Goal: Task Accomplishment & Management: Complete application form

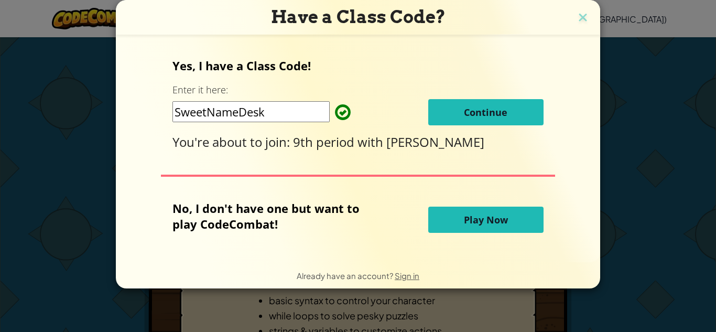
click at [484, 117] on span "Continue" at bounding box center [485, 112] width 43 height 13
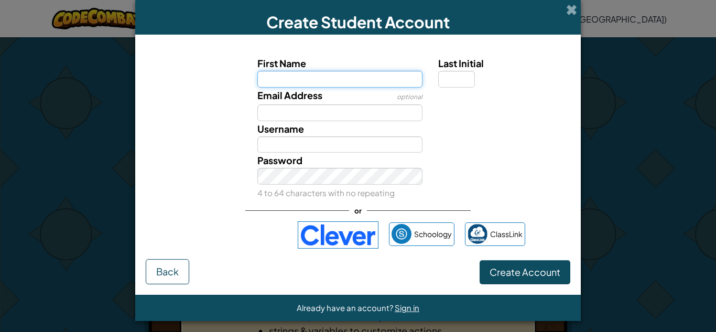
click at [350, 86] on input "First Name" at bounding box center [340, 79] width 166 height 17
type input "Devyn"
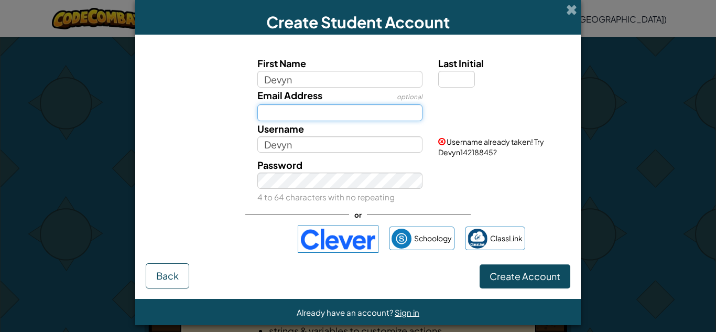
click at [309, 108] on input "Email Address" at bounding box center [340, 112] width 166 height 17
type input "devyn.klink@whitedeerisd.net"
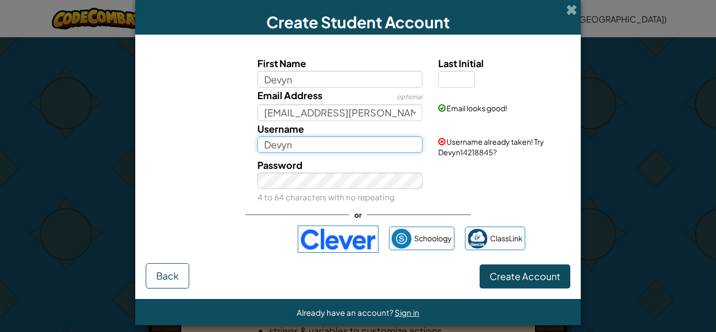
click at [321, 146] on input "Devyn" at bounding box center [340, 144] width 166 height 17
drag, startPoint x: 321, startPoint y: 146, endPoint x: 454, endPoint y: 76, distance: 150.3
click at [454, 76] on div "First Name Devyn Last Initial Email Address optional devyn.klink@whitedeerisd.n…" at bounding box center [357, 130] width 419 height 148
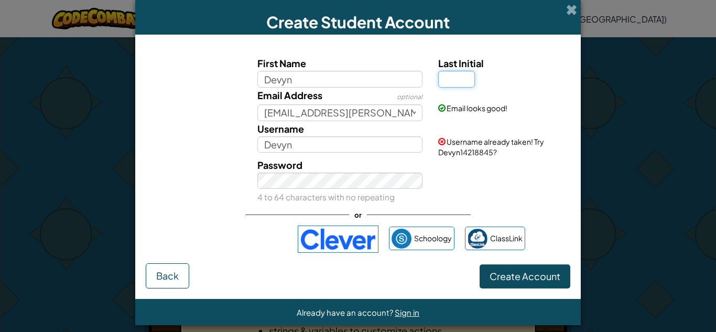
click at [453, 81] on input "Last Initial" at bounding box center [456, 79] width 37 height 17
type input "k"
type input "U"
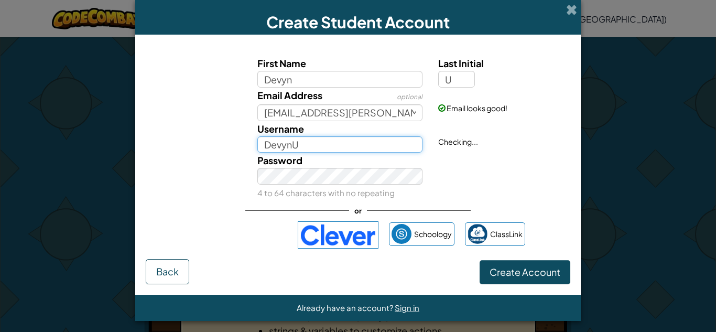
click at [306, 149] on input "DevynU" at bounding box center [340, 144] width 166 height 17
type input "D"
click at [274, 147] on input "Lityle Klink" at bounding box center [340, 144] width 166 height 17
click at [281, 145] on input "Lityle Klink" at bounding box center [340, 144] width 166 height 17
click at [279, 145] on input "Lityle Klink" at bounding box center [340, 144] width 166 height 17
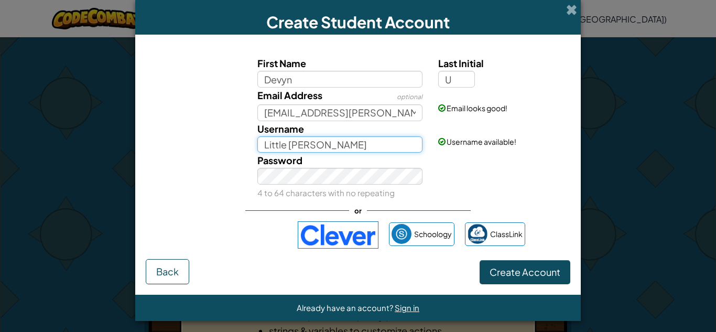
type input "Little [PERSON_NAME]"
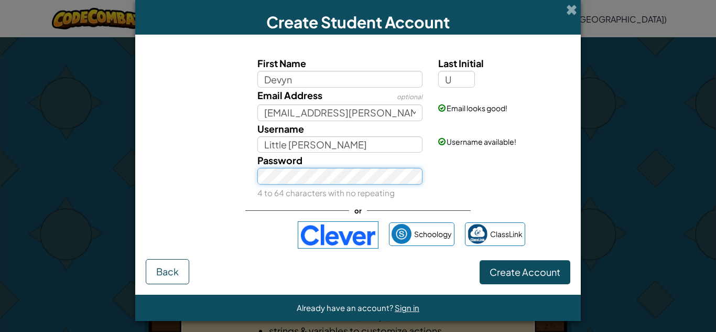
click at [480, 260] on button "Create Account" at bounding box center [525, 272] width 91 height 24
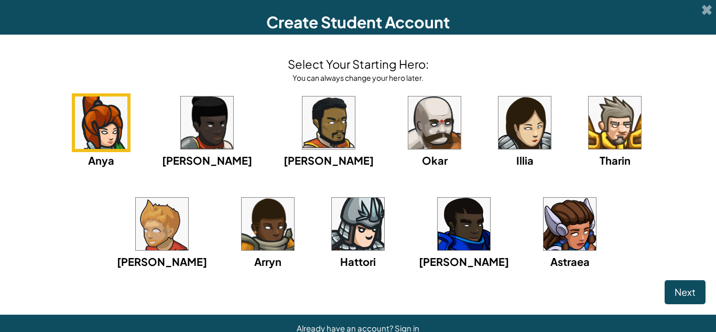
click at [273, 197] on div "Anya Ida Alejandro Okar Illia Tharin Ned Arryn Hattori Gordon Astraea" at bounding box center [357, 194] width 695 height 202
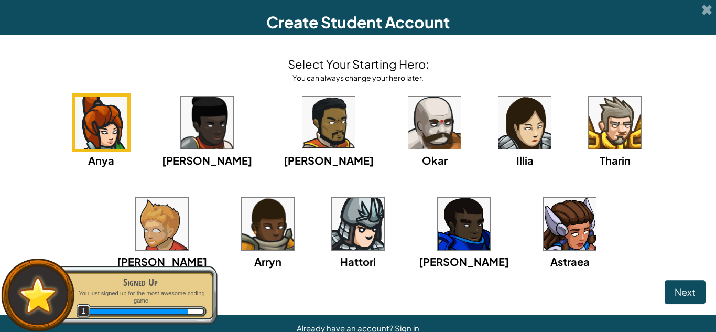
click at [302, 113] on img at bounding box center [328, 122] width 52 height 52
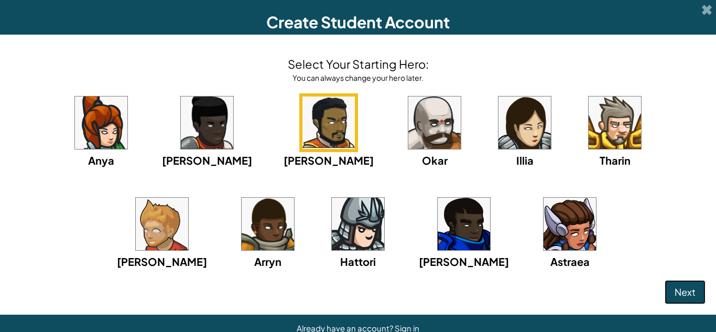
click at [691, 300] on button "Next" at bounding box center [685, 292] width 41 height 24
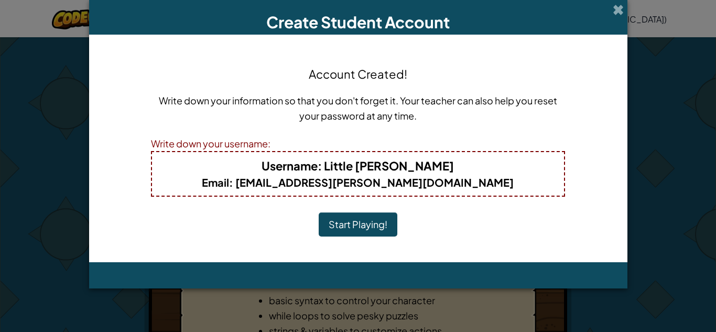
click at [382, 223] on button "Start Playing!" at bounding box center [358, 224] width 79 height 24
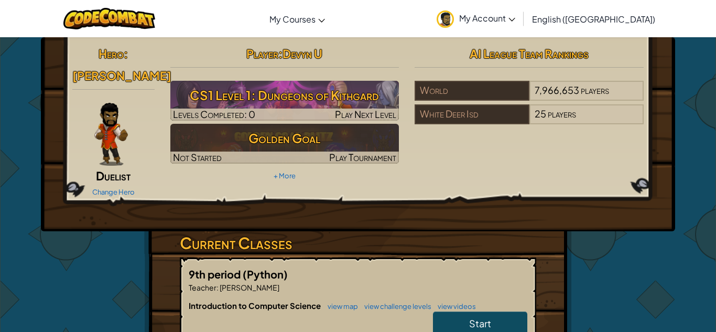
click at [490, 317] on span "Start" at bounding box center [480, 323] width 22 height 12
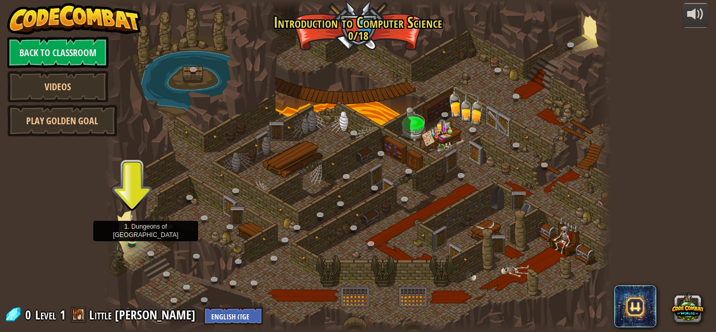
click at [132, 236] on img at bounding box center [132, 225] width 12 height 27
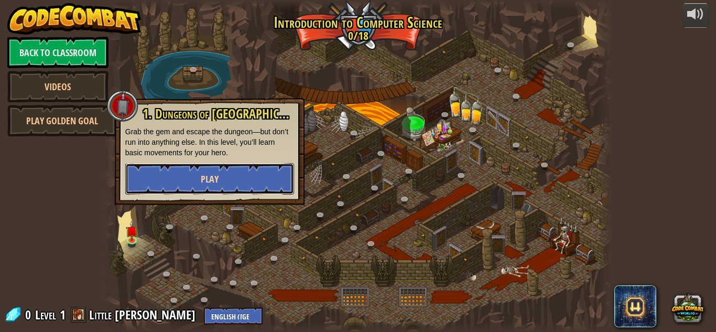
click at [180, 189] on button "Play" at bounding box center [209, 178] width 169 height 31
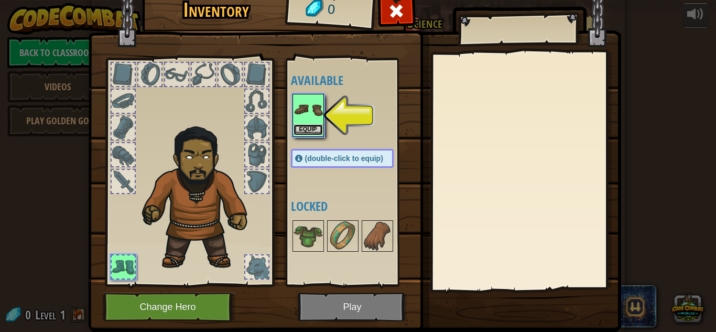
click at [315, 128] on button "Equip" at bounding box center [307, 129] width 29 height 11
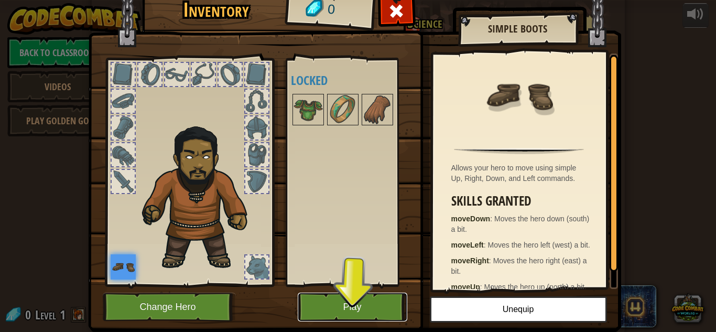
click at [346, 301] on button "Play" at bounding box center [353, 306] width 110 height 29
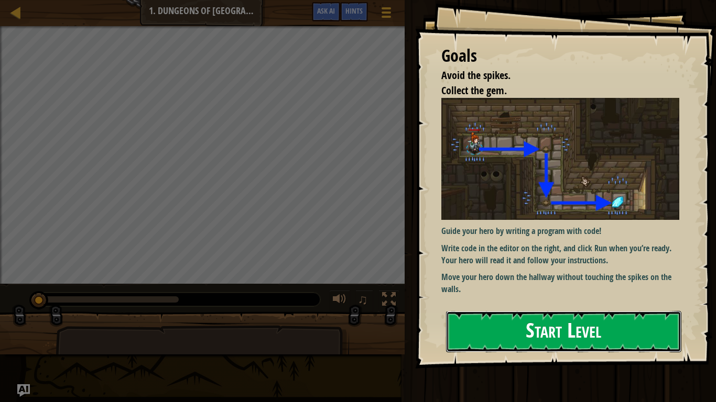
click at [549, 331] on button "Start Level" at bounding box center [563, 331] width 235 height 41
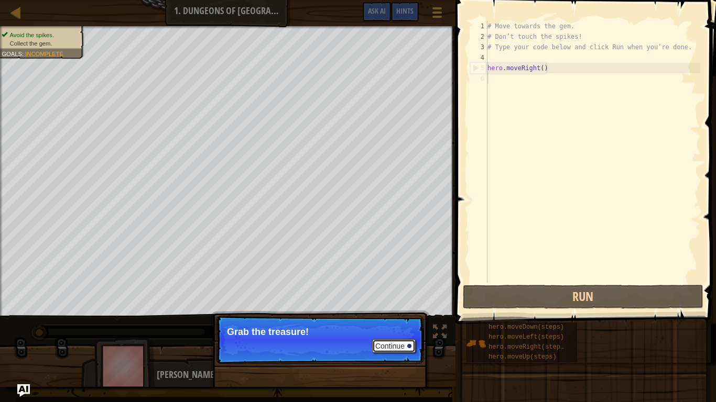
click at [400, 331] on button "Continue" at bounding box center [393, 347] width 43 height 14
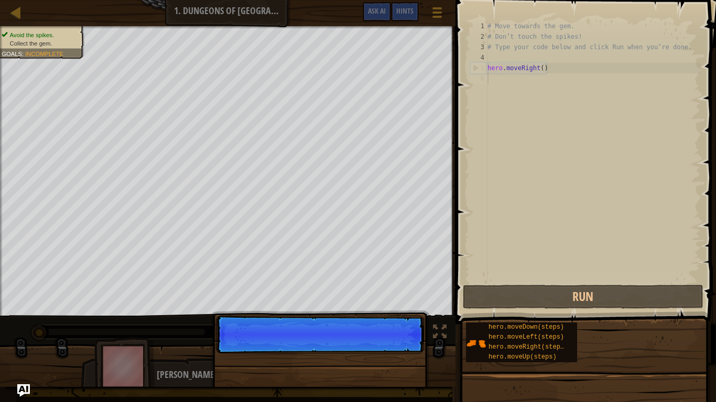
scroll to position [5, 0]
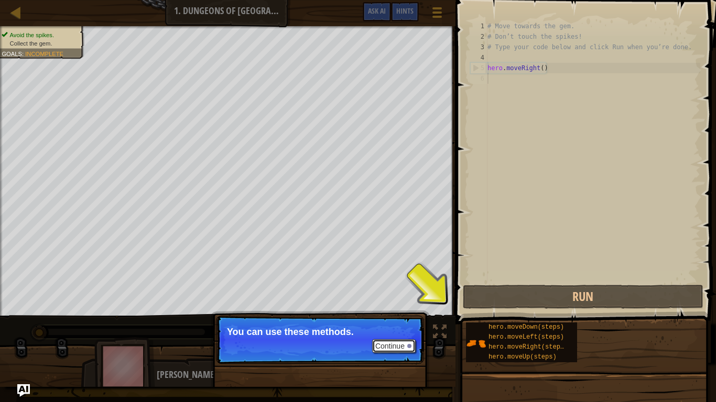
click at [401, 331] on button "Continue" at bounding box center [393, 347] width 43 height 14
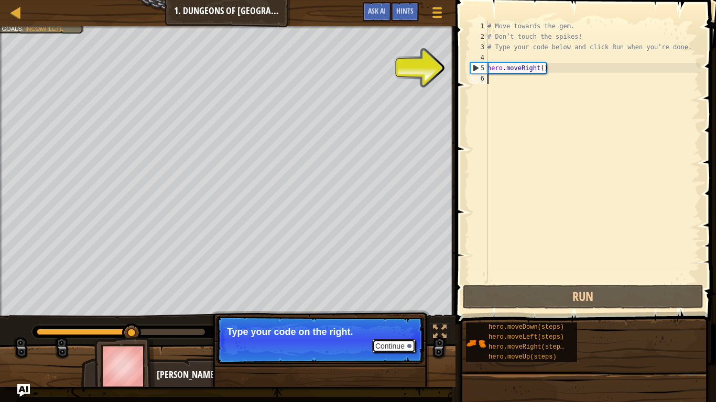
click at [397, 331] on button "Continue" at bounding box center [393, 347] width 43 height 14
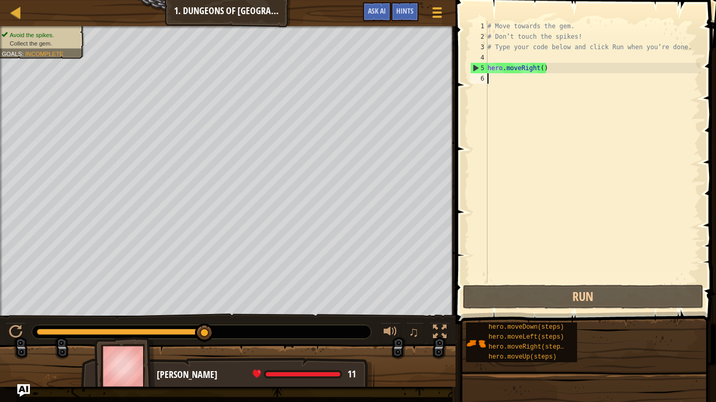
type textarea "hero.moveRight()"
type textarea "he"
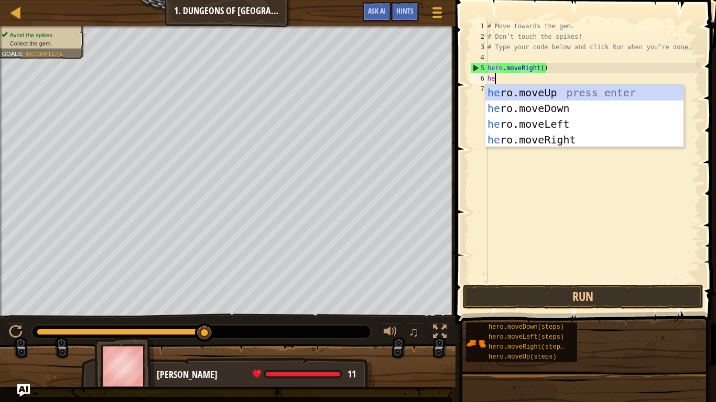
scroll to position [5, 1]
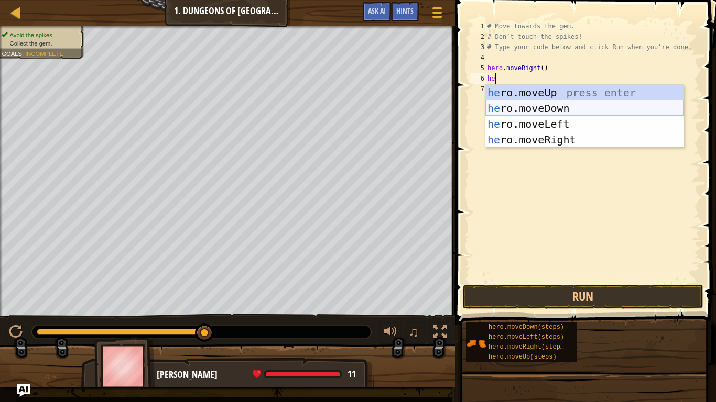
click at [524, 107] on div "he ro.moveUp press enter he ro.moveDown press enter he ro.moveLeft press enter …" at bounding box center [584, 132] width 198 height 94
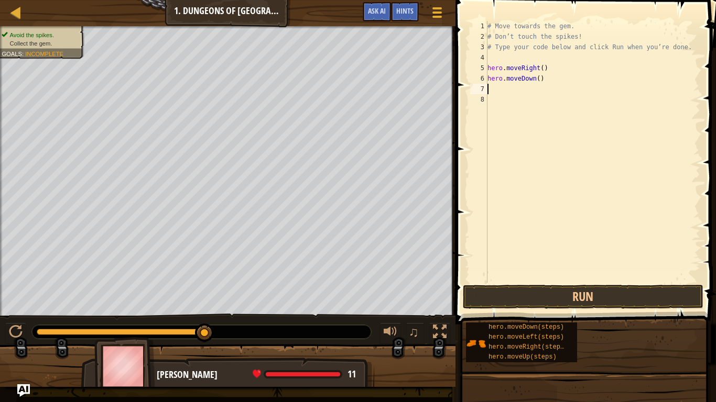
scroll to position [5, 0]
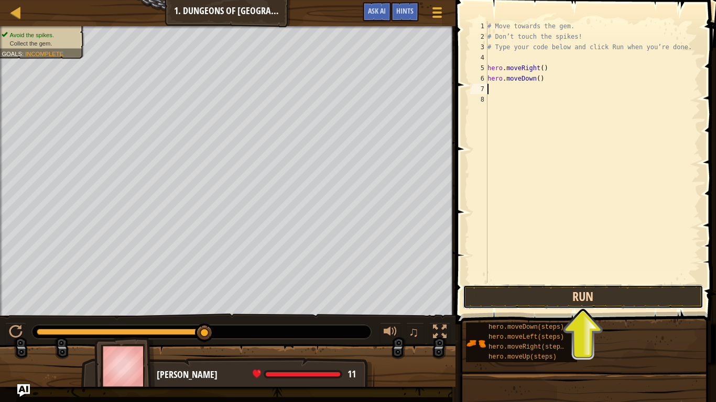
click at [580, 297] on button "Run" at bounding box center [583, 297] width 241 height 24
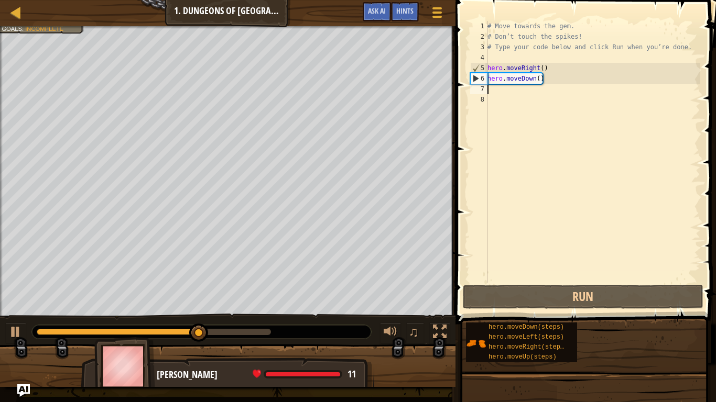
click at [519, 93] on div "# Move towards the gem. # Don’t touch the spikes! # Type your code below and cl…" at bounding box center [592, 162] width 215 height 283
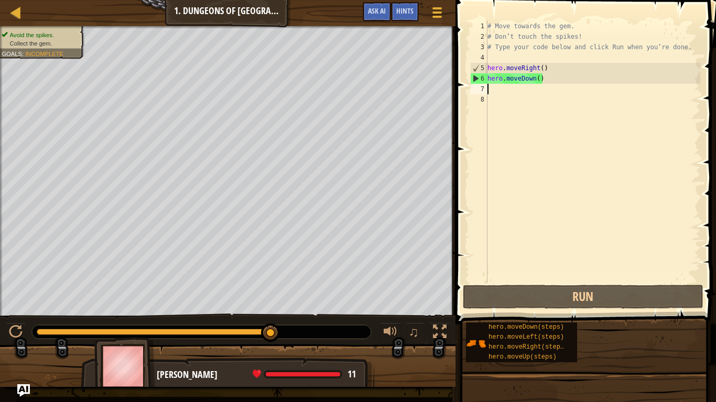
type textarea "h"
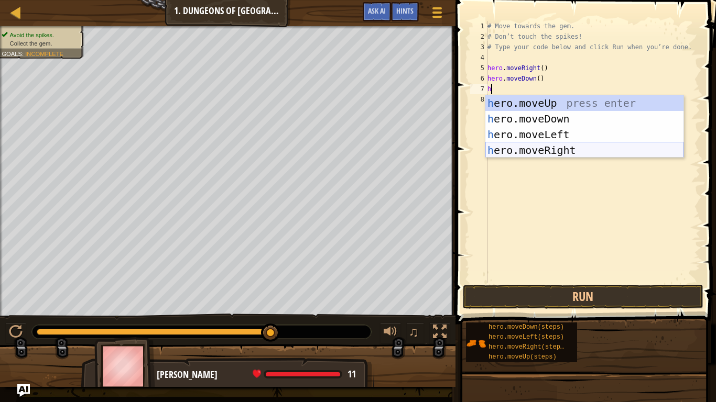
click at [533, 152] on div "h ero.moveUp press enter h ero.moveDown press enter h ero.moveLeft press enter …" at bounding box center [584, 142] width 198 height 94
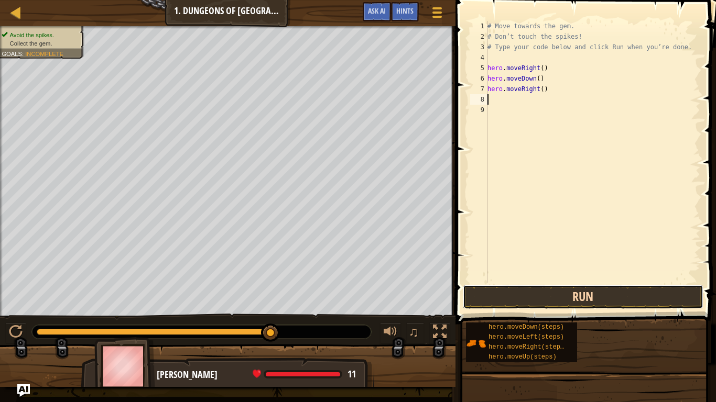
click at [514, 288] on button "Run" at bounding box center [583, 297] width 241 height 24
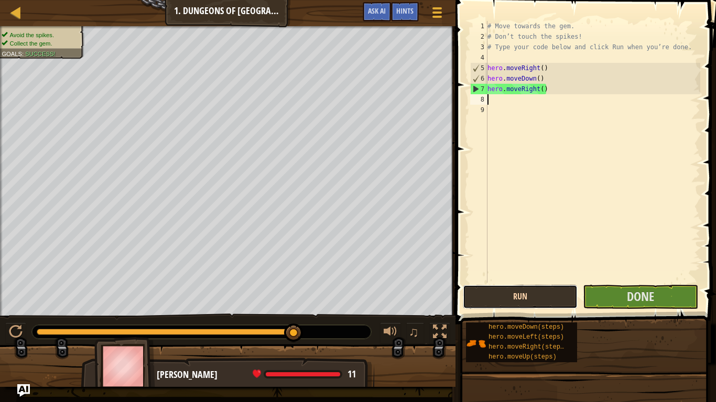
click at [561, 294] on button "Run" at bounding box center [520, 297] width 115 height 24
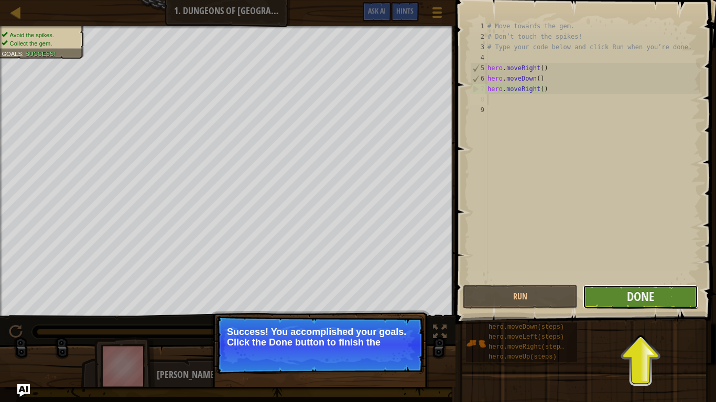
click at [657, 297] on button "Done" at bounding box center [640, 297] width 115 height 24
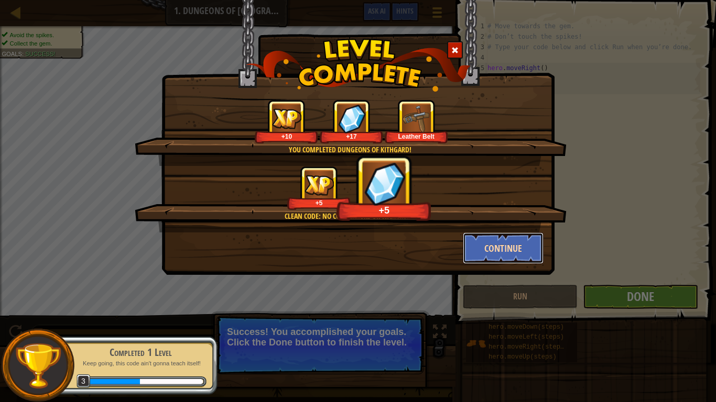
click at [484, 247] on button "Continue" at bounding box center [503, 248] width 81 height 31
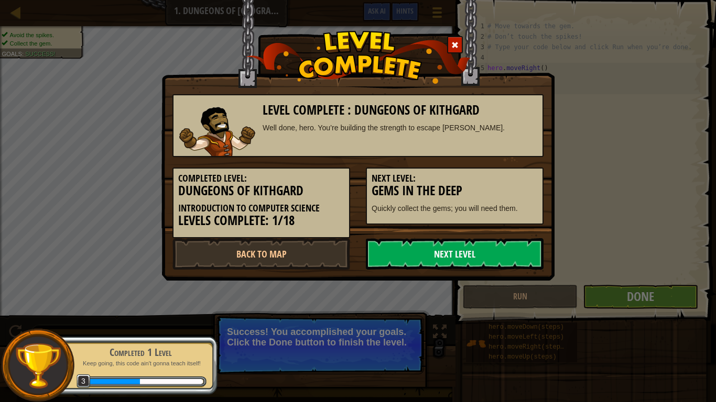
click at [447, 256] on link "Next Level" at bounding box center [455, 253] width 178 height 31
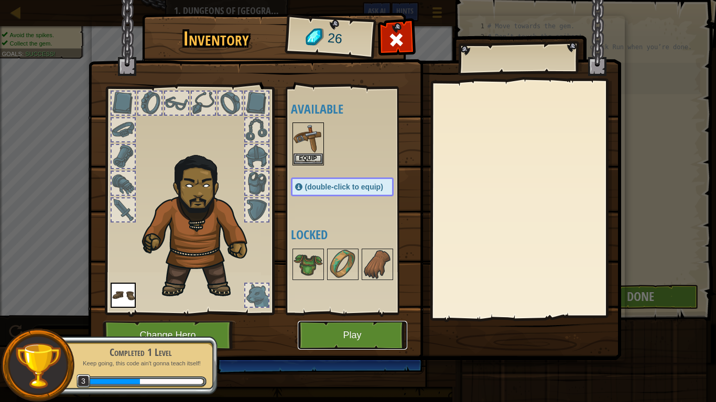
click at [331, 331] on button "Play" at bounding box center [353, 335] width 110 height 29
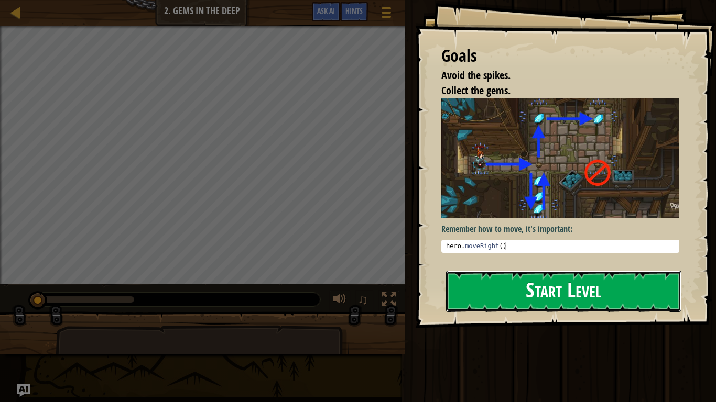
click at [532, 290] on button "Start Level" at bounding box center [563, 291] width 235 height 41
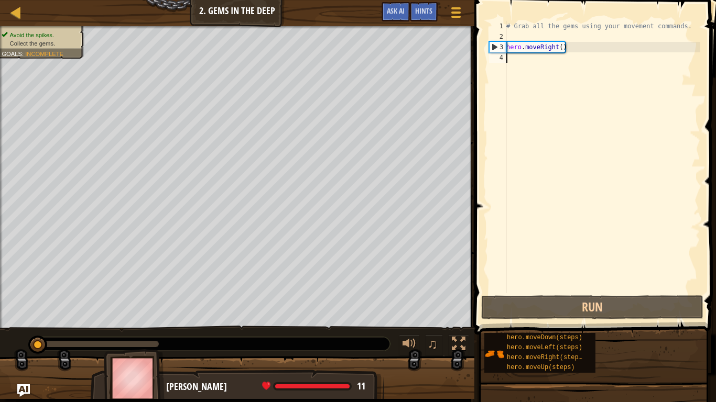
scroll to position [5, 0]
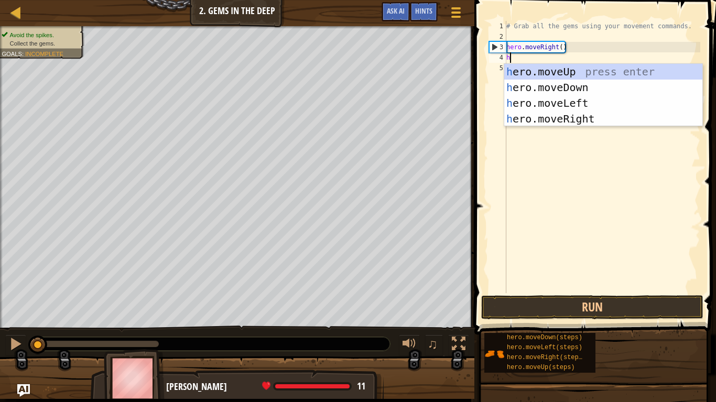
type textarea "he"
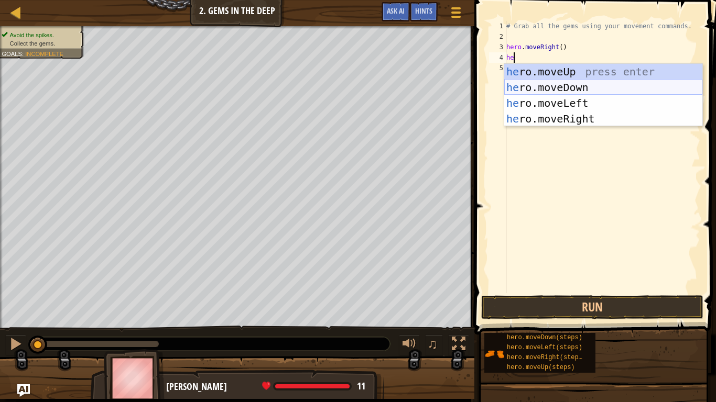
click at [567, 82] on div "he ro.moveUp press enter he ro.moveDown press enter he ro.moveLeft press enter …" at bounding box center [603, 111] width 198 height 94
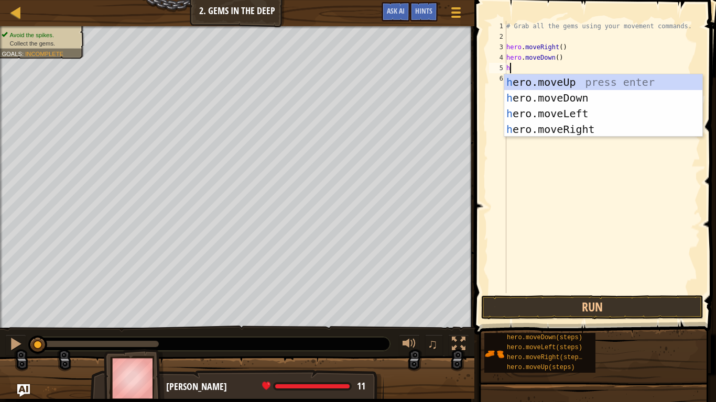
type textarea "he"
click at [564, 80] on div "he ro.moveUp press enter he ro.moveDown press enter he ro.moveLeft press enter …" at bounding box center [603, 121] width 198 height 94
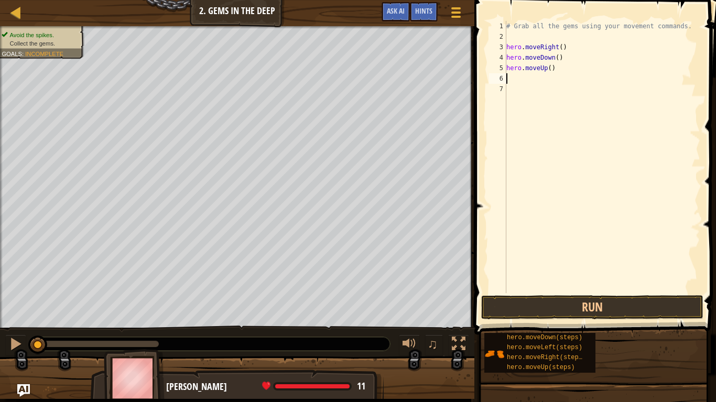
scroll to position [5, 0]
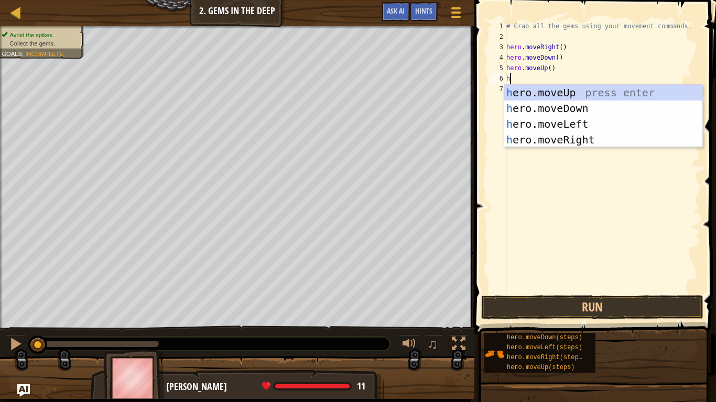
type textarea "he"
click at [576, 93] on div "he ro.moveUp press enter he ro.moveDown press enter he ro.moveLeft press enter …" at bounding box center [603, 132] width 198 height 94
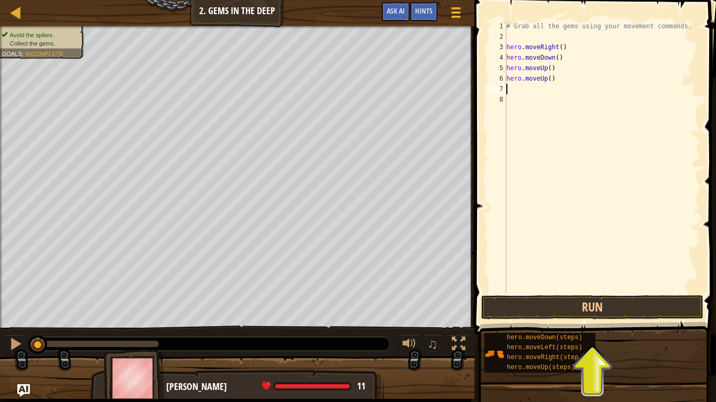
scroll to position [5, 0]
click at [535, 93] on div "# Grab all the gems using your movement commands. hero . moveRight ( ) hero . m…" at bounding box center [602, 167] width 196 height 293
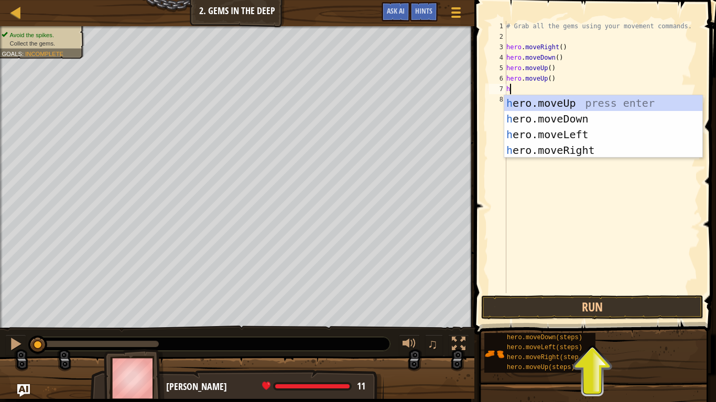
type textarea "he"
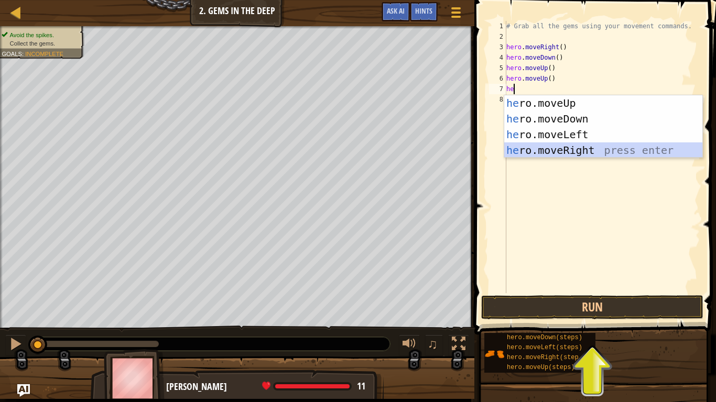
click at [562, 150] on div "he ro.moveUp press enter he ro.moveDown press enter he ro.moveLeft press enter …" at bounding box center [603, 142] width 198 height 94
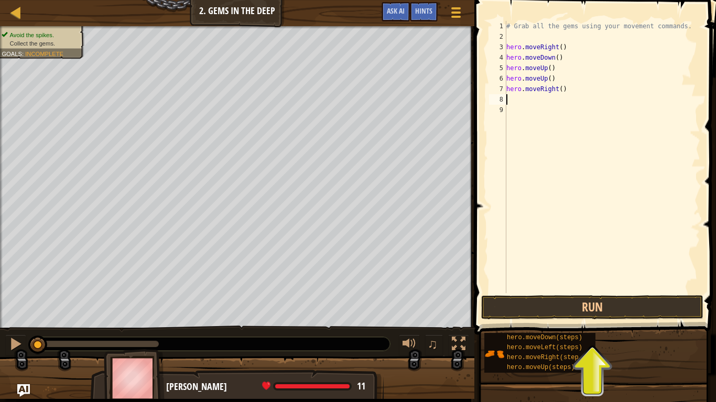
type textarea "h"
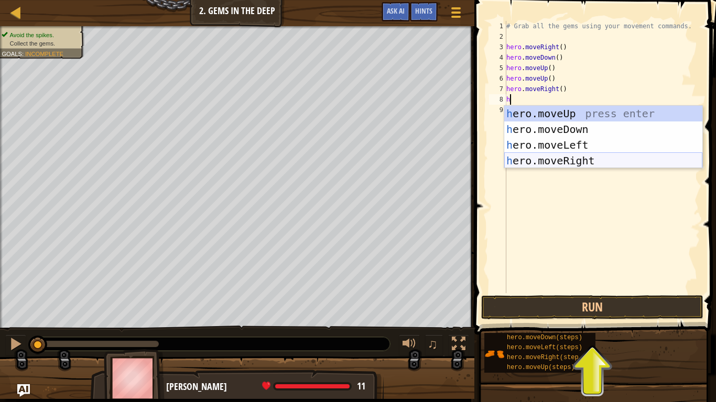
click at [563, 157] on div "h ero.moveUp press enter h ero.moveDown press enter h ero.moveLeft press enter …" at bounding box center [603, 153] width 198 height 94
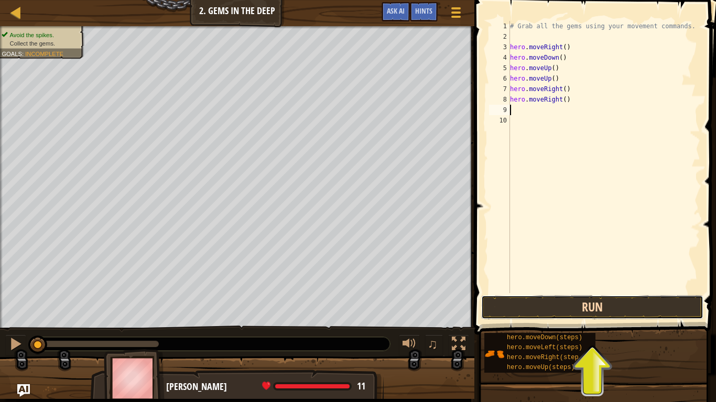
click at [549, 315] on button "Run" at bounding box center [592, 308] width 222 height 24
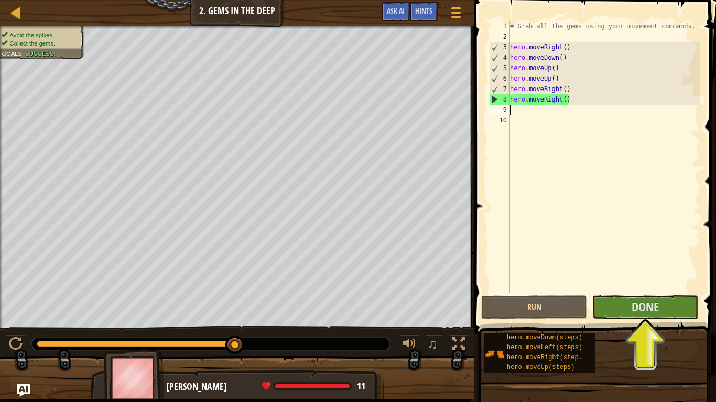
type textarea "h"
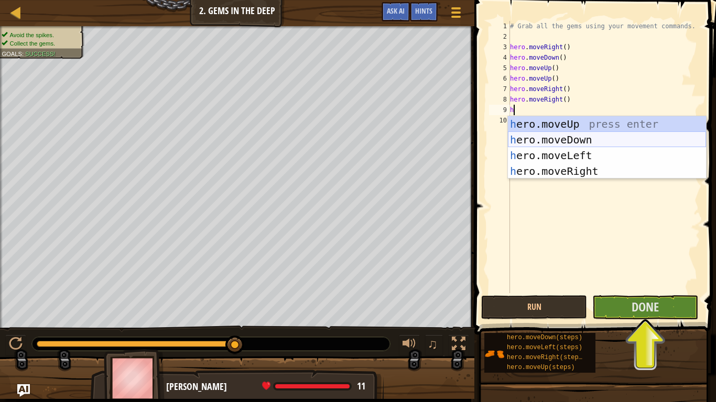
click at [567, 138] on div "h ero.moveUp press enter h ero.moveDown press enter h ero.moveLeft press enter …" at bounding box center [607, 163] width 198 height 94
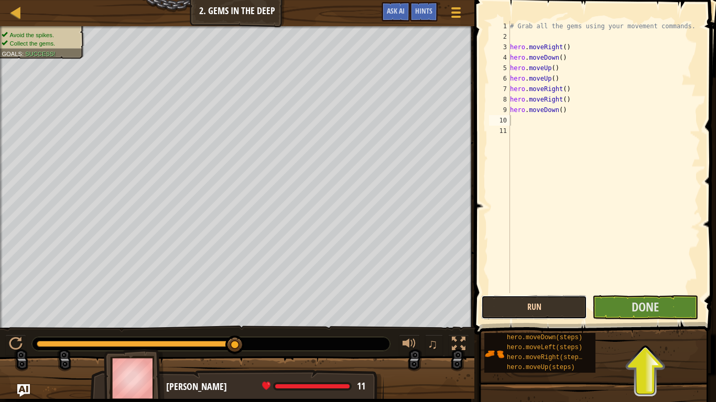
click at [533, 301] on button "Run" at bounding box center [534, 308] width 106 height 24
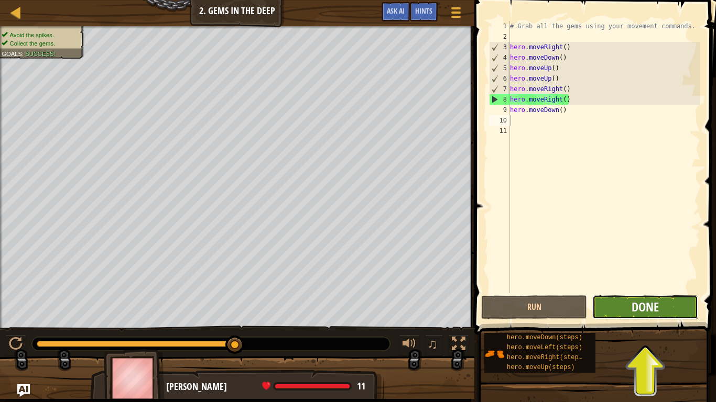
click at [639, 306] on span "Done" at bounding box center [645, 307] width 27 height 17
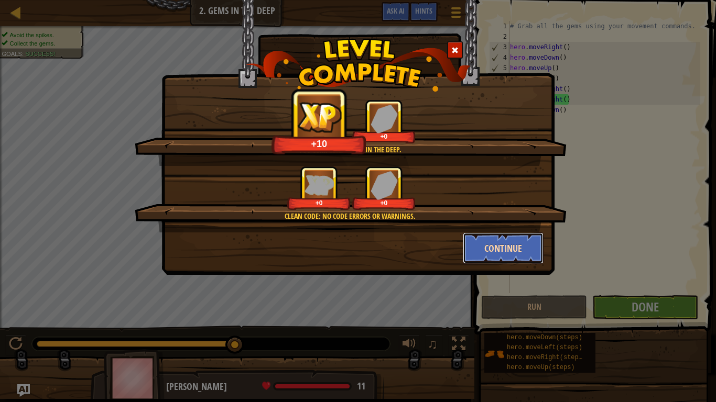
click at [503, 247] on button "Continue" at bounding box center [503, 248] width 81 height 31
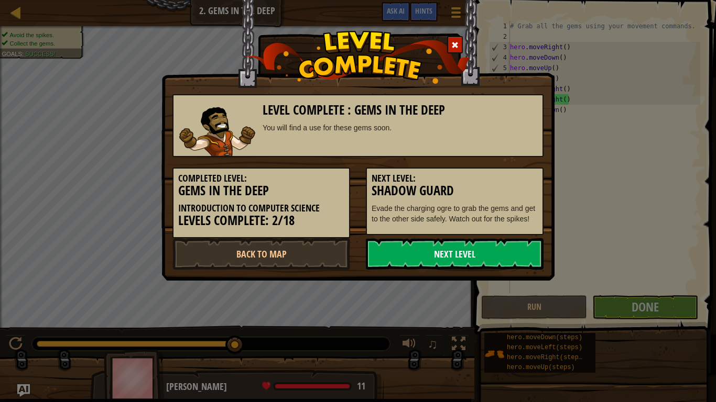
click at [485, 254] on link "Next Level" at bounding box center [455, 253] width 178 height 31
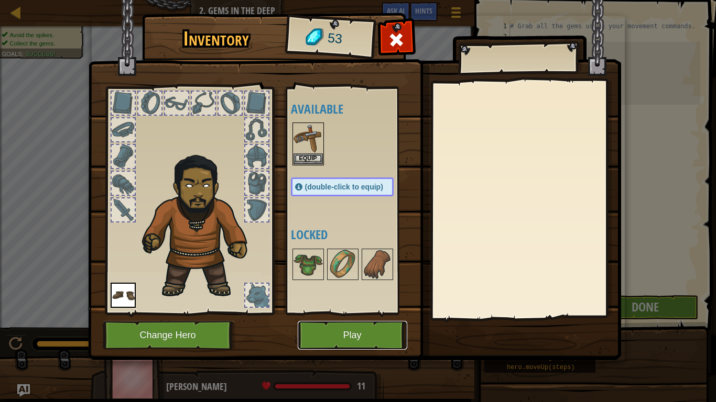
click at [362, 326] on button "Play" at bounding box center [353, 335] width 110 height 29
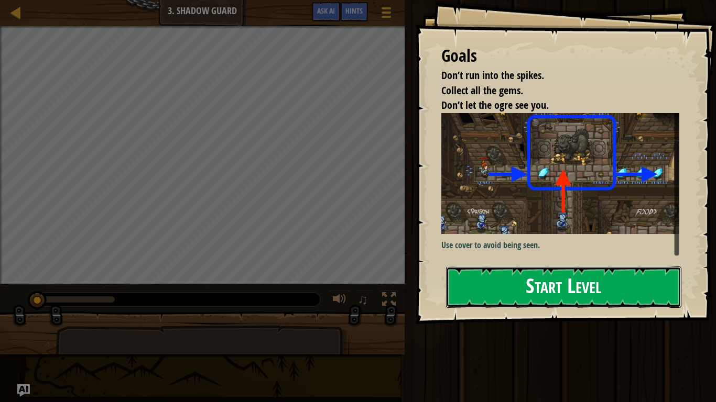
click at [507, 290] on button "Start Level" at bounding box center [563, 287] width 235 height 41
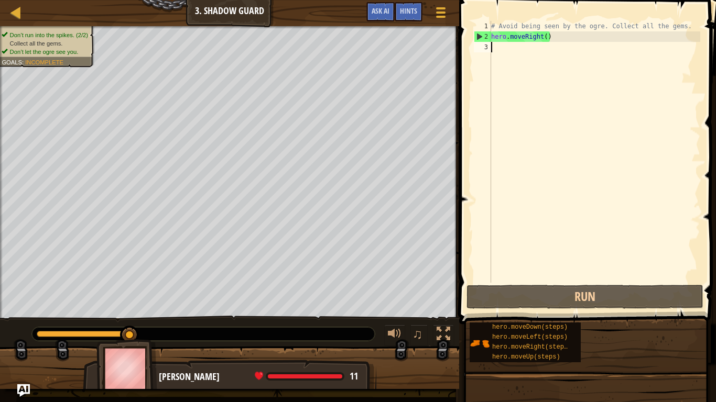
type textarea "h"
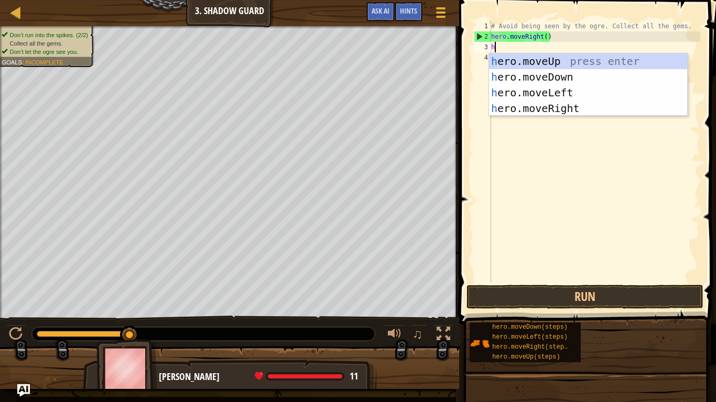
scroll to position [5, 0]
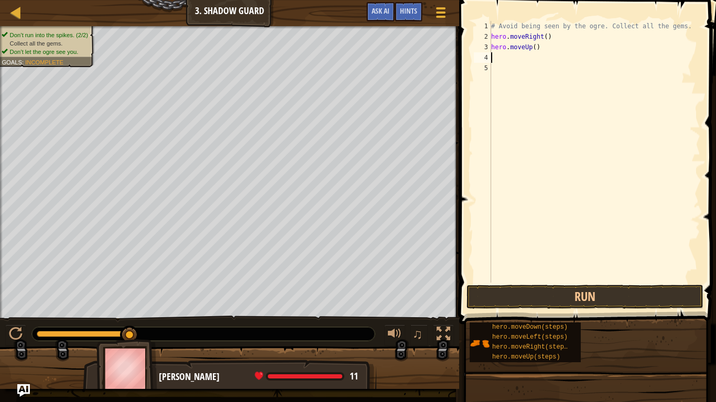
type textarea "h"
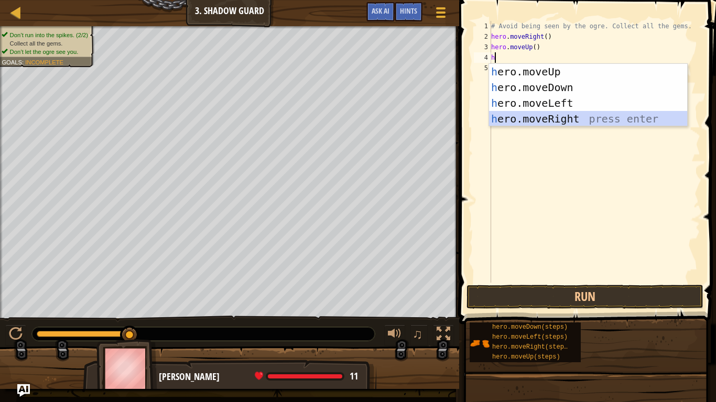
click at [583, 114] on div "h ero.moveUp press enter h ero.moveDown press enter h ero.moveLeft press enter …" at bounding box center [588, 111] width 198 height 94
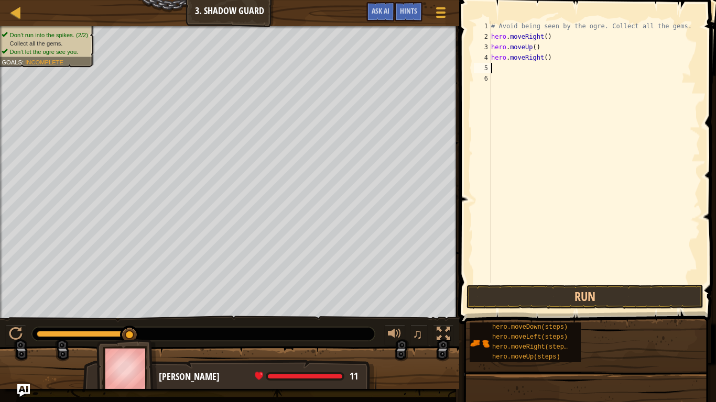
type textarea "h"
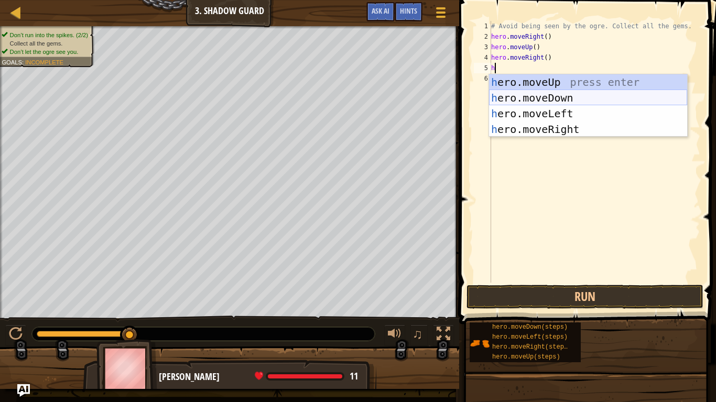
click at [590, 97] on div "h ero.moveUp press enter h ero.moveDown press enter h ero.moveLeft press enter …" at bounding box center [588, 121] width 198 height 94
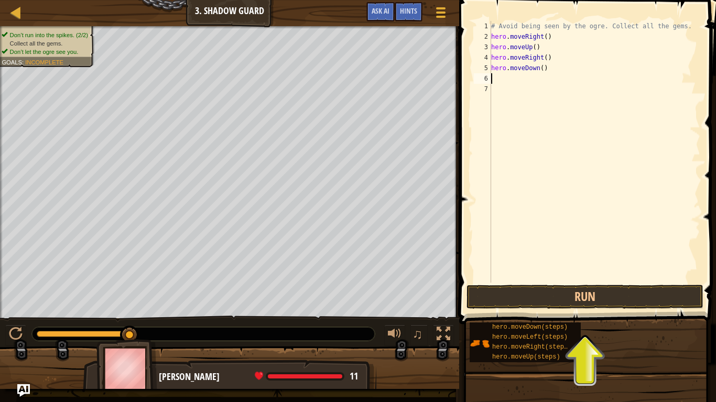
click at [543, 69] on div "# Avoid being seen by the ogre. Collect all the gems. hero . moveRight ( ) hero…" at bounding box center [594, 162] width 211 height 283
type textarea "hero.moveDown()"
click at [542, 67] on div "# Avoid being seen by the ogre. Collect all the gems. hero . moveRight ( ) hero…" at bounding box center [594, 162] width 211 height 283
click at [497, 80] on div "# Avoid being seen by the ogre. Collect all the gems. hero . moveRight ( ) hero…" at bounding box center [594, 162] width 211 height 283
type textarea "h"
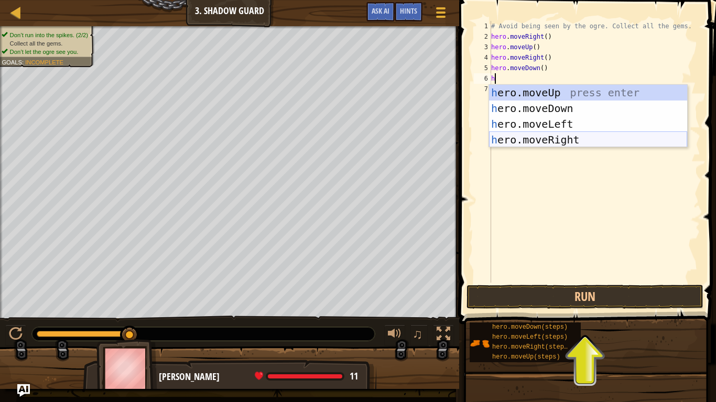
click at [525, 138] on div "h ero.moveUp press enter h ero.moveDown press enter h ero.moveLeft press enter …" at bounding box center [588, 132] width 198 height 94
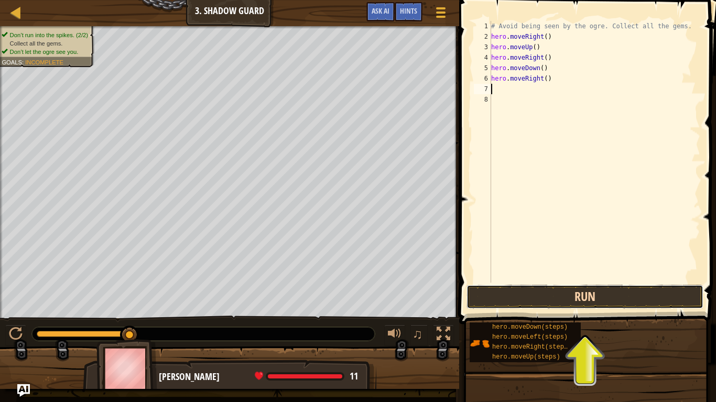
click at [569, 304] on button "Run" at bounding box center [584, 297] width 237 height 24
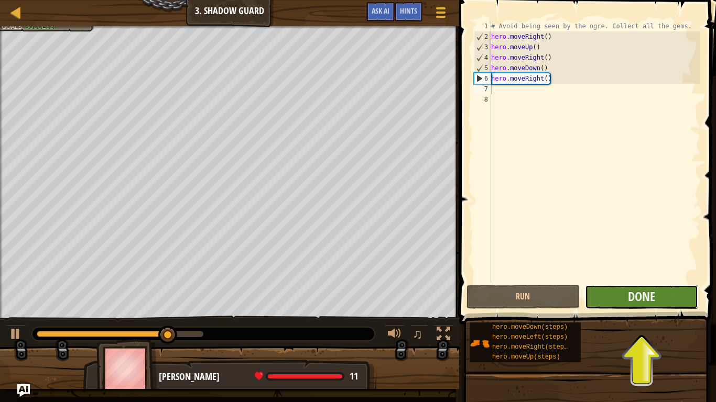
click at [622, 295] on button "Done" at bounding box center [641, 297] width 113 height 24
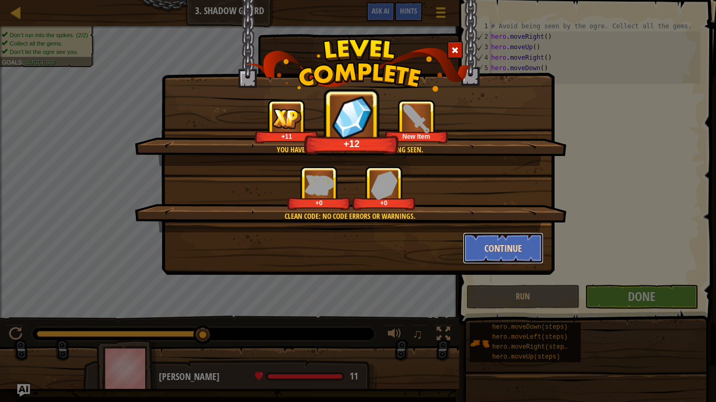
click at [528, 246] on button "Continue" at bounding box center [503, 248] width 81 height 31
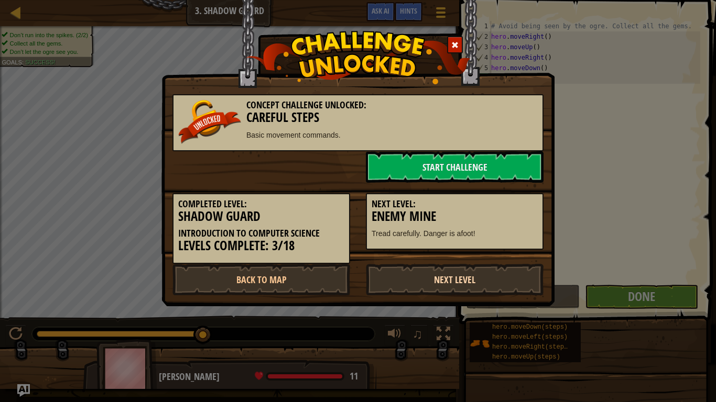
click at [492, 276] on link "Next Level" at bounding box center [455, 279] width 178 height 31
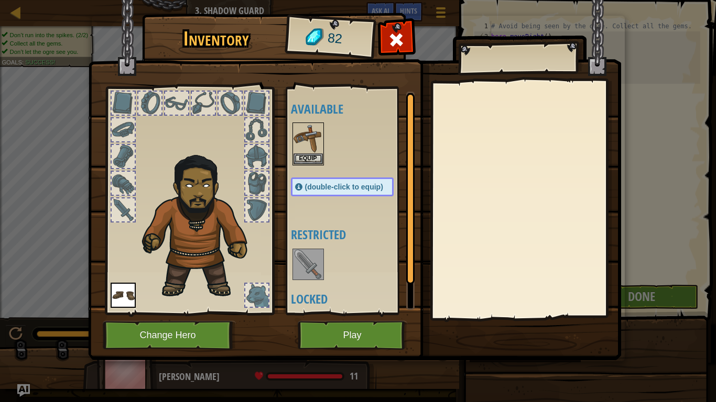
click at [350, 190] on span "(double-click to equip)" at bounding box center [344, 187] width 78 height 8
click at [343, 184] on span "(double-click to equip)" at bounding box center [344, 187] width 78 height 8
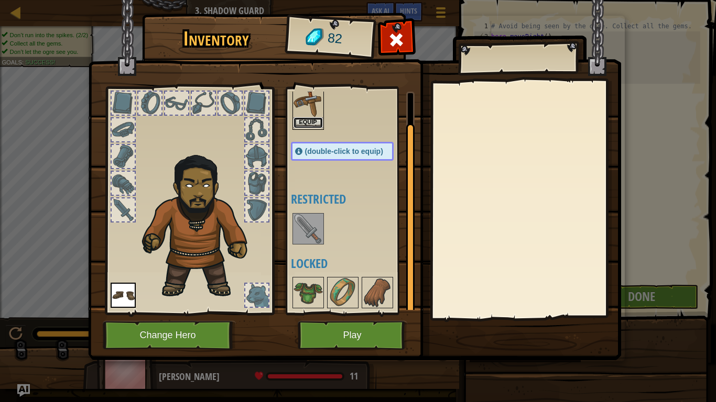
click at [309, 122] on button "Equip" at bounding box center [307, 122] width 29 height 11
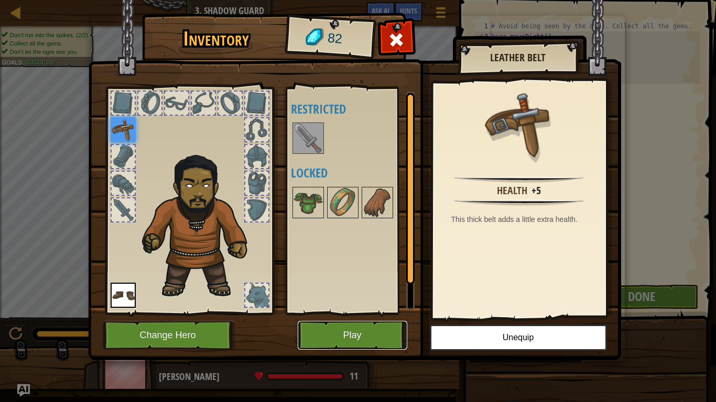
click at [379, 331] on button "Play" at bounding box center [353, 335] width 110 height 29
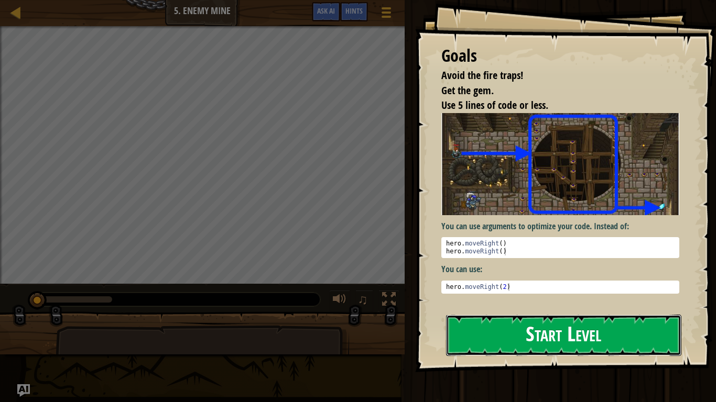
click at [490, 331] on button "Start Level" at bounding box center [563, 335] width 235 height 41
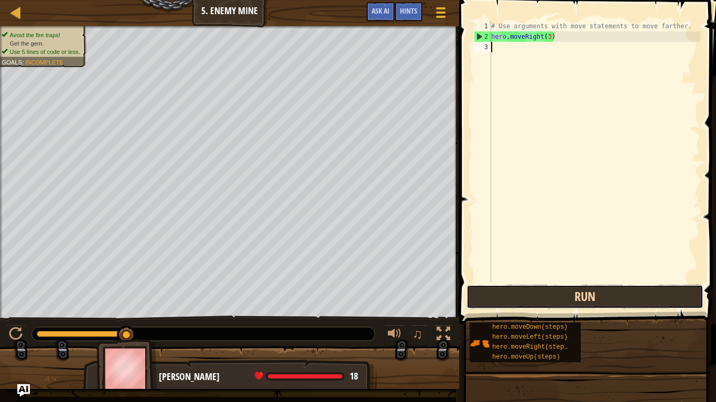
click at [537, 299] on button "Run" at bounding box center [584, 297] width 237 height 24
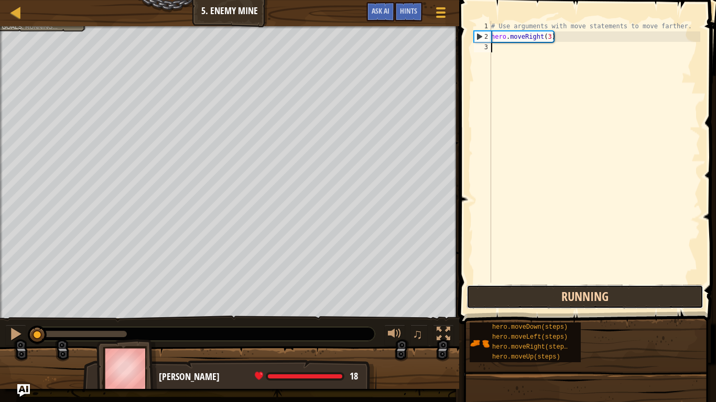
click at [537, 299] on button "Running" at bounding box center [584, 297] width 237 height 24
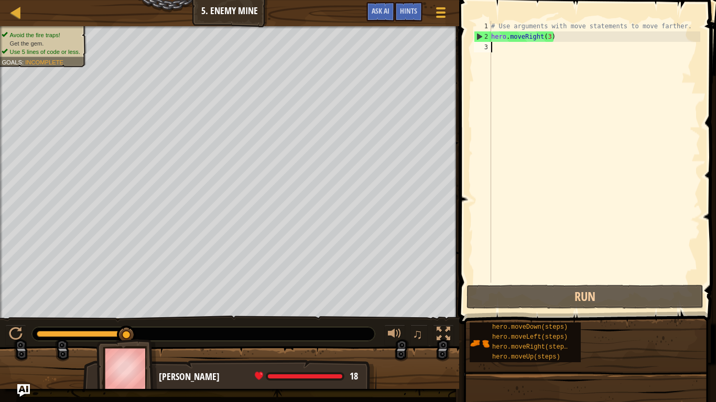
type textarea "h"
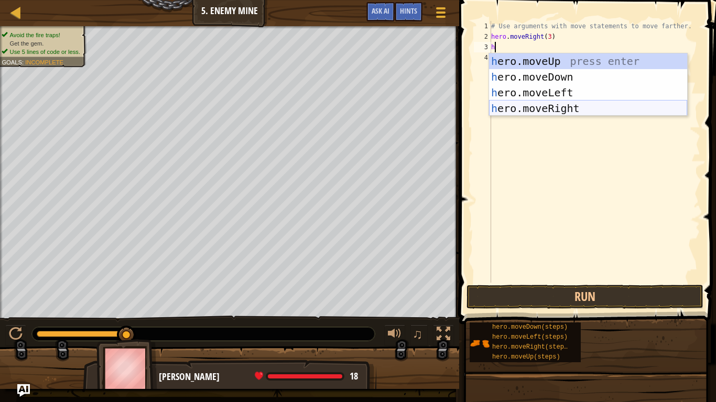
click at [550, 107] on div "h ero.moveUp press enter h ero.moveDown press enter h ero.moveLeft press enter …" at bounding box center [588, 100] width 198 height 94
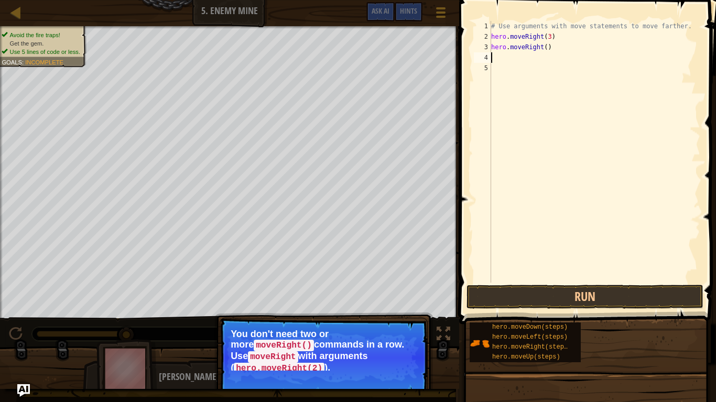
click at [545, 49] on div "# Use arguments with move statements to move farther. hero . moveRight ( 3 ) he…" at bounding box center [594, 162] width 211 height 283
type textarea "hero.moveRight(2)"
click at [499, 61] on div "# Use arguments with move statements to move farther. hero . moveRight ( 3 ) he…" at bounding box center [594, 162] width 211 height 283
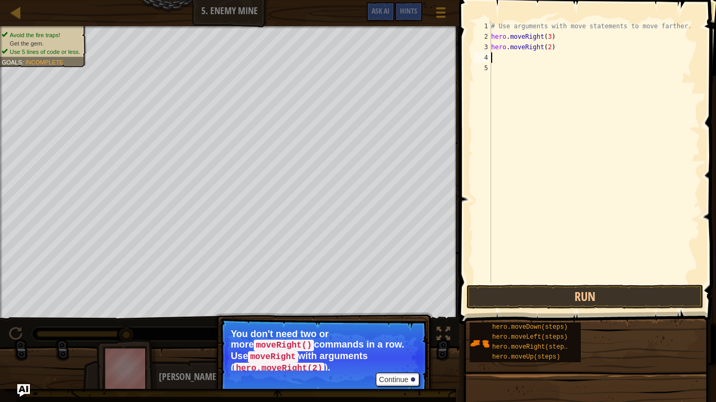
type textarea "h"
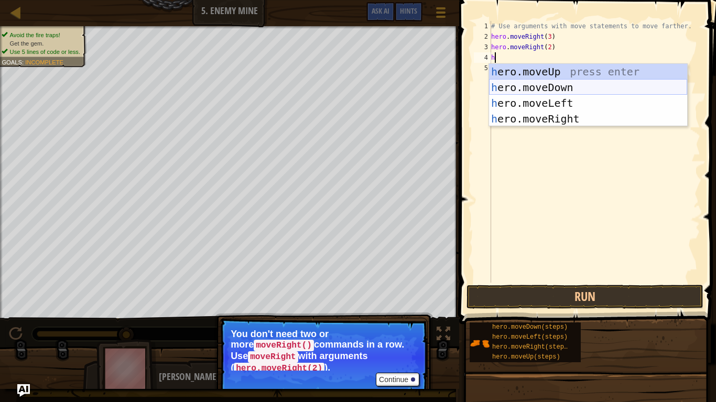
click at [555, 84] on div "h ero.moveUp press enter h ero.moveDown press enter h ero.moveLeft press enter …" at bounding box center [588, 111] width 198 height 94
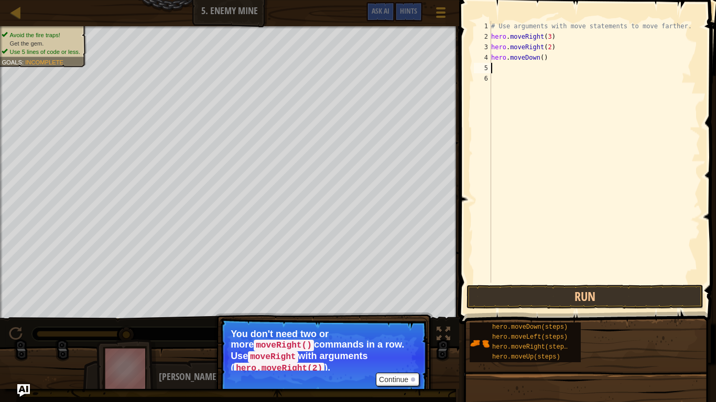
type textarea "h"
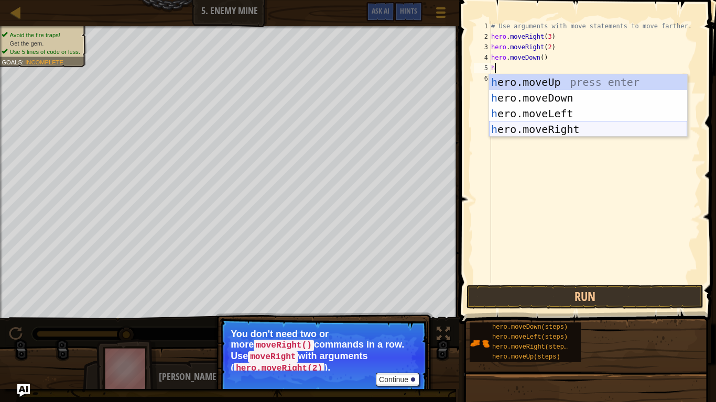
click at [570, 128] on div "h ero.moveUp press enter h ero.moveDown press enter h ero.moveLeft press enter …" at bounding box center [588, 121] width 198 height 94
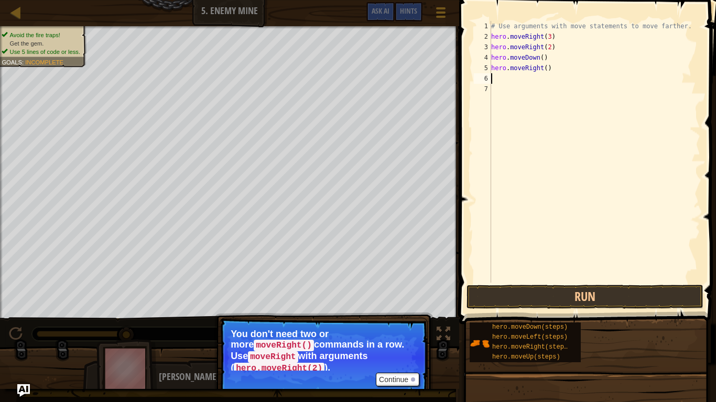
type textarea "h"
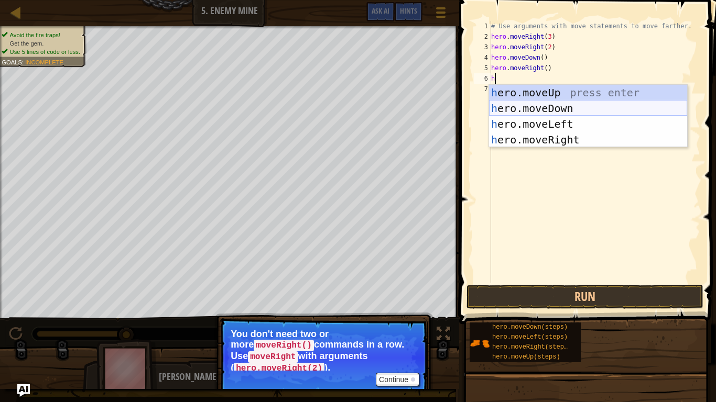
click at [570, 106] on div "h ero.moveUp press enter h ero.moveDown press enter h ero.moveLeft press enter …" at bounding box center [588, 132] width 198 height 94
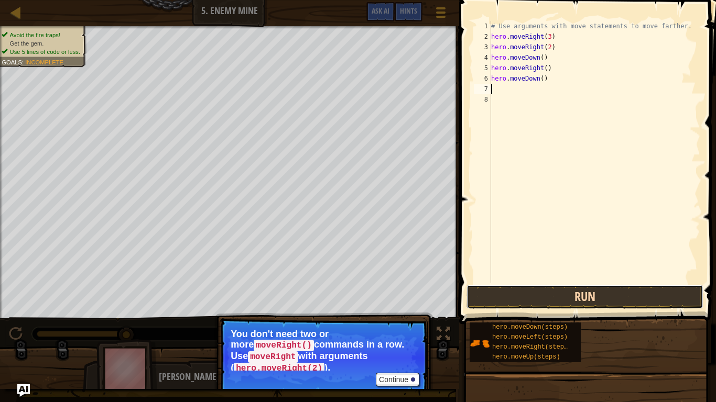
click at [606, 298] on button "Run" at bounding box center [584, 297] width 237 height 24
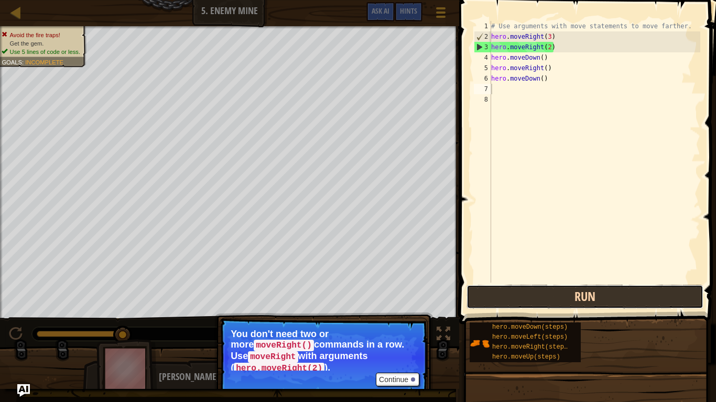
click at [606, 298] on button "Run" at bounding box center [584, 297] width 237 height 24
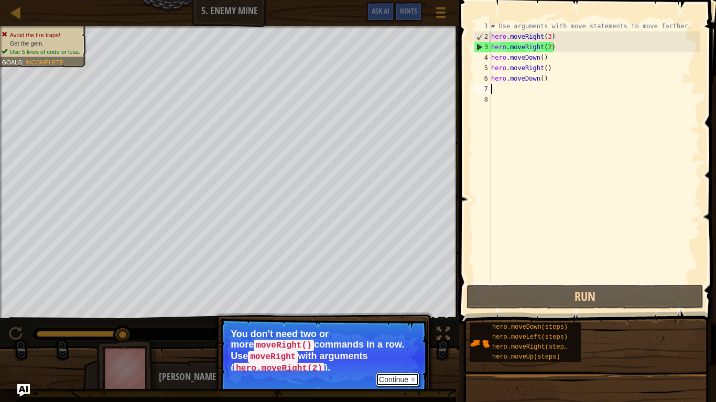
click at [390, 331] on button "Continue" at bounding box center [397, 380] width 43 height 14
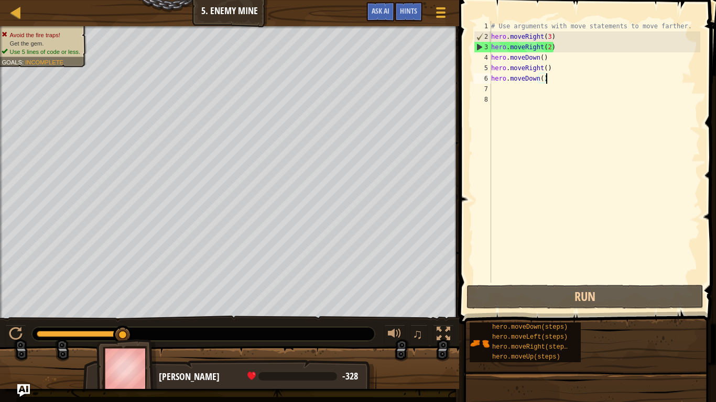
click at [550, 80] on div "# Use arguments with move statements to move farther. hero . moveRight ( 3 ) he…" at bounding box center [594, 162] width 211 height 283
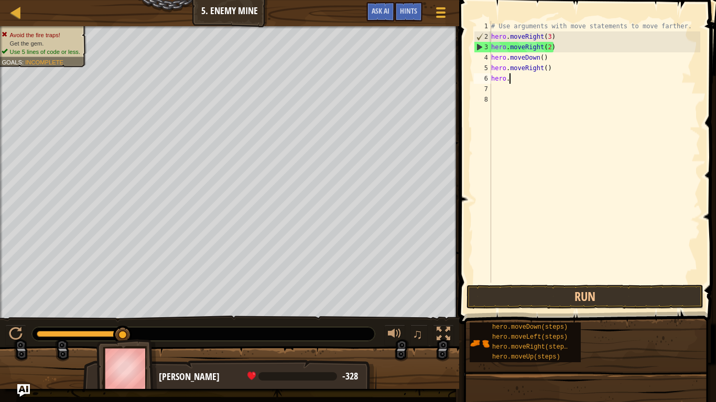
type textarea "h"
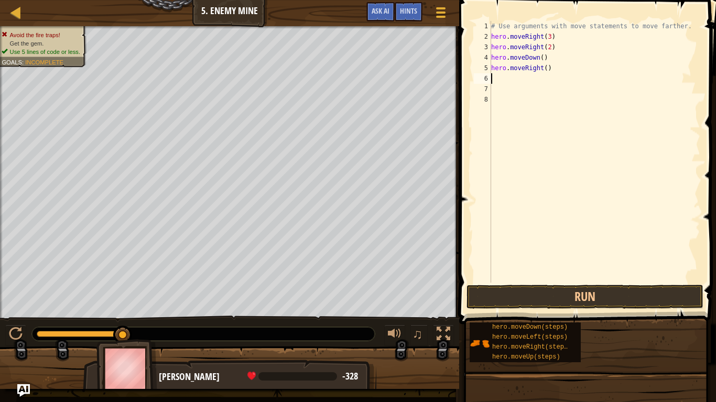
click at [561, 71] on div "# Use arguments with move statements to move farther. hero . moveRight ( 3 ) he…" at bounding box center [594, 162] width 211 height 283
type textarea "h"
click at [547, 59] on div "# Use arguments with move statements to move farther. hero . moveRight ( 3 ) he…" at bounding box center [594, 162] width 211 height 283
type textarea "h"
click at [557, 51] on div "# Use arguments with move statements to move farther. hero . moveRight ( 3 ) he…" at bounding box center [594, 162] width 211 height 283
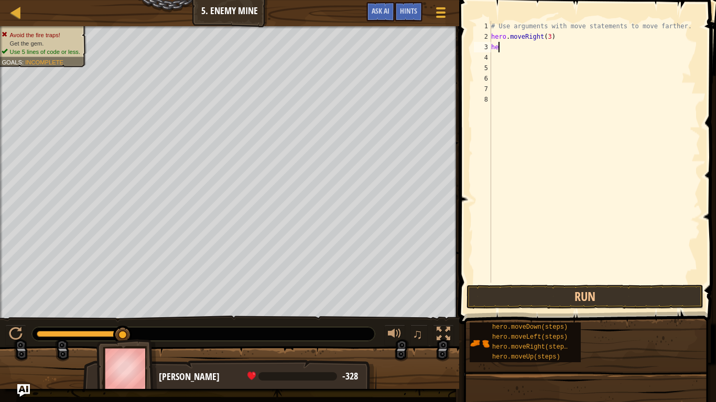
type textarea "h"
click at [567, 38] on div "# Use arguments with move statements to move farther. hero . moveRight ( 3 )" at bounding box center [594, 162] width 211 height 283
type textarea "hero.moveRight(3)"
click at [546, 49] on div "# Use arguments with move statements to move farther. hero . moveRight ( 3 )" at bounding box center [594, 162] width 211 height 283
click at [547, 38] on div "# Use arguments with move statements to move farther. hero . moveRight ( 3 )" at bounding box center [594, 162] width 211 height 283
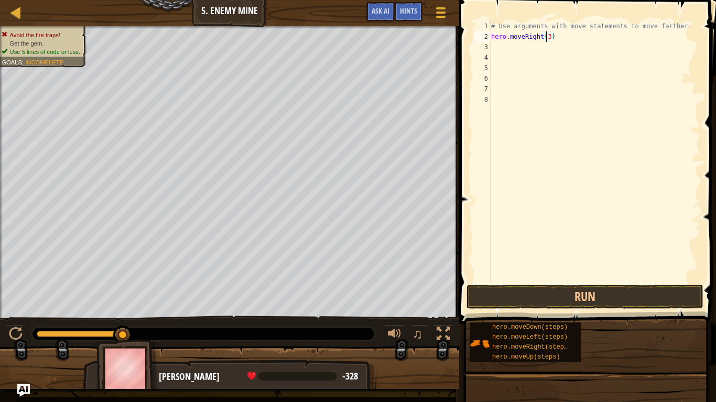
click at [548, 39] on div "# Use arguments with move statements to move farther. hero . moveRight ( 3 )" at bounding box center [594, 162] width 211 height 283
type textarea "hero.moveRight(4)"
click at [518, 302] on button "Run" at bounding box center [584, 297] width 237 height 24
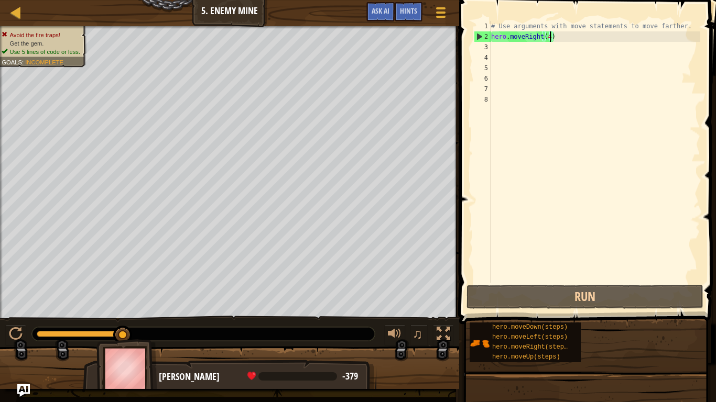
click at [524, 52] on div "# Use arguments with move statements to move farther. hero . moveRight ( 4 )" at bounding box center [594, 162] width 211 height 283
click at [514, 46] on div "# Use arguments with move statements to move farther. hero . moveRight ( 4 )" at bounding box center [594, 162] width 211 height 283
type textarea "h"
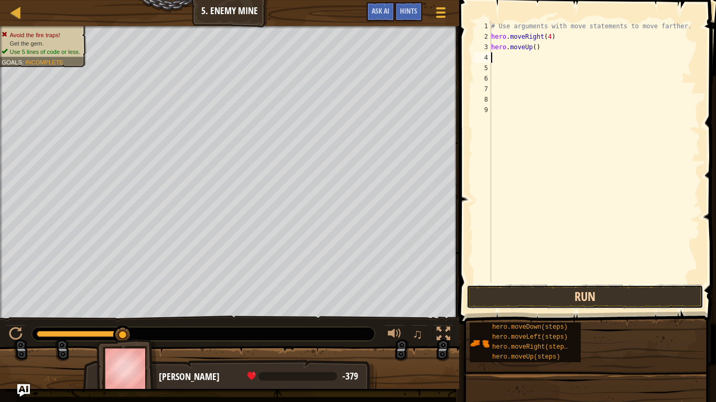
click at [608, 300] on button "Run" at bounding box center [584, 297] width 237 height 24
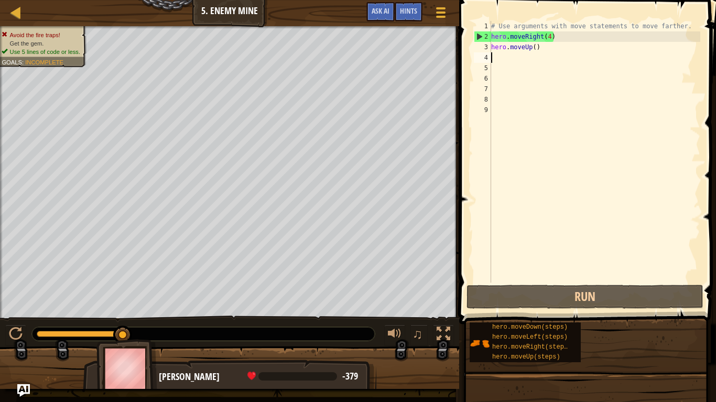
click at [559, 47] on div "# Use arguments with move statements to move farther. hero . moveRight ( 4 ) he…" at bounding box center [594, 162] width 211 height 283
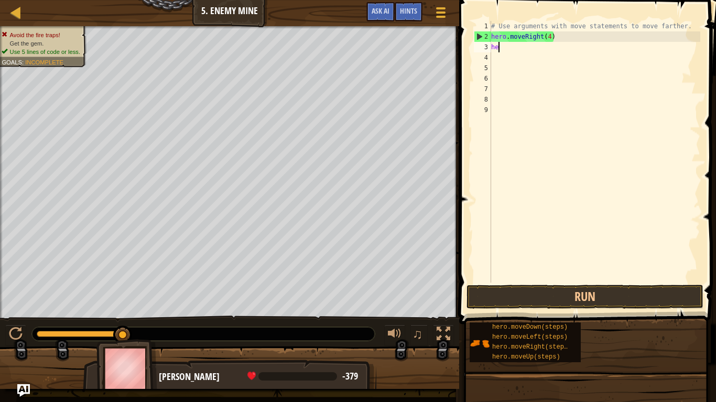
type textarea "h"
click at [551, 36] on div "# Use arguments with move statements to move farther. hero . moveRight ( 4 )" at bounding box center [594, 162] width 211 height 283
type textarea "hero.moveRight(3)"
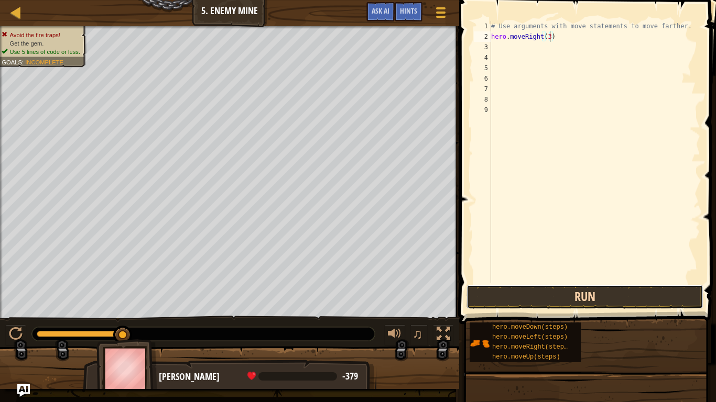
click at [553, 295] on button "Run" at bounding box center [584, 297] width 237 height 24
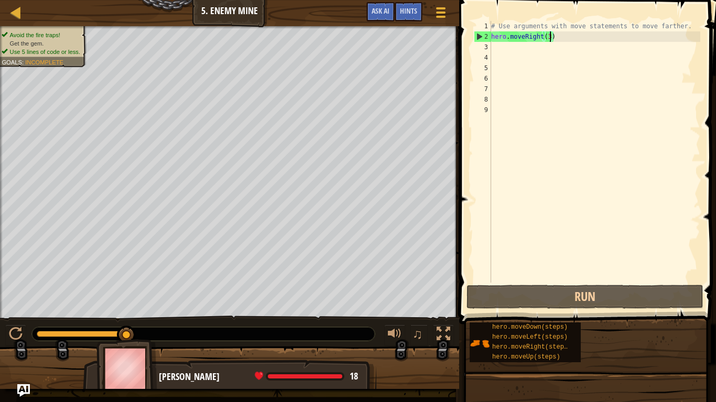
click at [506, 48] on div "# Use arguments with move statements to move farther. hero . moveRight ( 3 )" at bounding box center [594, 162] width 211 height 283
type textarea "h"
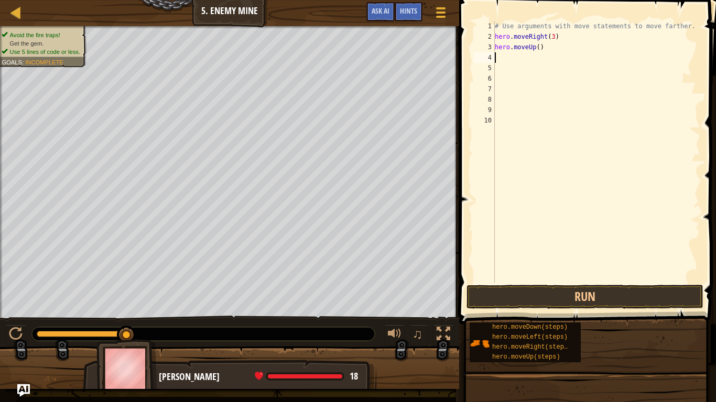
click at [506, 59] on div "# Use arguments with move statements to move farther. hero . moveRight ( 3 ) he…" at bounding box center [597, 162] width 208 height 283
type textarea "h"
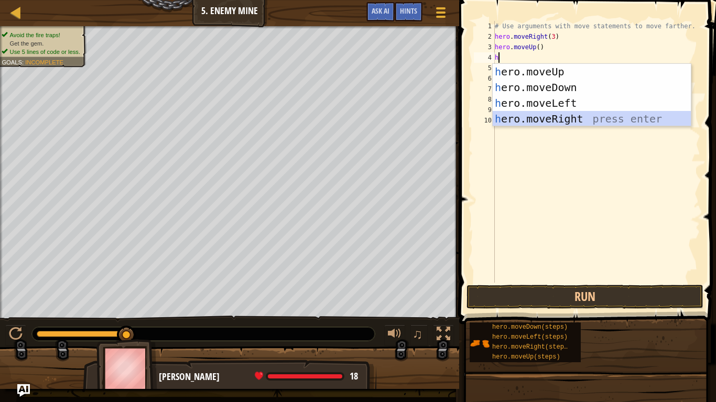
click at [554, 118] on div "h ero.moveUp press enter h ero.moveDown press enter h ero.moveLeft press enter …" at bounding box center [592, 111] width 198 height 94
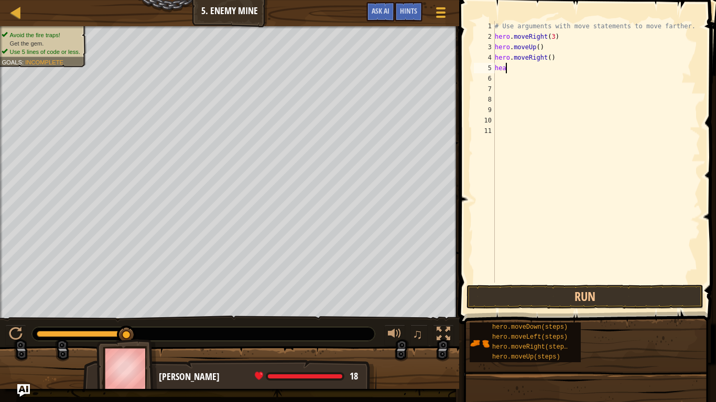
scroll to position [5, 1]
type textarea "h"
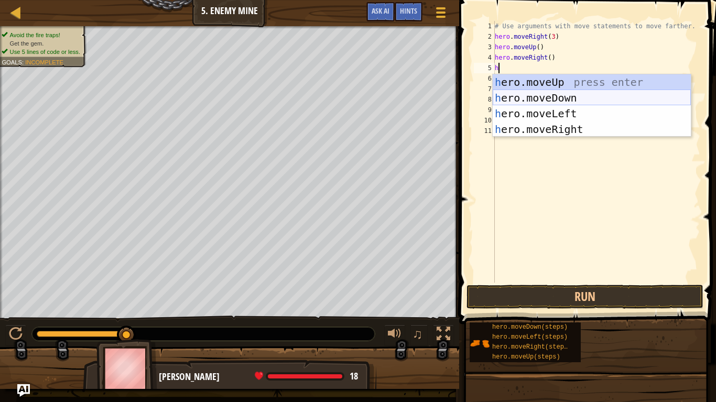
click at [532, 98] on div "h ero.moveUp press enter h ero.moveDown press enter h ero.moveLeft press enter …" at bounding box center [592, 121] width 198 height 94
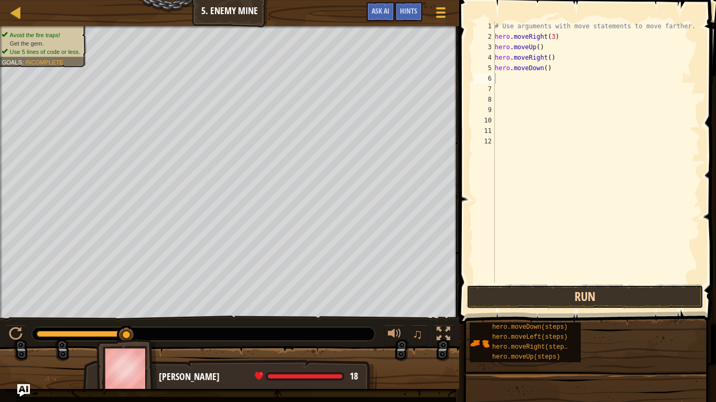
click at [542, 300] on button "Run" at bounding box center [584, 297] width 237 height 24
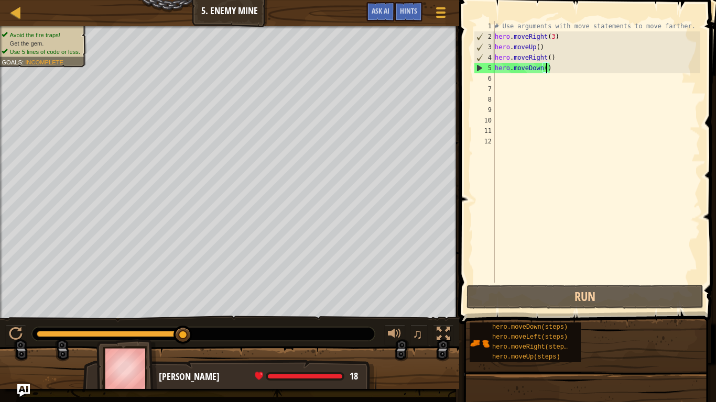
click at [548, 68] on div "# Use arguments with move statements to move farther. hero . moveRight ( 3 ) he…" at bounding box center [597, 162] width 208 height 283
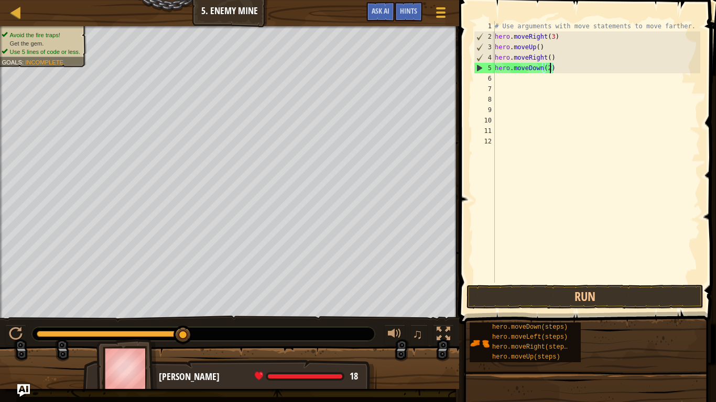
scroll to position [5, 8]
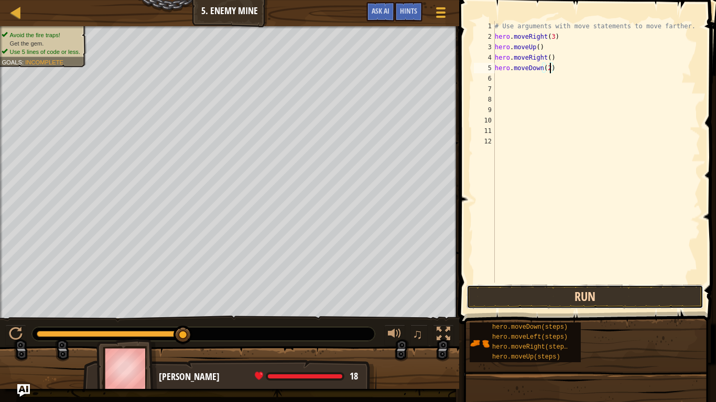
click at [536, 291] on button "Run" at bounding box center [584, 297] width 237 height 24
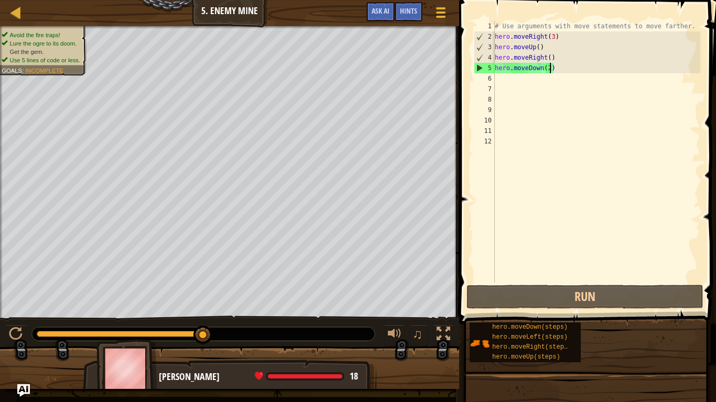
click at [547, 68] on div "# Use arguments with move statements to move farther. hero . moveRight ( 3 ) he…" at bounding box center [597, 162] width 208 height 283
click at [551, 66] on div "# Use arguments with move statements to move farther. hero . moveRight ( 3 ) he…" at bounding box center [597, 162] width 208 height 283
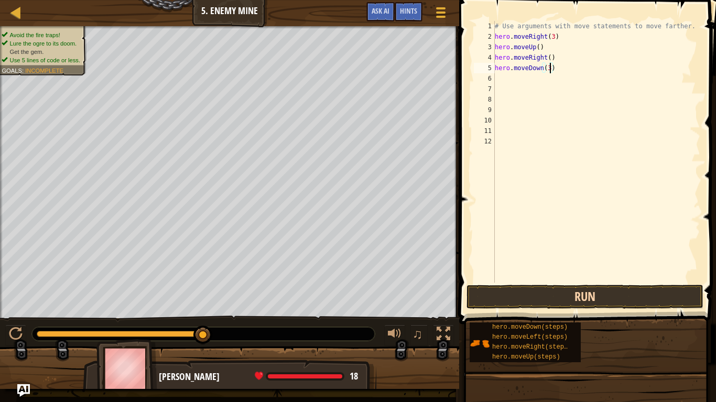
type textarea "hero.moveDown(3)"
click at [535, 296] on button "Run" at bounding box center [584, 297] width 237 height 24
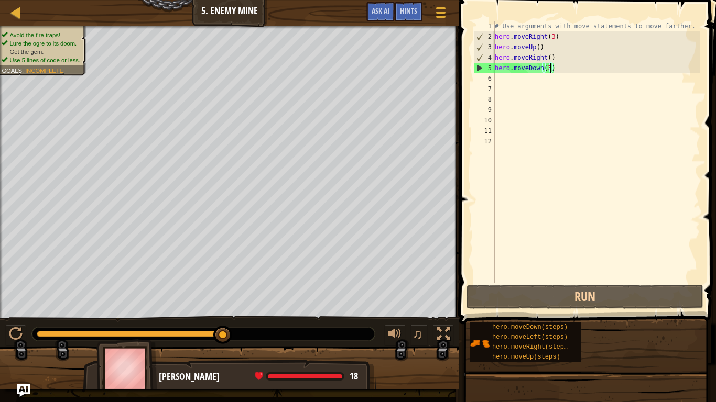
click at [519, 84] on div "# Use arguments with move statements to move farther. hero . moveRight ( 3 ) he…" at bounding box center [597, 162] width 208 height 283
click at [517, 80] on div "# Use arguments with move statements to move farther. hero . moveRight ( 3 ) he…" at bounding box center [597, 162] width 208 height 283
type textarea "h"
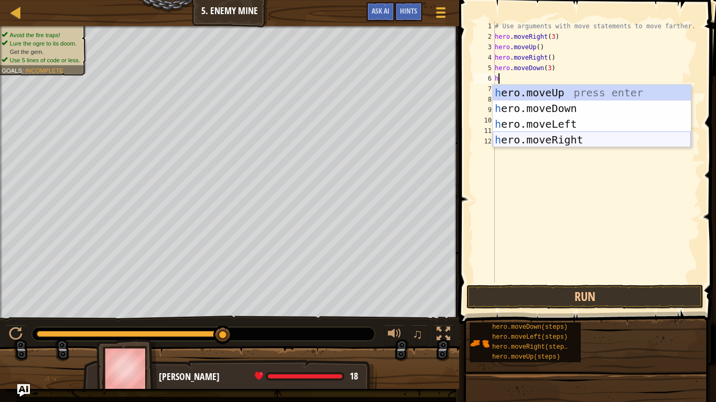
click at [549, 134] on div "h ero.moveUp press enter h ero.moveDown press enter h ero.moveLeft press enter …" at bounding box center [592, 132] width 198 height 94
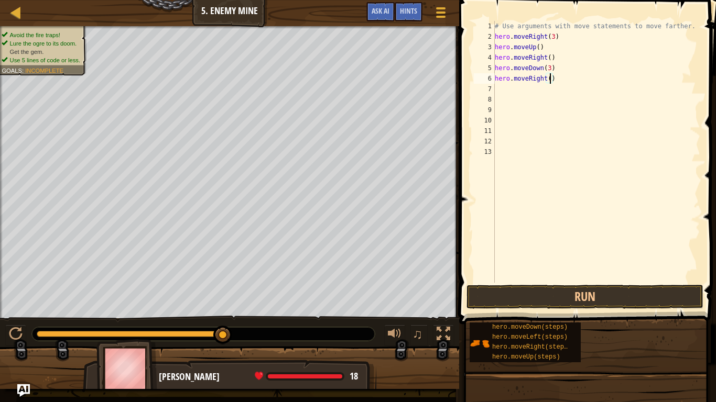
click at [550, 79] on div "# Use arguments with move statements to move farther. hero . moveRight ( 3 ) he…" at bounding box center [597, 162] width 208 height 283
type textarea "hero.moveRight(3)"
click at [573, 296] on button "Run" at bounding box center [584, 297] width 237 height 24
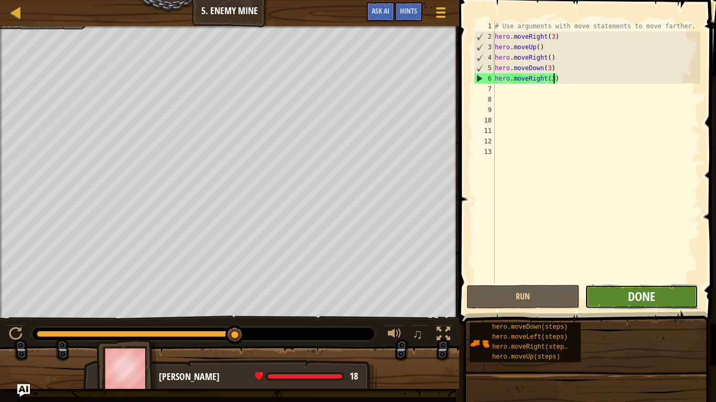
click at [643, 291] on span "Done" at bounding box center [641, 296] width 27 height 17
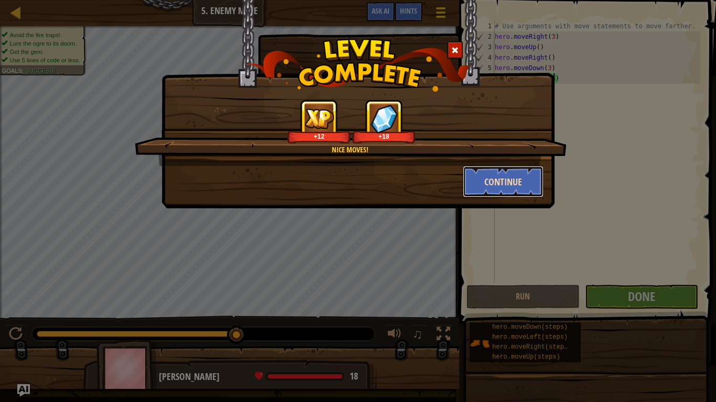
click at [530, 186] on button "Continue" at bounding box center [503, 181] width 81 height 31
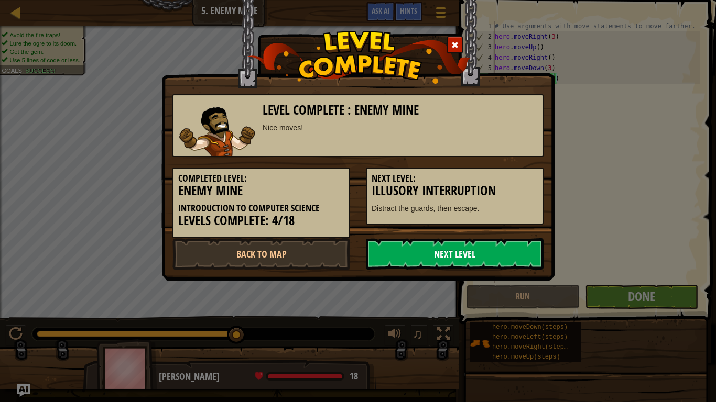
click at [455, 255] on link "Next Level" at bounding box center [455, 253] width 178 height 31
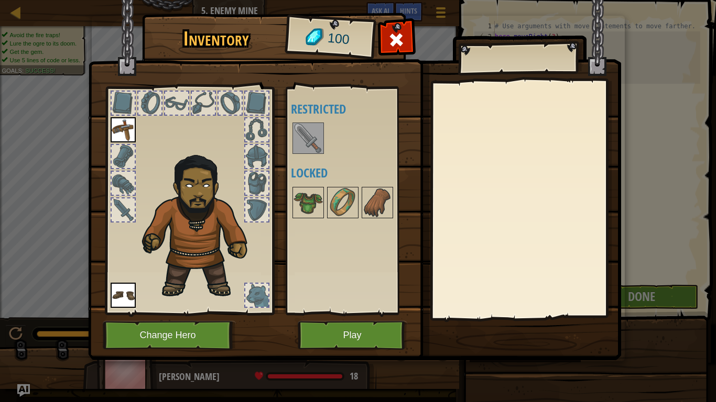
click at [314, 135] on img at bounding box center [307, 138] width 29 height 29
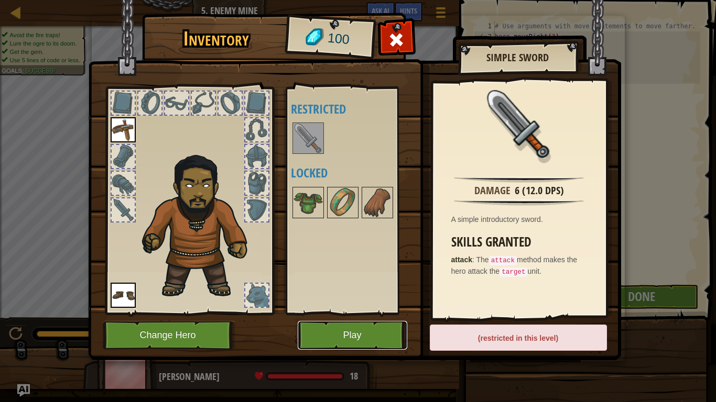
click at [393, 330] on button "Play" at bounding box center [353, 335] width 110 height 29
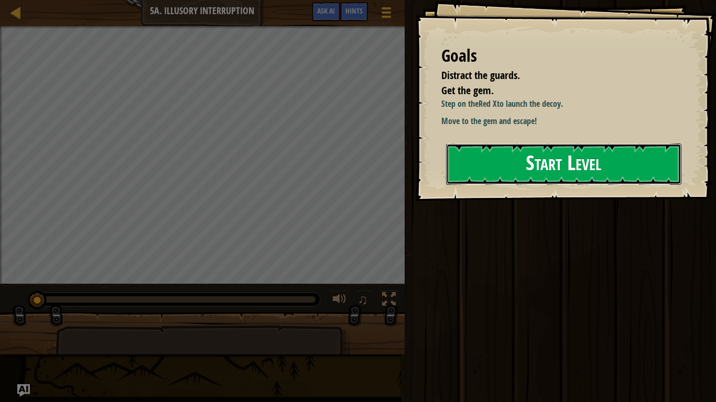
click at [474, 167] on button "Start Level" at bounding box center [563, 164] width 235 height 41
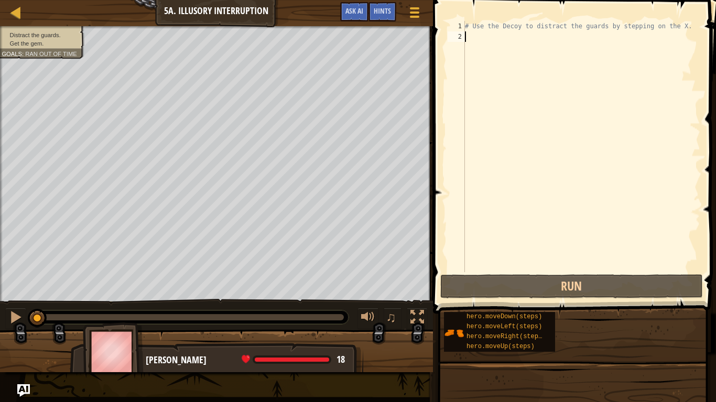
scroll to position [5, 1]
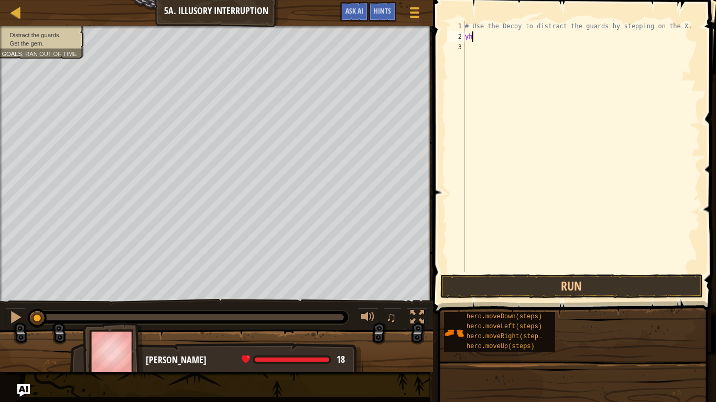
type textarea "y"
type textarea "h"
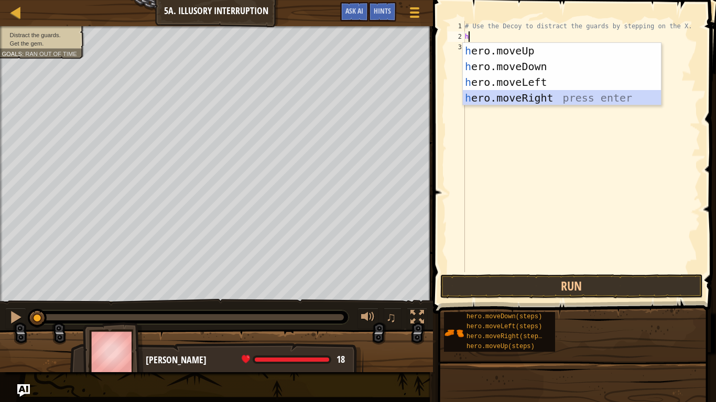
click at [520, 102] on div "h ero.moveUp press enter h ero.moveDown press enter h ero.moveLeft press enter …" at bounding box center [562, 90] width 198 height 94
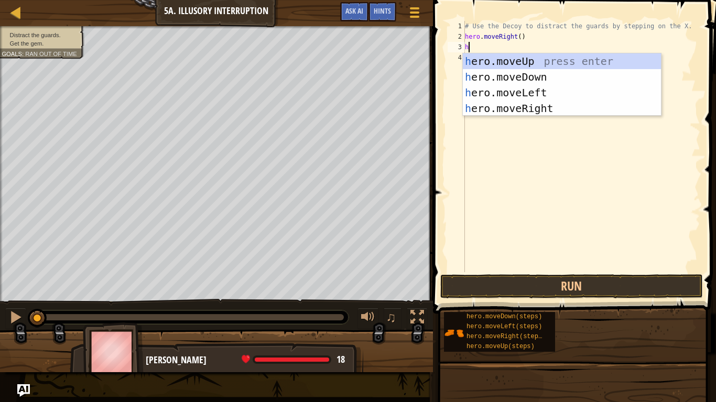
type textarea "he"
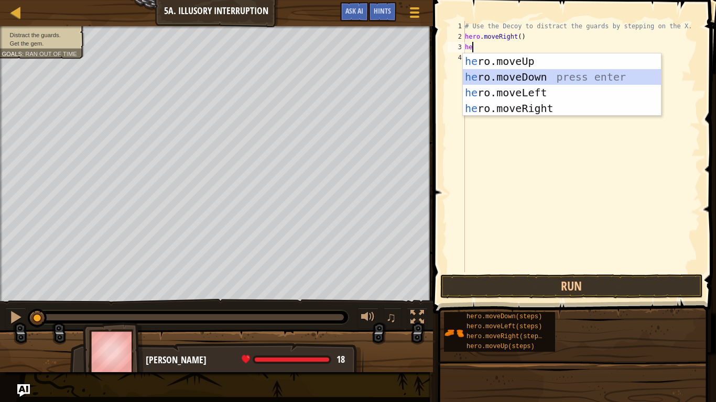
click at [500, 77] on div "he ro.moveUp press enter he ro.moveDown press enter he ro.moveLeft press enter …" at bounding box center [562, 100] width 198 height 94
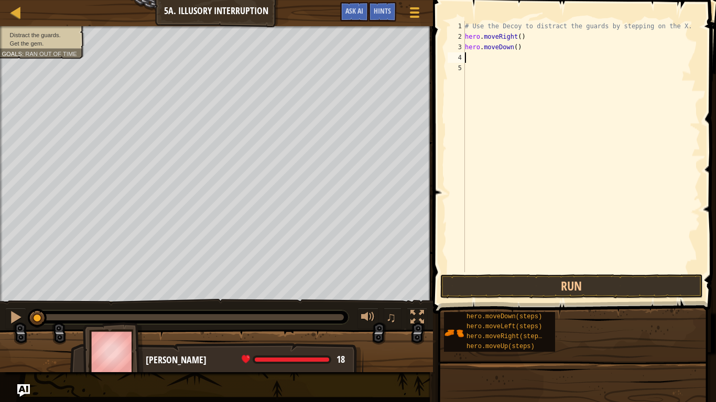
type textarea "h"
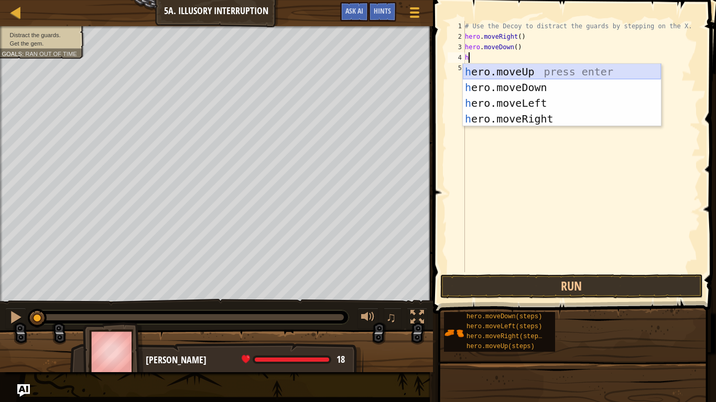
click at [499, 73] on div "h ero.moveUp press enter h ero.moveDown press enter h ero.moveLeft press enter …" at bounding box center [562, 111] width 198 height 94
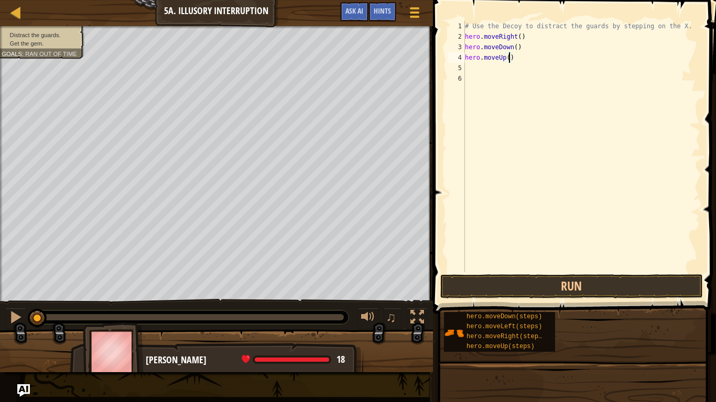
click at [508, 61] on div "# Use the Decoy to distract the guards by stepping on the X. hero . moveRight (…" at bounding box center [581, 157] width 237 height 273
click at [515, 46] on div "# Use the Decoy to distract the guards by stepping on the X. hero . moveRight (…" at bounding box center [581, 157] width 237 height 273
type textarea "hero.moveDown(2)"
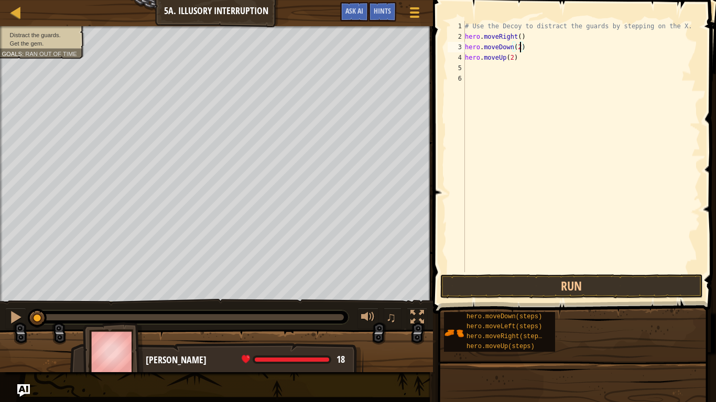
click at [478, 67] on div "# Use the Decoy to distract the guards by stepping on the X. hero . moveRight (…" at bounding box center [581, 157] width 237 height 273
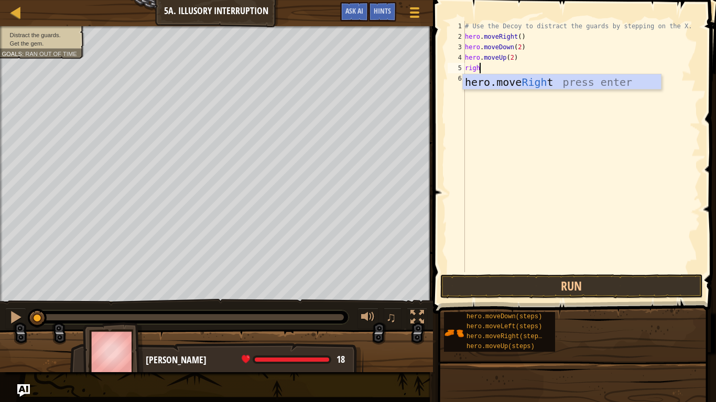
type textarea "right"
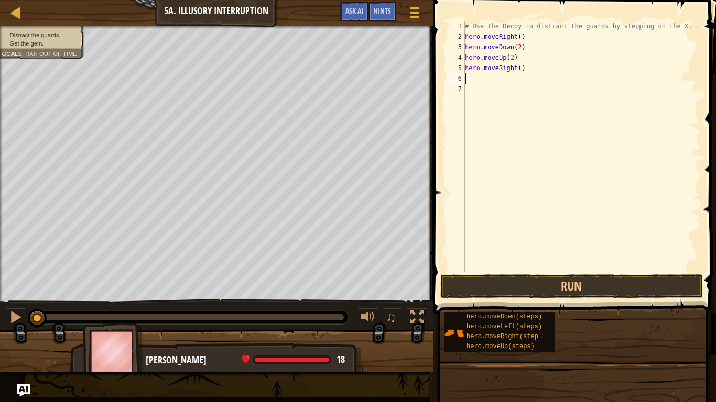
click at [520, 67] on div "# Use the Decoy to distract the guards by stepping on the X. hero . moveRight (…" at bounding box center [581, 157] width 237 height 273
type textarea "hero.moveRight(5)"
click at [546, 277] on button "Run" at bounding box center [571, 287] width 263 height 24
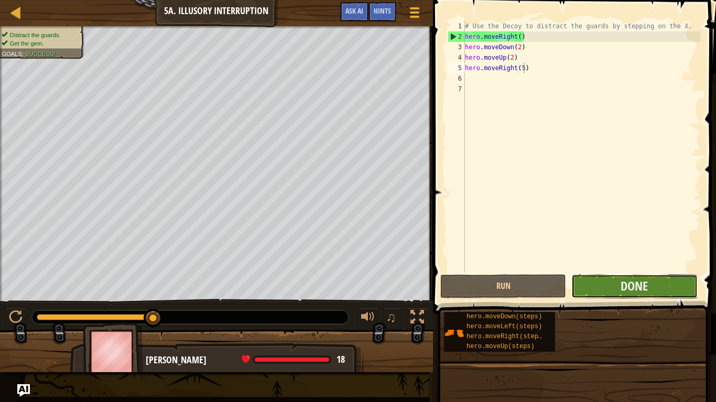
click at [619, 285] on button "Done" at bounding box center [634, 287] width 126 height 24
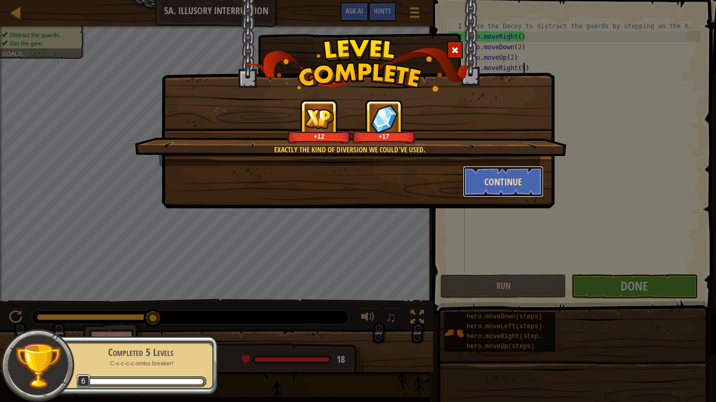
click at [525, 191] on button "Continue" at bounding box center [503, 181] width 81 height 31
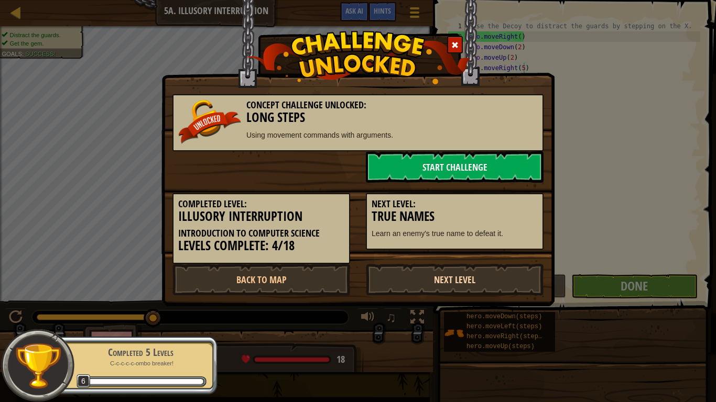
click at [433, 273] on link "Next Level" at bounding box center [455, 279] width 178 height 31
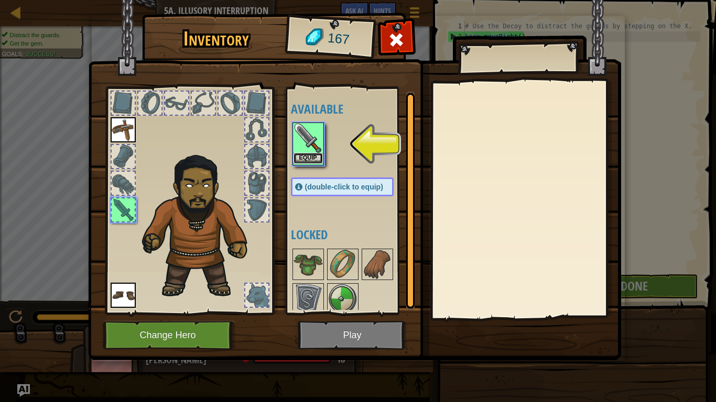
click at [310, 157] on button "Equip" at bounding box center [307, 158] width 29 height 11
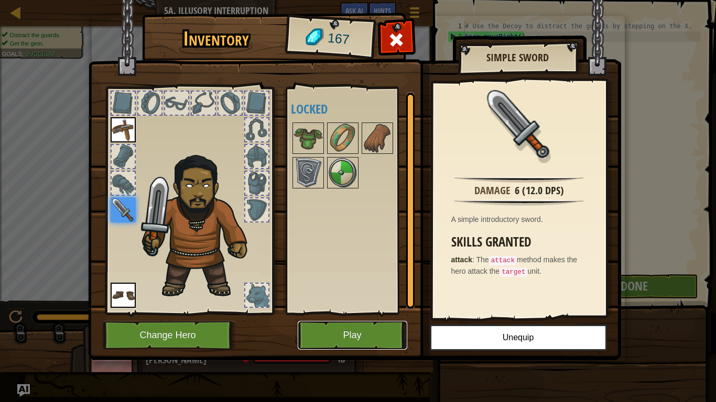
click at [347, 327] on button "Play" at bounding box center [353, 335] width 110 height 29
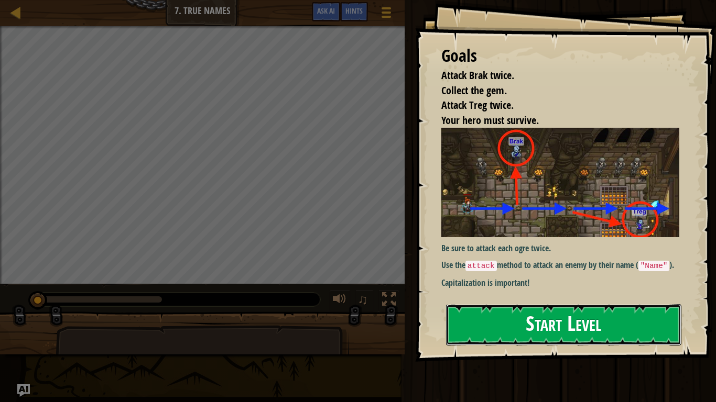
click at [471, 319] on button "Start Level" at bounding box center [563, 324] width 235 height 41
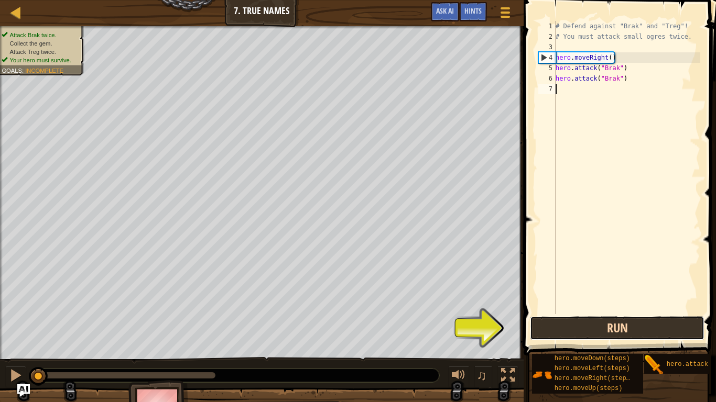
click at [584, 331] on button "Run" at bounding box center [617, 329] width 175 height 24
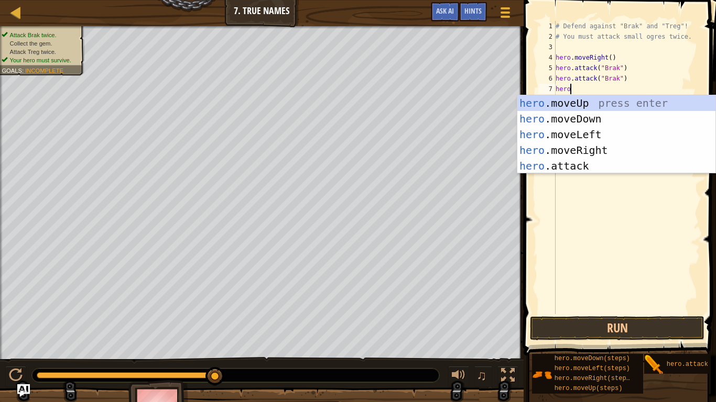
scroll to position [5, 2]
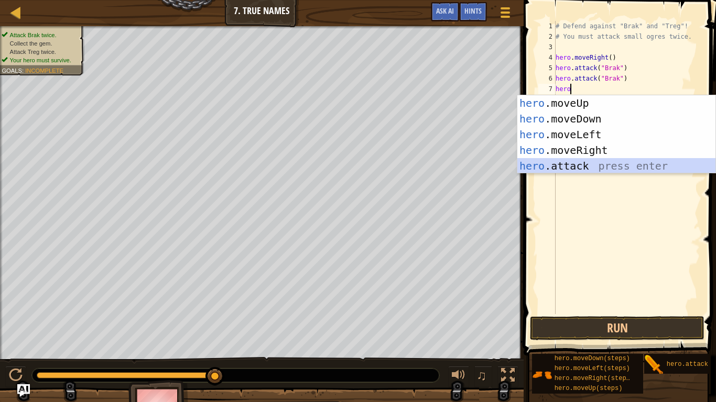
click at [554, 163] on div "hero .moveUp press enter hero .moveDown press enter hero .moveLeft press enter …" at bounding box center [616, 150] width 198 height 110
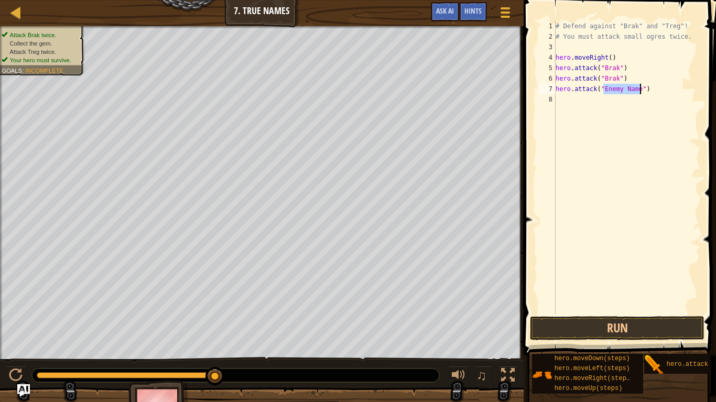
click at [622, 89] on div "# Defend against "Brak" and "Treg"! # You must attack small ogres twice. hero .…" at bounding box center [626, 167] width 147 height 293
click at [650, 90] on div "# Defend against "Brak" and "Treg"! # You must attack small ogres twice. hero .…" at bounding box center [626, 178] width 147 height 314
type textarea "hero.attack("treg")"
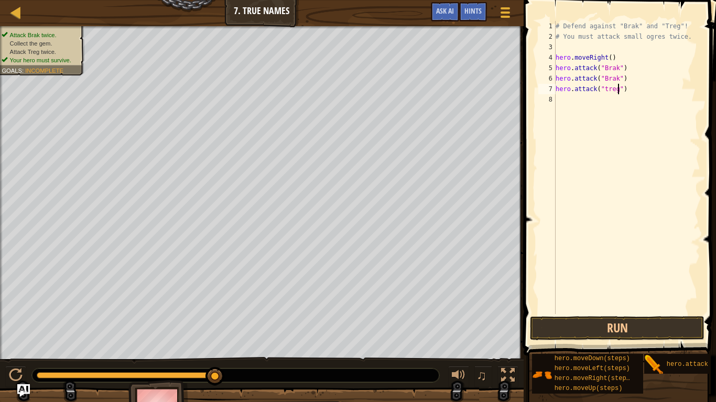
scroll to position [5, 9]
click at [564, 98] on div "# Defend against "Brak" and "Treg"! # You must attack small ogres twice. hero .…" at bounding box center [626, 178] width 147 height 314
drag, startPoint x: 556, startPoint y: 88, endPoint x: 624, endPoint y: 90, distance: 68.1
click at [624, 90] on div "# Defend against "Brak" and "Treg"! # You must attack small ogres twice. hero .…" at bounding box center [626, 178] width 147 height 314
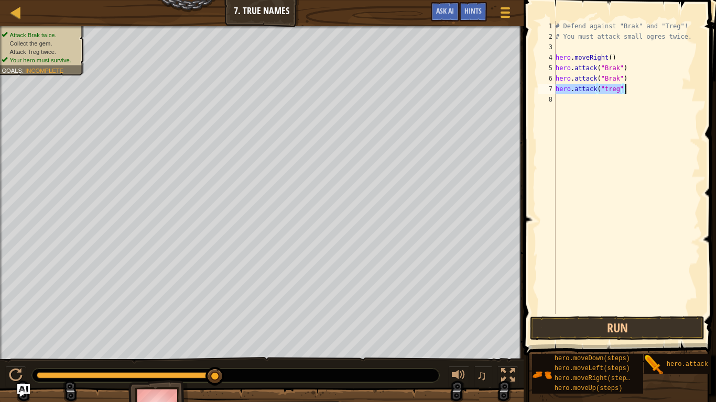
type textarea "hero.attack("treg")"
paste textarea
click at [562, 99] on div "# Defend against "Brak" and "Treg"! # You must attack small ogres twice. hero .…" at bounding box center [626, 178] width 147 height 314
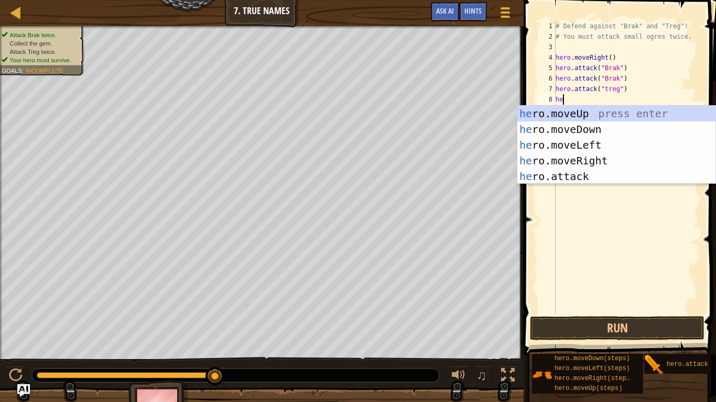
scroll to position [5, 1]
click at [543, 172] on div "he ro.moveUp press enter he ro.moveDown press enter he ro.moveLeft press enter …" at bounding box center [616, 161] width 198 height 110
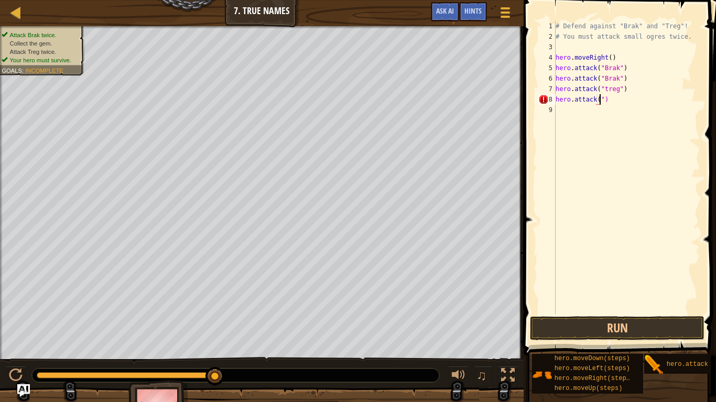
scroll to position [5, 7]
type textarea "hero.attack("treg")"
click at [582, 325] on button "Run" at bounding box center [617, 329] width 175 height 24
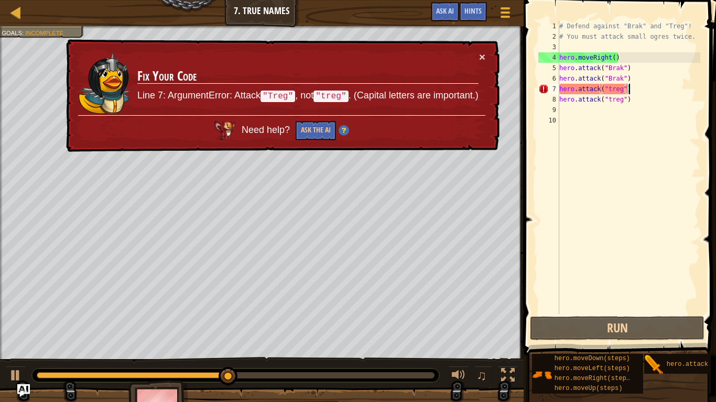
click at [638, 88] on div "# Defend against "Brak" and "Treg"! # You must attack small ogres twice. hero .…" at bounding box center [628, 178] width 143 height 314
type textarea "hero.attack("treg")"
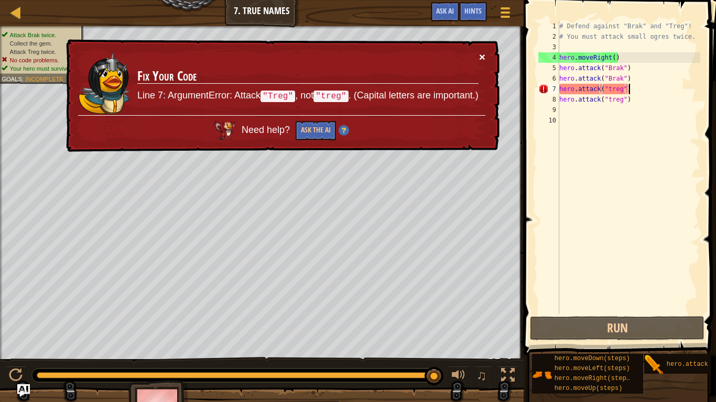
click at [482, 56] on button "×" at bounding box center [482, 56] width 6 height 11
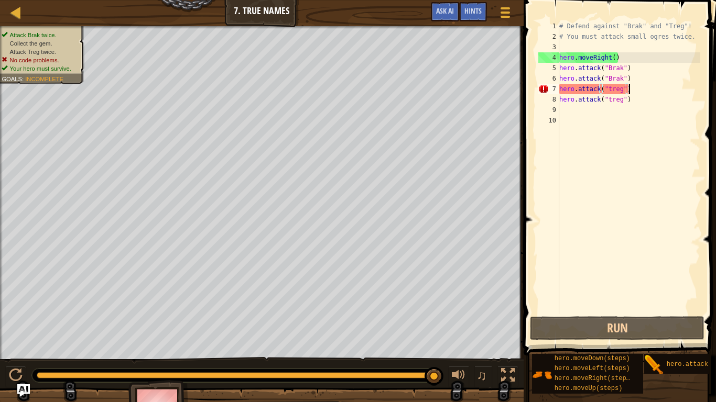
click at [596, 169] on div "# Defend against "Brak" and "Treg"! # You must attack small ogres twice. hero .…" at bounding box center [628, 178] width 143 height 314
click at [534, 170] on span at bounding box center [620, 163] width 201 height 387
click at [637, 87] on div "# Defend against "Brak" and "Treg"! # You must attack small ogres twice. hero .…" at bounding box center [628, 178] width 143 height 314
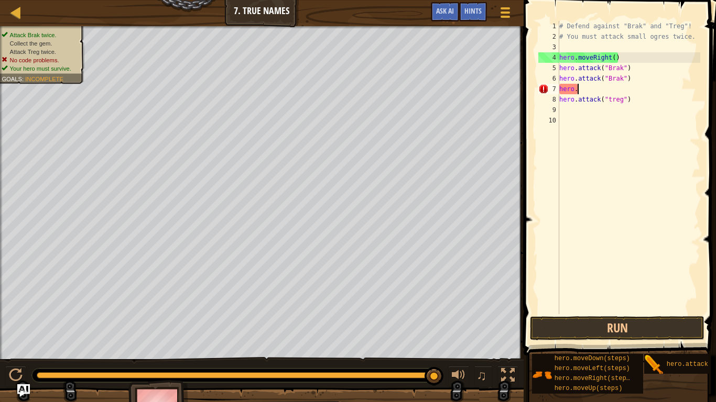
type textarea "h"
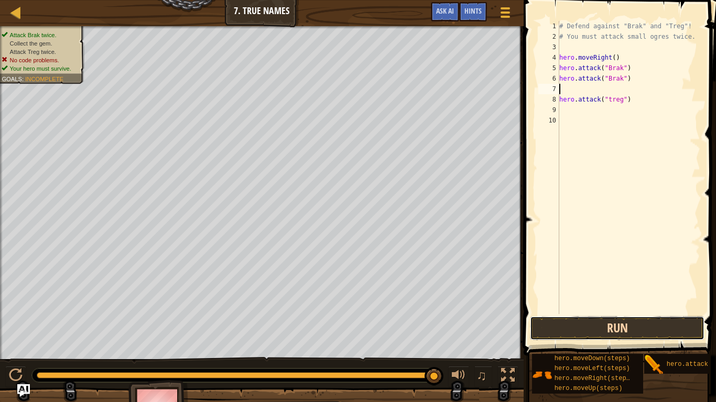
click at [600, 329] on button "Run" at bounding box center [617, 329] width 175 height 24
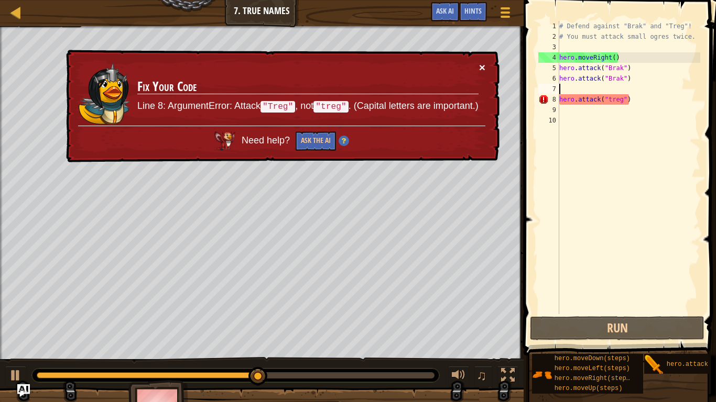
click at [483, 66] on button "×" at bounding box center [482, 67] width 6 height 11
click at [611, 100] on div "# Defend against "Brak" and "Treg"! # You must attack small ogres twice. hero .…" at bounding box center [628, 178] width 143 height 314
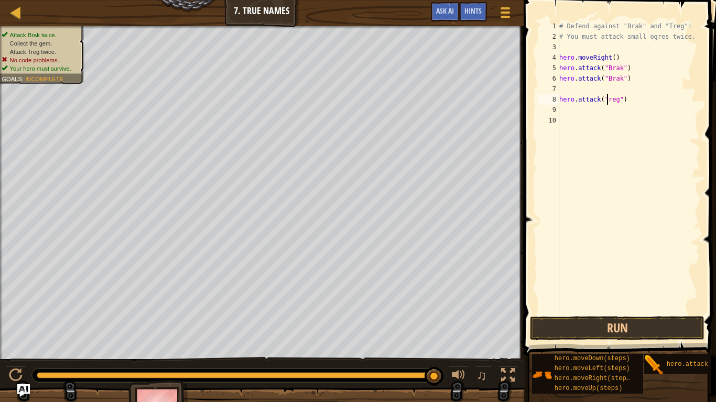
scroll to position [5, 7]
type textarea "hero.attack("Treg")"
click at [590, 323] on button "Run" at bounding box center [617, 329] width 175 height 24
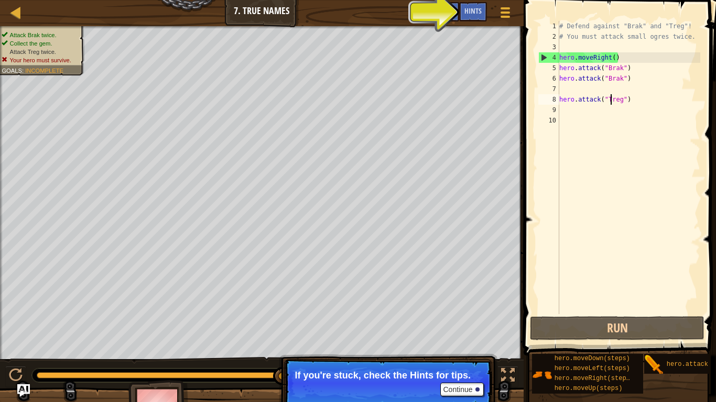
click at [566, 86] on div "# Defend against "Brak" and "Treg"! # You must attack small ogres twice. hero .…" at bounding box center [628, 178] width 143 height 314
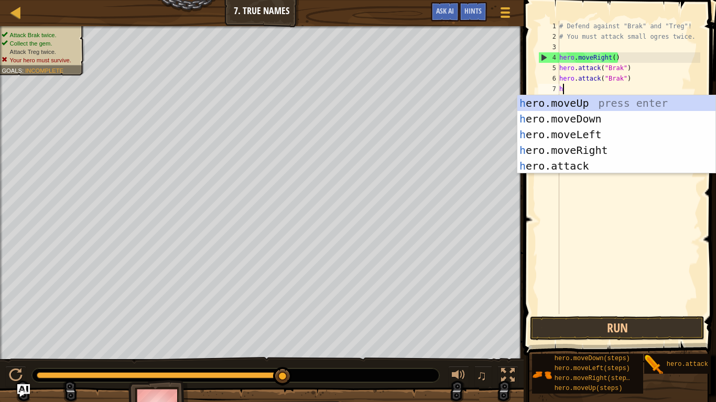
scroll to position [5, 1]
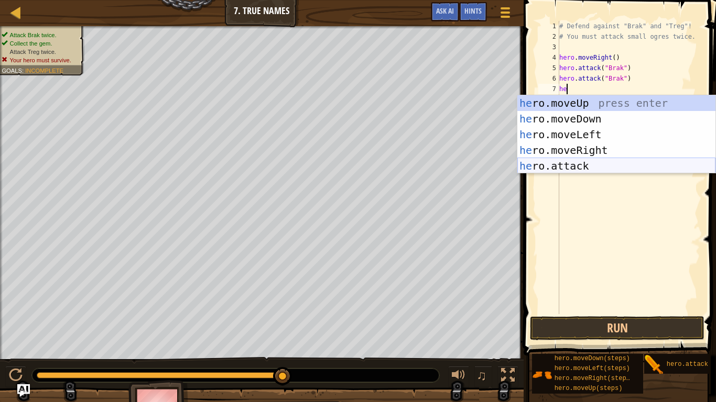
click at [592, 165] on div "he ro.moveUp press enter he ro.moveDown press enter he ro.moveLeft press enter …" at bounding box center [616, 150] width 198 height 110
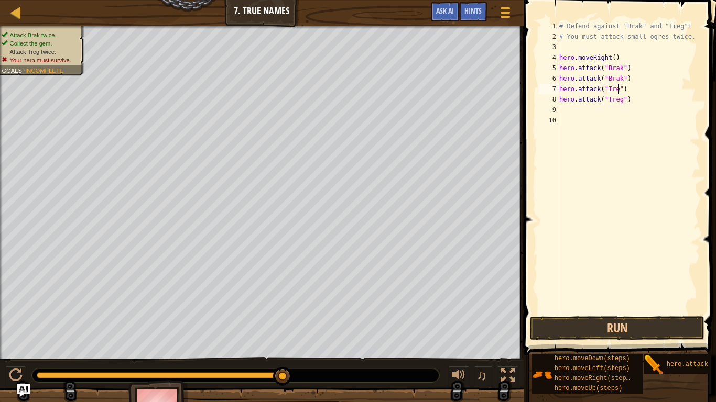
scroll to position [5, 9]
type textarea "hero.attack("Treg")"
click at [635, 323] on button "Run" at bounding box center [617, 329] width 175 height 24
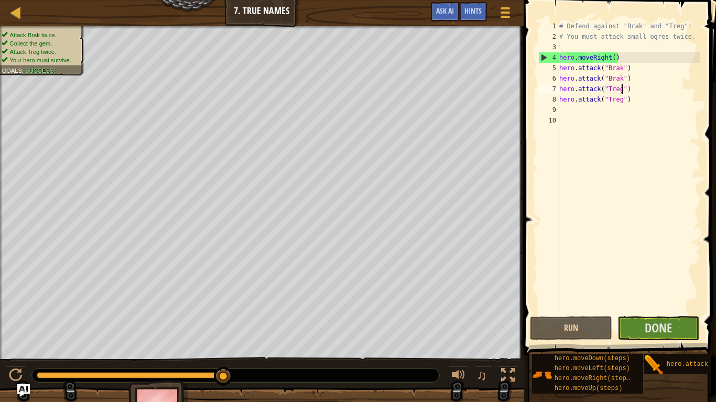
click at [588, 118] on div "# Defend against "Brak" and "Treg"! # You must attack small ogres twice. hero .…" at bounding box center [628, 178] width 143 height 314
click at [581, 112] on div "# Defend against "Brak" and "Treg"! # You must attack small ogres twice. hero .…" at bounding box center [628, 178] width 143 height 314
type textarea "h"
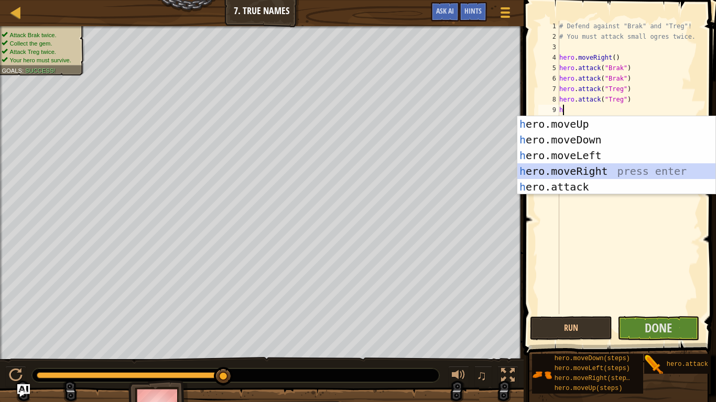
click at [581, 167] on div "h ero.moveUp press enter h ero.moveDown press enter h ero.moveLeft press enter …" at bounding box center [616, 171] width 198 height 110
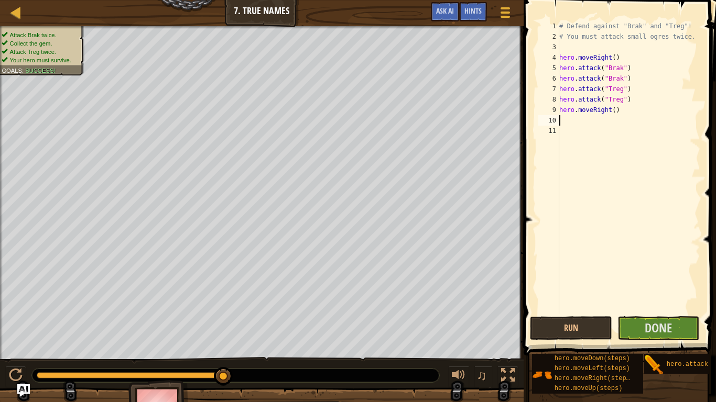
click at [614, 111] on div "# Defend against "Brak" and "Treg"! # You must attack small ogres twice. hero .…" at bounding box center [628, 178] width 143 height 314
type textarea "hero.moveRight(5)"
click at [650, 324] on span "Done" at bounding box center [658, 328] width 27 height 17
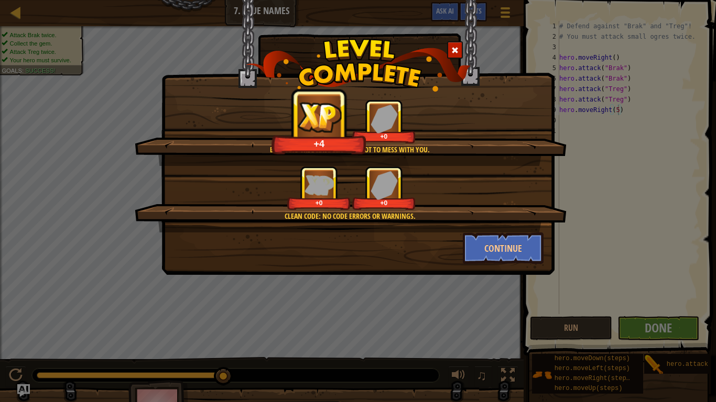
click at [586, 232] on div "Brak and Treg have learned not to mess with you. +4 +0 Clean code: no code erro…" at bounding box center [358, 201] width 716 height 402
click at [586, 232] on div "Brak and Treg have learned not to mess with you. +9 +0 Clean code: no code erro…" at bounding box center [358, 201] width 716 height 402
click at [586, 232] on div "Brak and Treg have learned not to mess with you. +12 +0 Clean code: no code err…" at bounding box center [358, 201] width 716 height 402
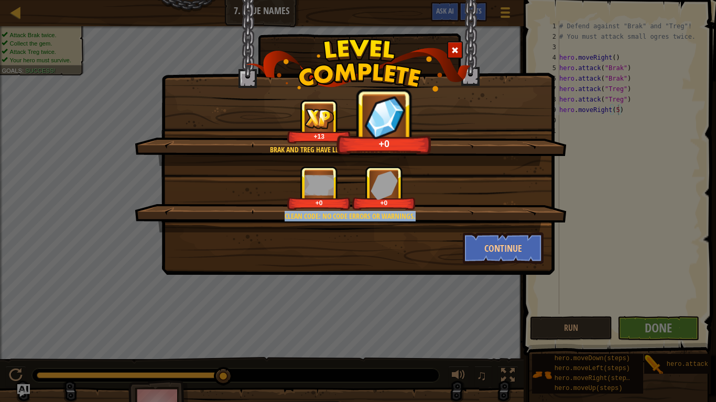
click at [586, 232] on div "Brak and Treg have learned not to mess with you. +13 +0 Clean code: no code err…" at bounding box center [358, 201] width 716 height 402
click at [586, 232] on div "Brak and Treg have learned not to mess with you. +13 +2 Clean code: no code err…" at bounding box center [358, 201] width 716 height 402
click at [586, 232] on div "Brak and Treg have learned not to mess with you. +13 +20 Clean code: no code er…" at bounding box center [358, 201] width 716 height 402
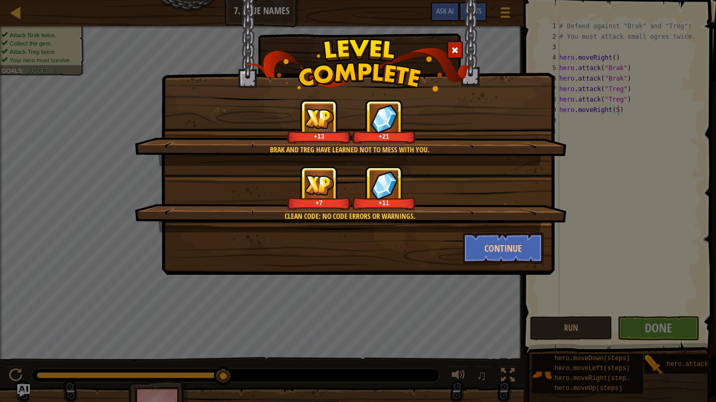
click at [455, 51] on span at bounding box center [454, 50] width 7 height 7
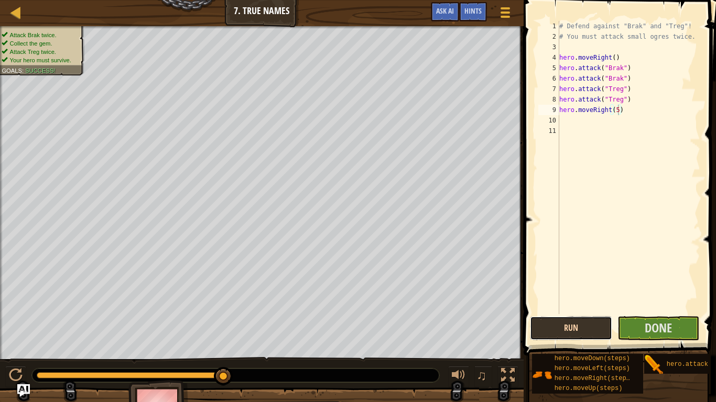
click at [576, 328] on button "Run" at bounding box center [571, 329] width 82 height 24
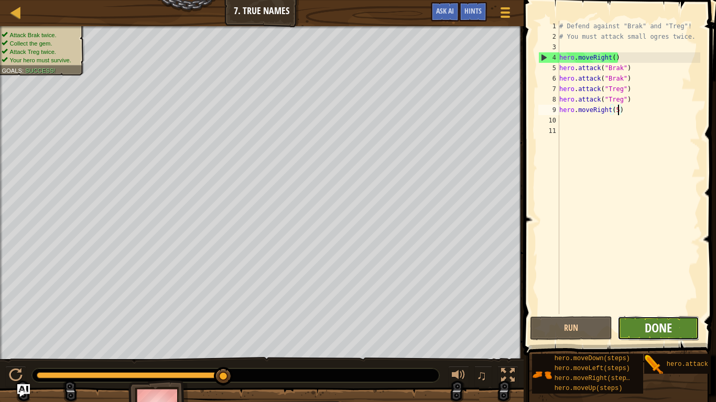
click at [645, 330] on span "Done" at bounding box center [658, 328] width 27 height 17
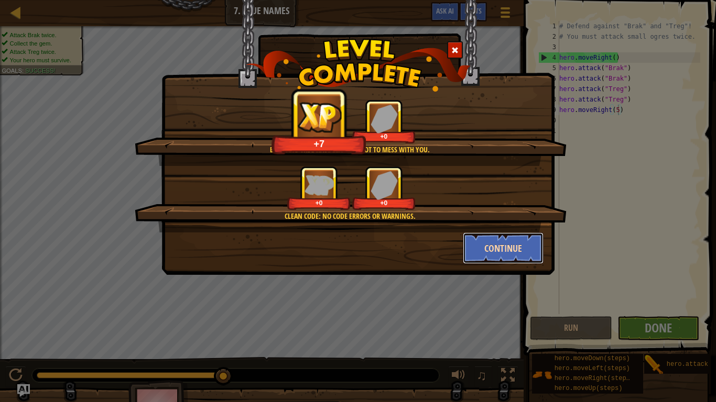
click at [519, 252] on button "Continue" at bounding box center [503, 248] width 81 height 31
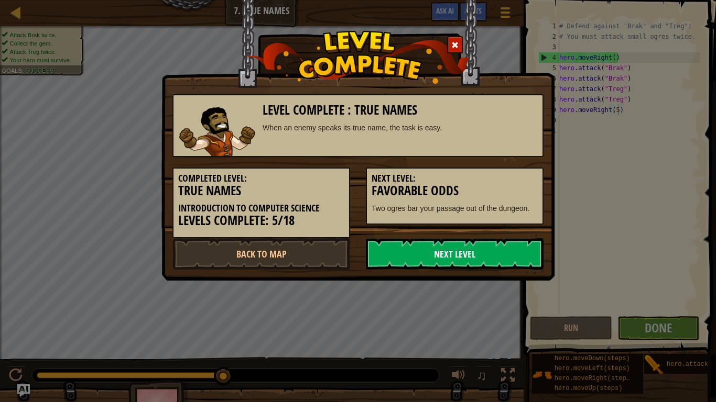
click at [503, 253] on link "Next Level" at bounding box center [455, 253] width 178 height 31
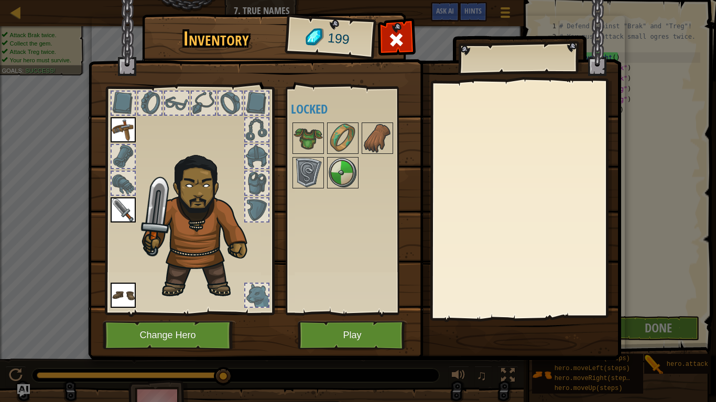
click at [124, 183] on div at bounding box center [123, 183] width 23 height 23
click at [412, 278] on div "Available Equip Equip Equip (double-click to equip) Locked" at bounding box center [353, 201] width 124 height 219
click at [365, 331] on button "Play" at bounding box center [353, 335] width 110 height 29
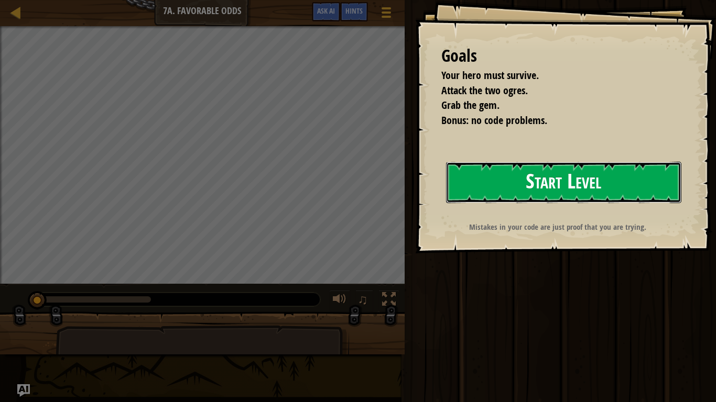
click at [500, 180] on button "Start Level" at bounding box center [563, 182] width 235 height 41
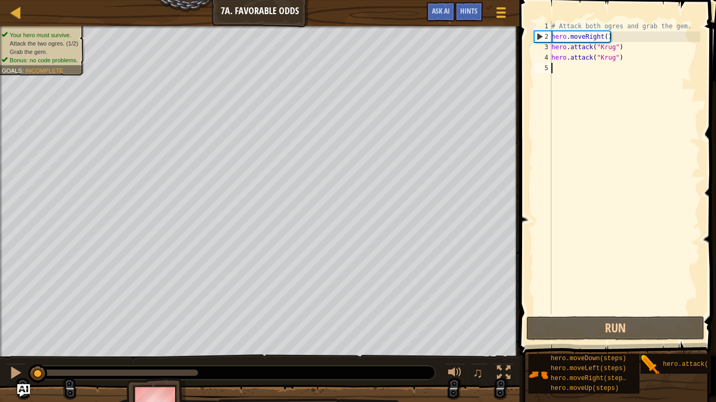
click at [560, 71] on div "# Attack both ogres and grab the gem. hero . moveRight ( ) hero . attack ( "[PE…" at bounding box center [624, 178] width 151 height 314
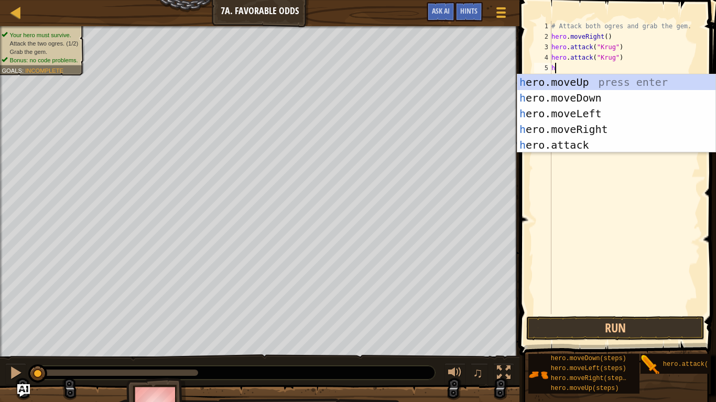
scroll to position [5, 1]
click at [564, 141] on div "he ro.moveUp press enter he ro.moveDown press enter he ro.moveLeft press enter …" at bounding box center [616, 129] width 198 height 110
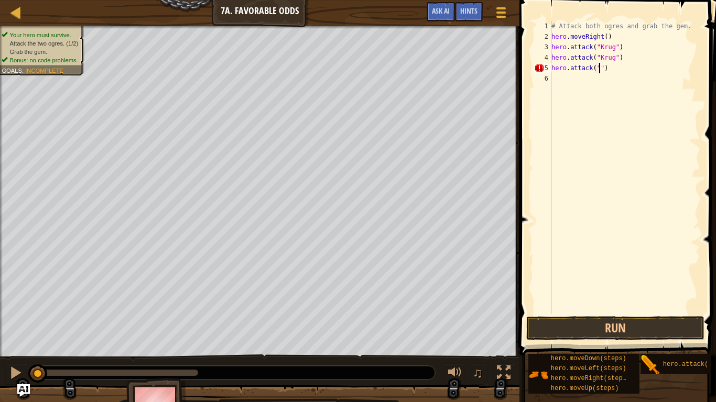
scroll to position [5, 7]
type textarea "hero.attack("Grump")"
click at [590, 84] on div "# Attack both ogres and grab the gem. hero . moveRight ( ) hero . attack ( "[PE…" at bounding box center [624, 178] width 151 height 314
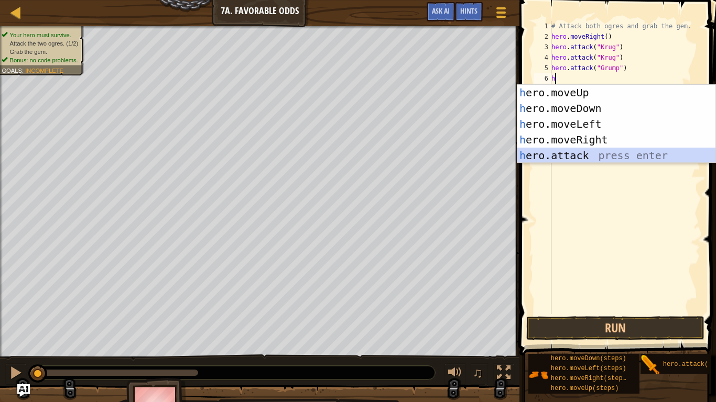
click at [554, 157] on div "h ero.moveUp press enter h ero.moveDown press enter h ero.moveLeft press enter …" at bounding box center [616, 140] width 198 height 110
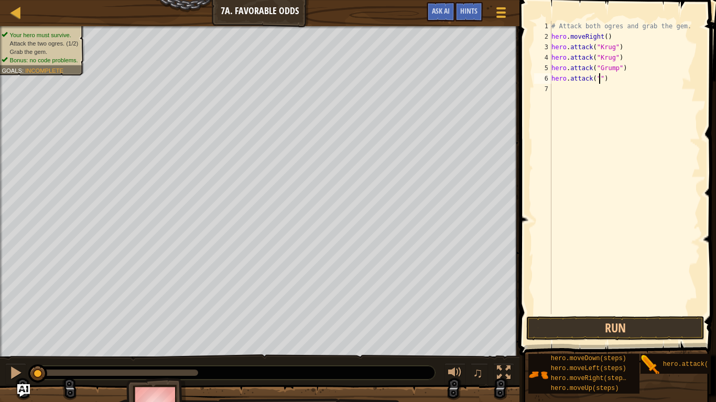
scroll to position [5, 8]
type textarea "hero.attack("Grump")"
click at [568, 96] on div "# Attack both ogres and grab the gem. hero . moveRight ( ) hero . attack ( "[PE…" at bounding box center [624, 178] width 151 height 314
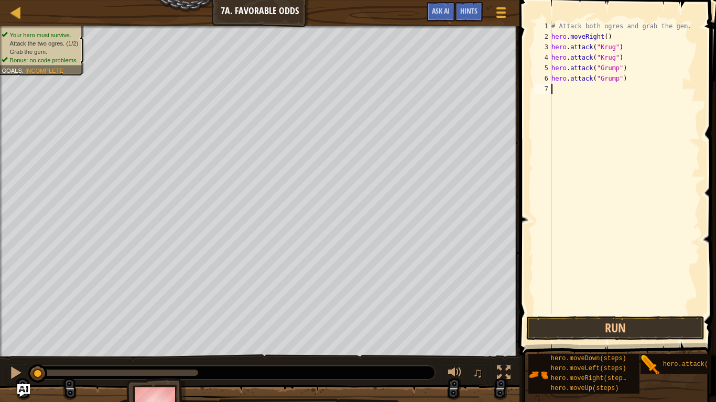
type textarea "h"
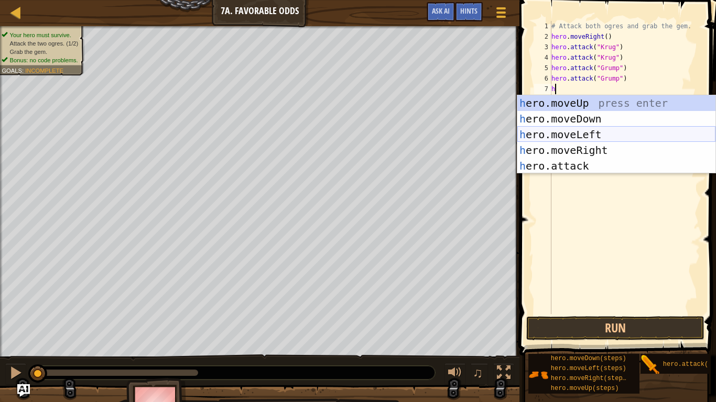
click at [573, 128] on div "h ero.moveUp press enter h ero.moveDown press enter h ero.moveLeft press enter …" at bounding box center [616, 150] width 198 height 110
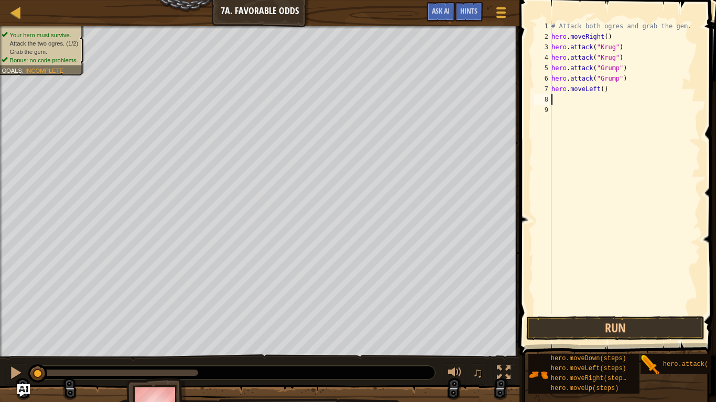
click at [575, 105] on div "# Attack both ogres and grab the gem. hero . moveRight ( ) hero . attack ( "[PE…" at bounding box center [624, 178] width 151 height 314
click at [603, 90] on div "# Attack both ogres and grab the gem. hero . moveRight ( ) hero . attack ( "[PE…" at bounding box center [624, 178] width 151 height 314
click at [598, 326] on button "Run" at bounding box center [615, 329] width 178 height 24
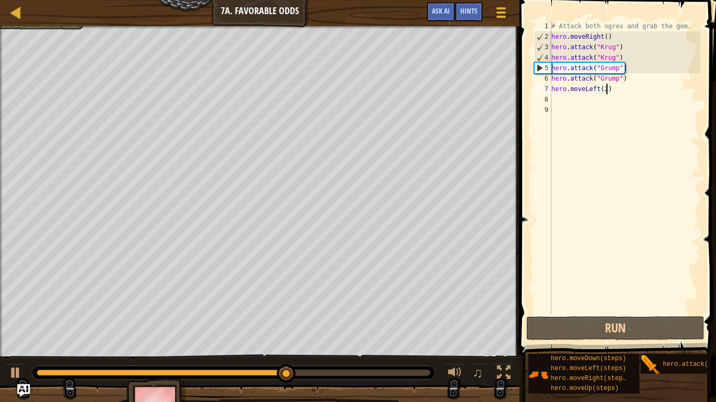
click at [566, 61] on div "# Attack both ogres and grab the gem. hero . moveRight ( ) hero . attack ( "[PE…" at bounding box center [624, 178] width 151 height 314
type textarea "hero.attack("Krug")"
click at [556, 99] on div "# Attack both ogres and grab the gem. hero . moveRight ( ) hero . attack ( "[PE…" at bounding box center [624, 178] width 151 height 314
type textarea "h"
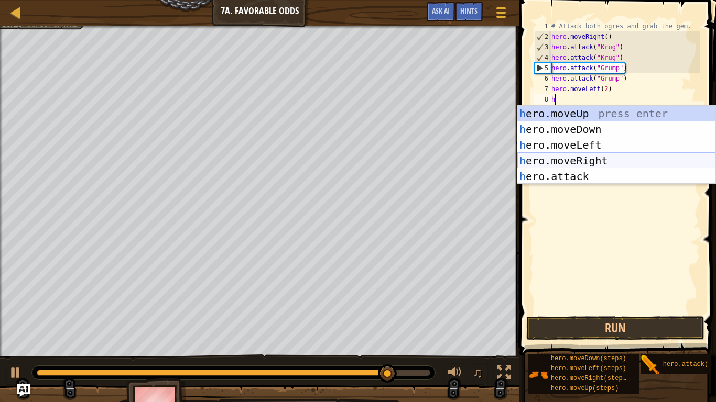
click at [594, 159] on div "h ero.moveUp press enter h ero.moveDown press enter h ero.moveLeft press enter …" at bounding box center [616, 161] width 198 height 110
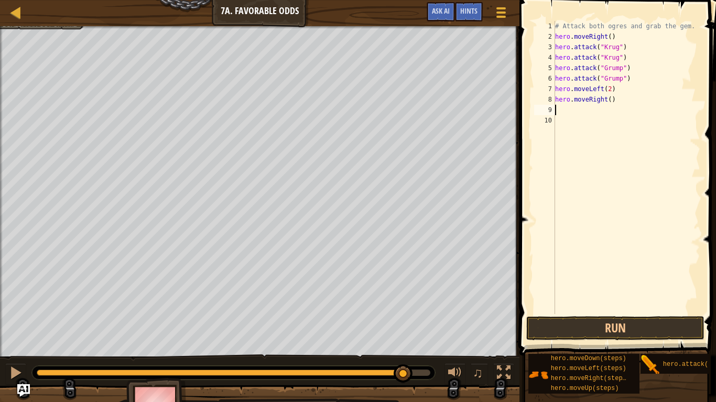
type textarea "h"
click at [635, 331] on button "Run" at bounding box center [615, 329] width 178 height 24
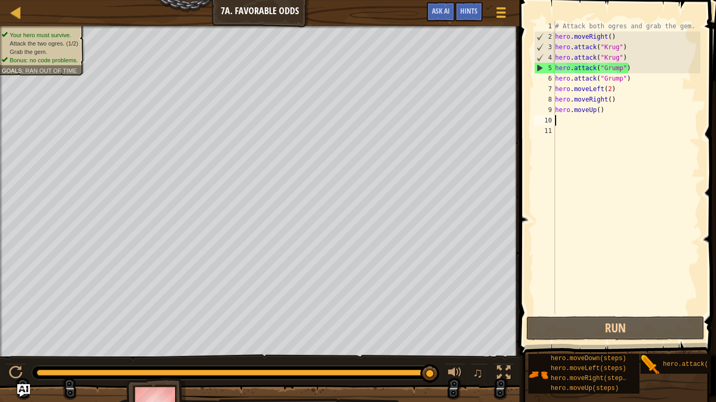
click at [611, 113] on div "# Attack both ogres and grab the gem. hero . moveRight ( ) hero . attack ( "[PE…" at bounding box center [626, 178] width 147 height 314
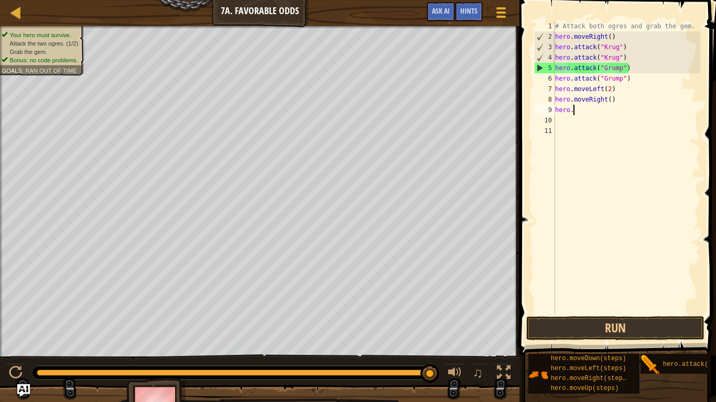
type textarea "h"
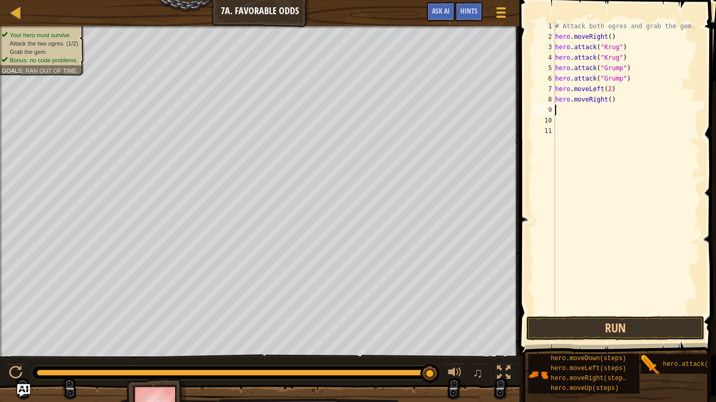
click at [611, 113] on div "# Attack both ogres and grab the gem. hero . moveRight ( ) hero . attack ( "[PE…" at bounding box center [626, 178] width 147 height 314
click at [617, 101] on div "# Attack both ogres and grab the gem. hero . moveRight ( ) hero . attack ( "[PE…" at bounding box center [626, 178] width 147 height 314
type textarea "h"
click at [626, 87] on div "# Attack both ogres and grab the gem. hero . moveRight ( ) hero . attack ( "[PE…" at bounding box center [626, 178] width 147 height 314
type textarea "h"
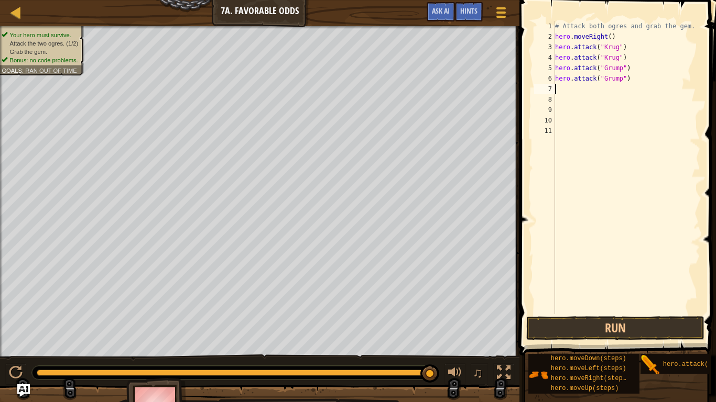
click at [630, 80] on div "# Attack both ogres and grab the gem. hero . moveRight ( ) hero . attack ( "[PE…" at bounding box center [626, 178] width 147 height 314
type textarea "h"
drag, startPoint x: 556, startPoint y: 68, endPoint x: 628, endPoint y: 69, distance: 72.3
click at [628, 69] on div "# Attack both ogres and grab the gem. hero . moveRight ( ) hero . attack ( "[PE…" at bounding box center [626, 178] width 147 height 314
type textarea "hero.attack("Grump")"
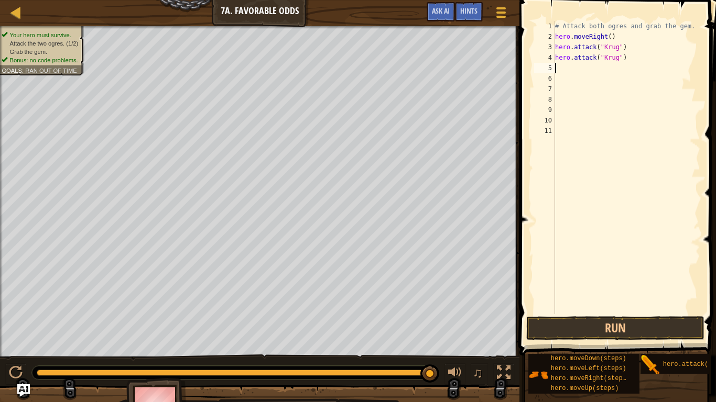
type textarea "h"
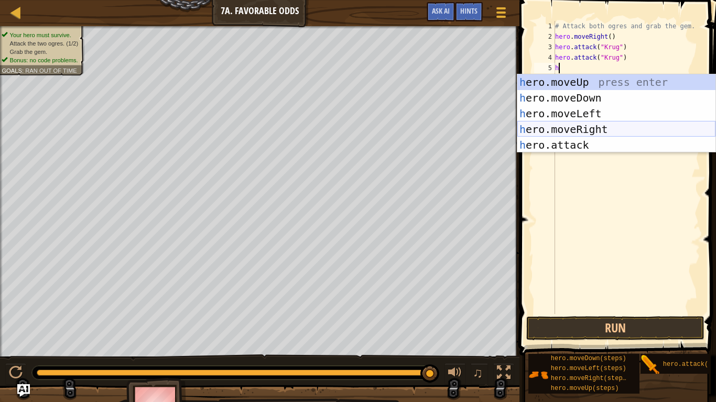
click at [574, 129] on div "h ero.moveUp press enter h ero.moveDown press enter h ero.moveLeft press enter …" at bounding box center [616, 129] width 198 height 110
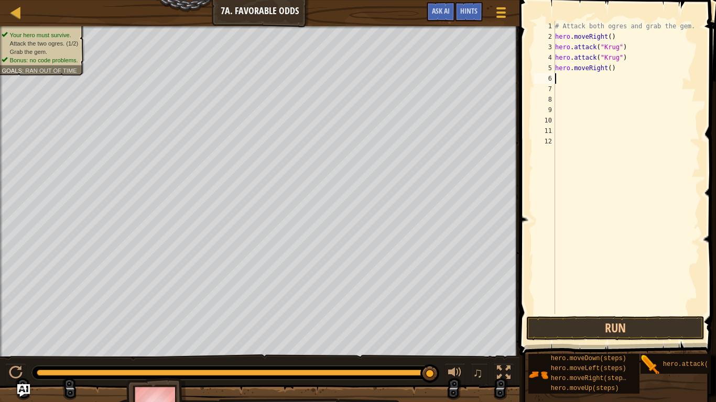
type textarea "h"
click at [564, 91] on div "# Attack both ogres and grab the gem. hero . moveRight ( ) hero . attack ( "[PE…" at bounding box center [626, 178] width 147 height 314
paste textarea "hero.attack("Grump")"
type textarea "hero.attack("Grump")"
paste textarea "hero.attack("Grump")"
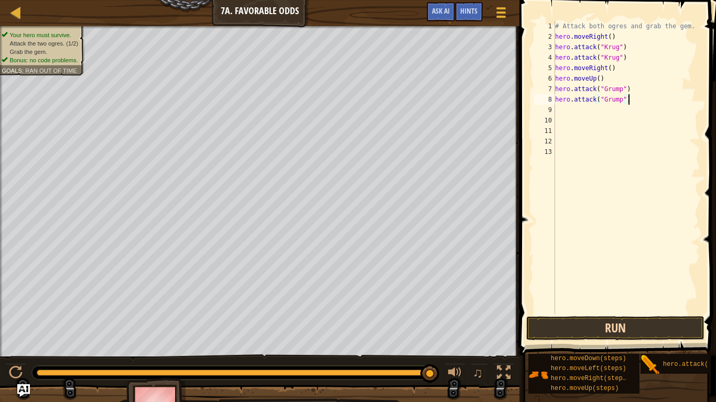
type textarea "hero.attack("Grump")"
click at [614, 320] on button "Run" at bounding box center [615, 329] width 178 height 24
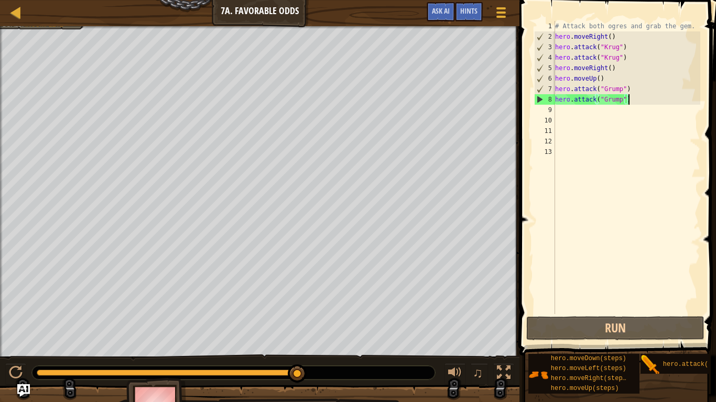
click at [566, 114] on div "# Attack both ogres and grab the gem. hero . moveRight ( ) hero . attack ( "[PE…" at bounding box center [626, 178] width 147 height 314
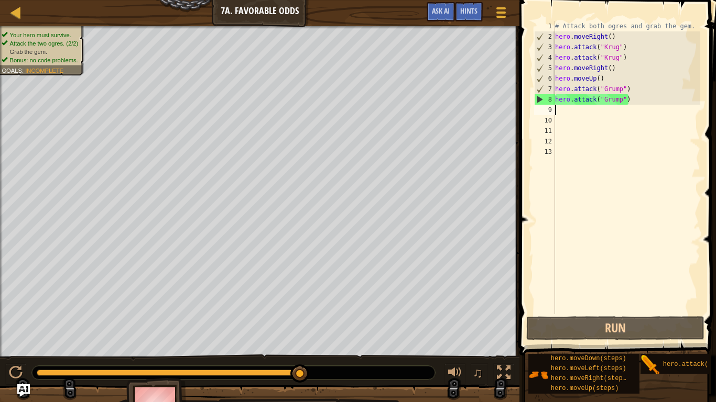
type textarea "h"
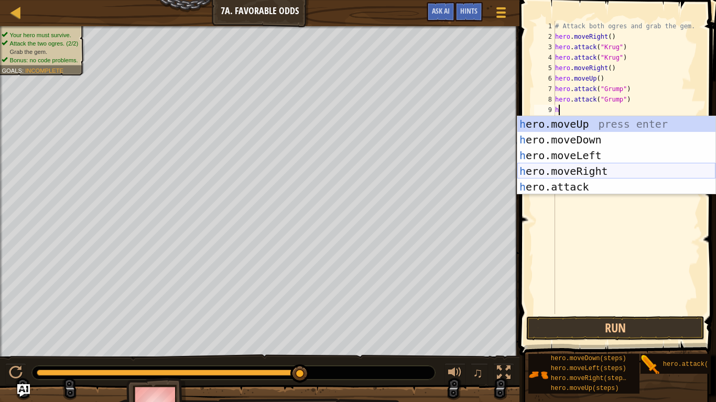
click at [615, 177] on div "h ero.moveUp press enter h ero.moveDown press enter h ero.moveLeft press enter …" at bounding box center [616, 171] width 198 height 110
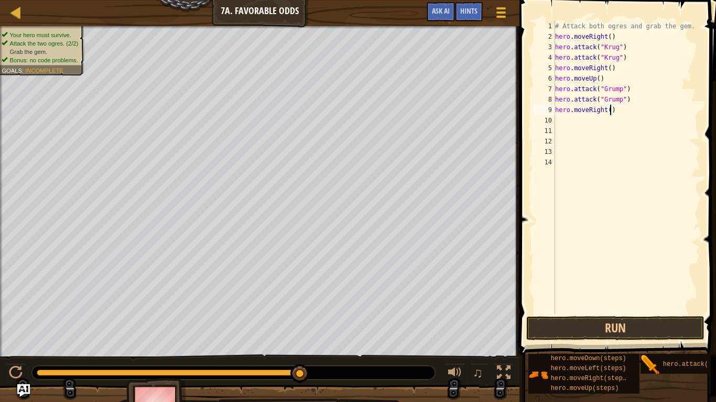
click at [609, 109] on div "# Attack both ogres and grab the gem. hero . moveRight ( ) hero . attack ( "[PE…" at bounding box center [626, 178] width 147 height 314
click at [580, 331] on button "Run" at bounding box center [615, 329] width 178 height 24
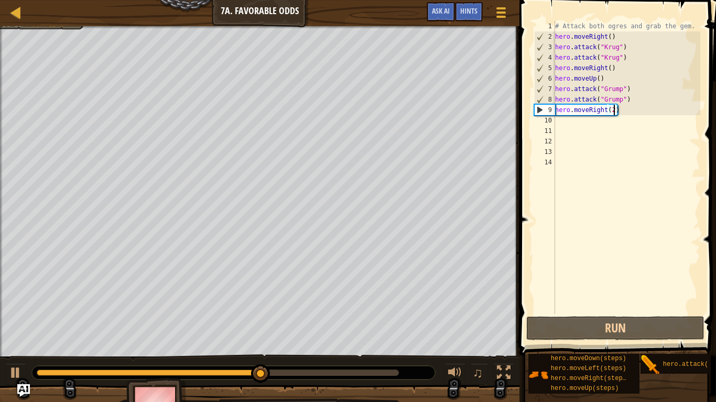
click at [625, 110] on div "# Attack both ogres and grab the gem. hero . moveRight ( ) hero . attack ( "[PE…" at bounding box center [626, 178] width 147 height 314
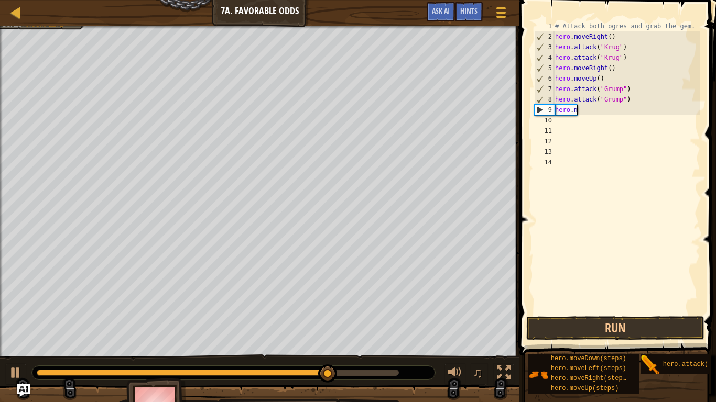
scroll to position [5, 2]
type textarea "h"
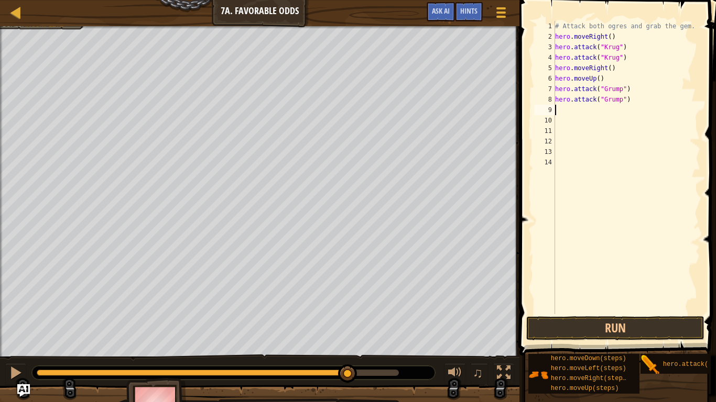
type textarea "h"
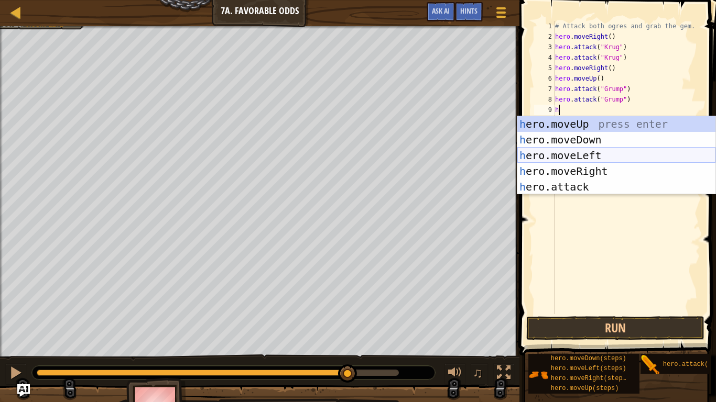
click at [589, 158] on div "h ero.moveUp press enter h ero.moveDown press enter h ero.moveLeft press enter …" at bounding box center [616, 171] width 198 height 110
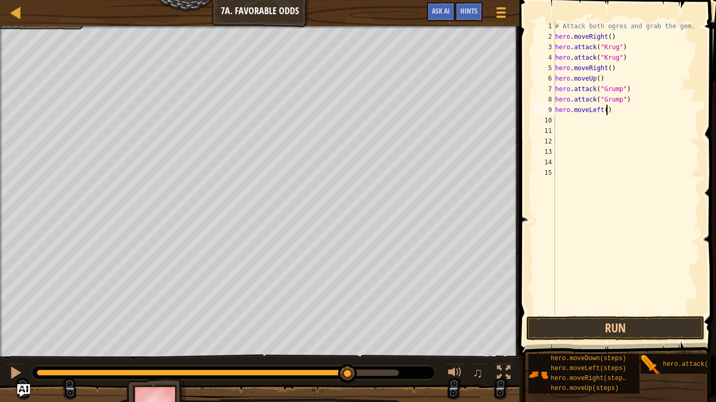
click at [607, 108] on div "# Attack both ogres and grab the gem. hero . moveRight ( ) hero . attack ( "[PE…" at bounding box center [626, 178] width 147 height 314
type textarea "hero.moveLeft(2)"
click at [480, 331] on span "♫" at bounding box center [478, 373] width 10 height 16
click at [450, 331] on div at bounding box center [455, 373] width 14 height 14
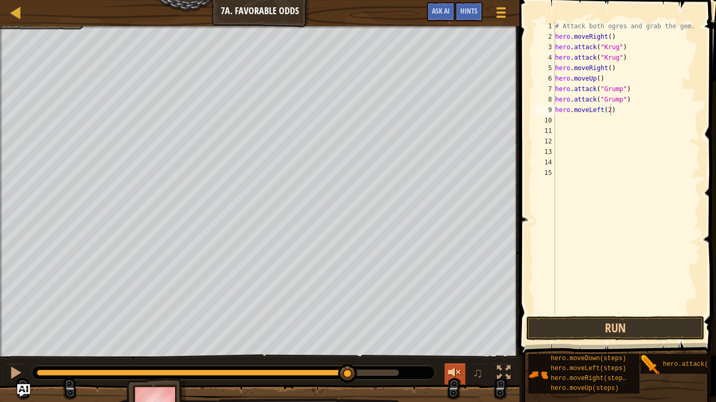
click at [455, 331] on div at bounding box center [455, 373] width 14 height 14
click at [480, 331] on span "♫" at bounding box center [478, 373] width 10 height 16
click at [441, 331] on div "♫" at bounding box center [476, 374] width 75 height 21
click at [448, 331] on div at bounding box center [455, 373] width 14 height 14
click at [564, 329] on button "Run" at bounding box center [615, 329] width 178 height 24
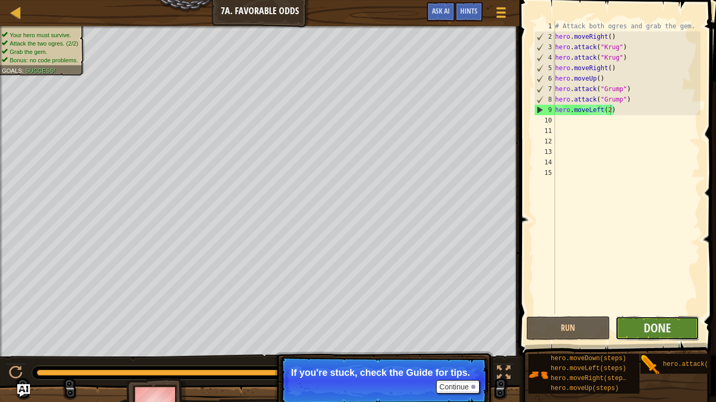
click at [620, 326] on button "Done" at bounding box center [657, 329] width 84 height 24
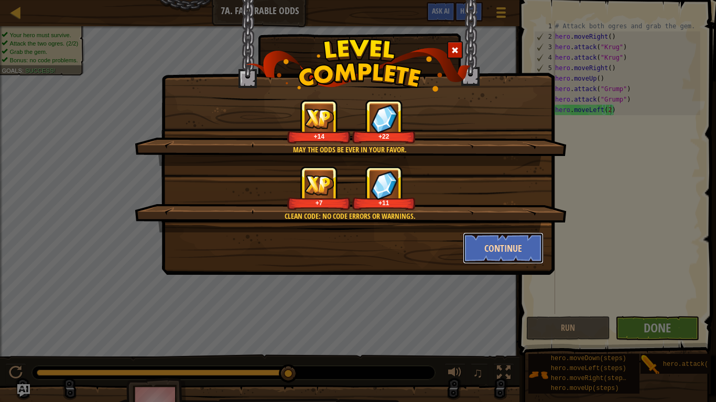
click at [494, 239] on button "Continue" at bounding box center [503, 248] width 81 height 31
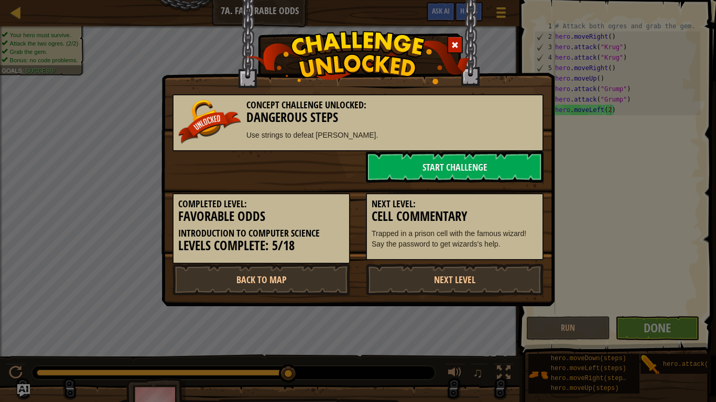
click at [494, 239] on p "Trapped in a prison cell with the famous wizard! Say the password to get wizard…" at bounding box center [455, 238] width 166 height 21
click at [440, 276] on link "Next Level" at bounding box center [455, 279] width 178 height 31
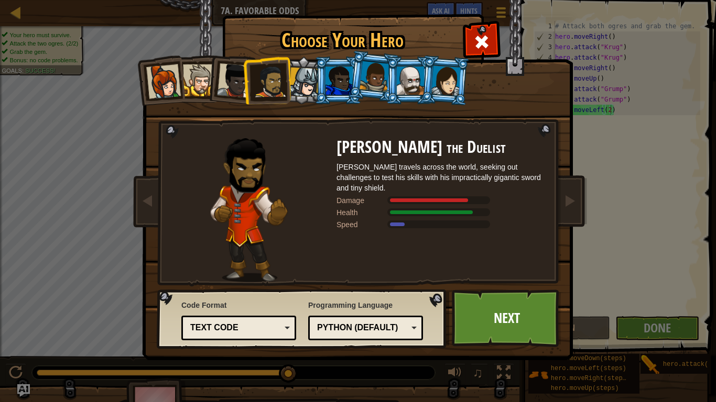
click at [338, 79] on div at bounding box center [338, 81] width 27 height 28
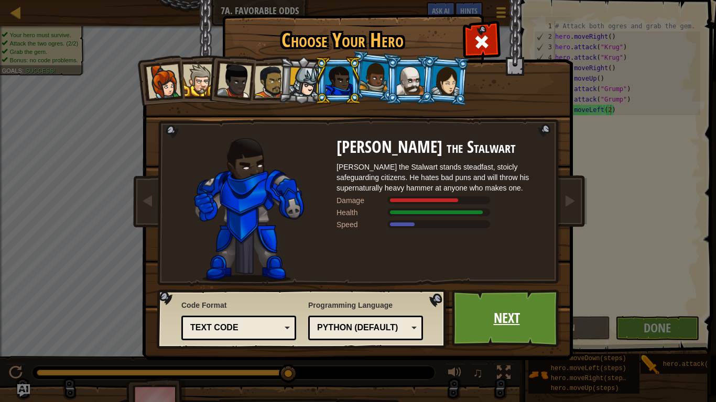
click at [498, 312] on link "Next" at bounding box center [507, 319] width 110 height 58
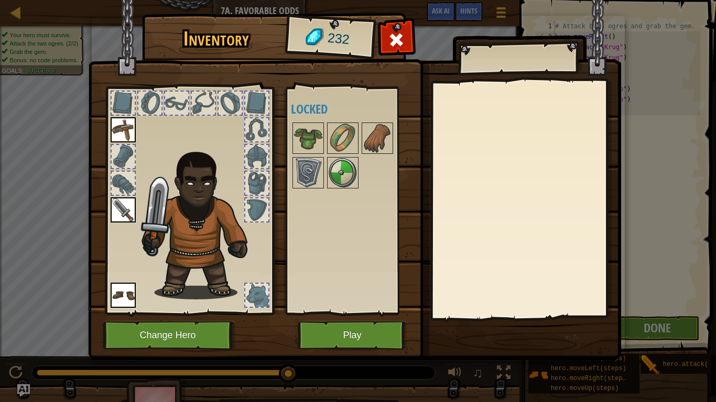
click at [119, 299] on img at bounding box center [123, 295] width 25 height 25
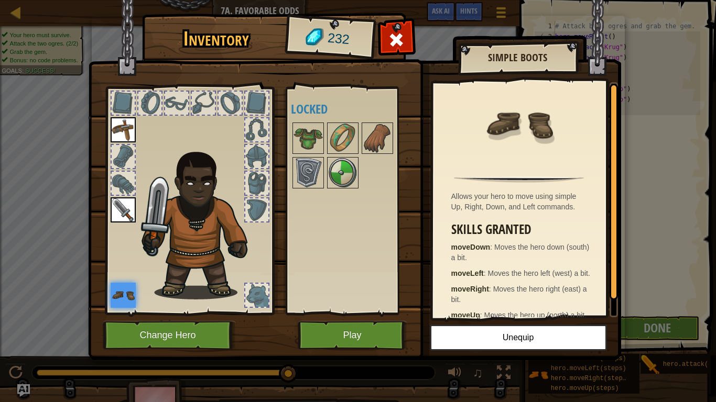
click at [127, 299] on img at bounding box center [123, 295] width 25 height 25
click at [309, 331] on button "Play" at bounding box center [353, 335] width 110 height 29
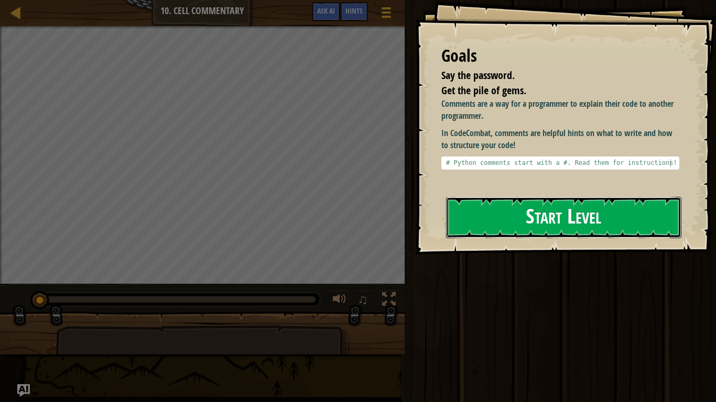
click at [503, 225] on button "Start Level" at bounding box center [563, 217] width 235 height 41
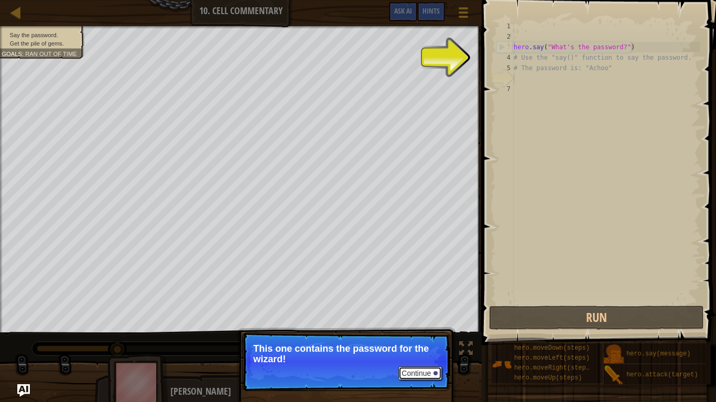
click at [417, 331] on button "Continue" at bounding box center [419, 374] width 43 height 14
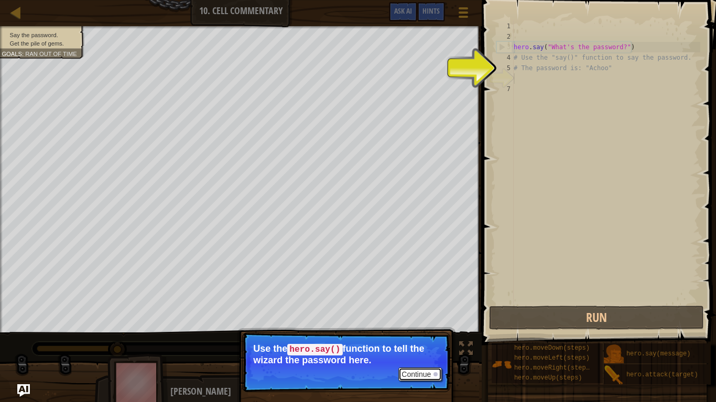
click at [416, 331] on button "Continue" at bounding box center [419, 375] width 43 height 14
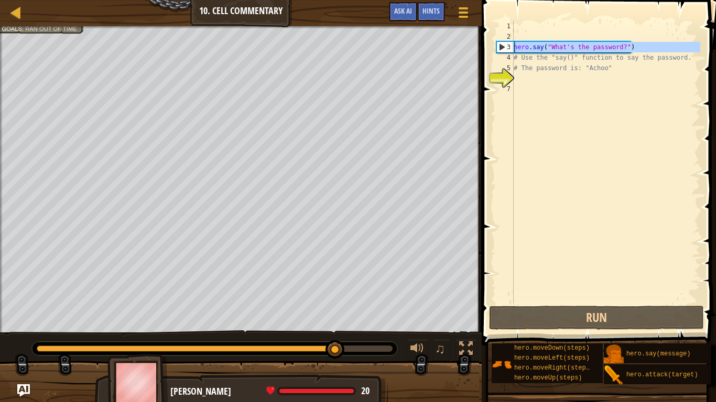
click at [502, 47] on div "3" at bounding box center [505, 47] width 17 height 10
type textarea "hero.say("What's the password?")"
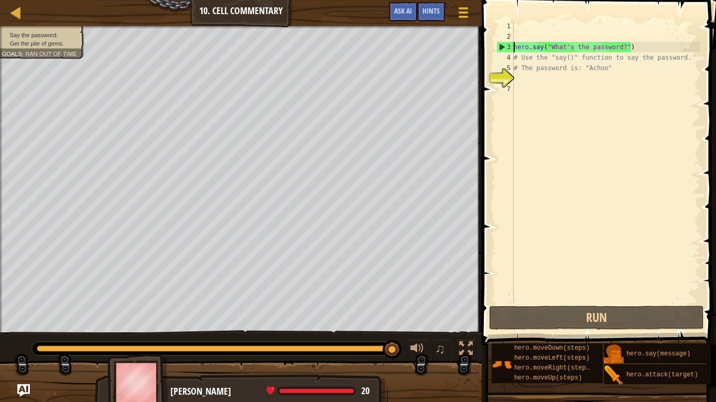
click at [520, 81] on div "hero . say ( "What's the password?" ) # Use the "say()" function to say the pas…" at bounding box center [605, 173] width 189 height 304
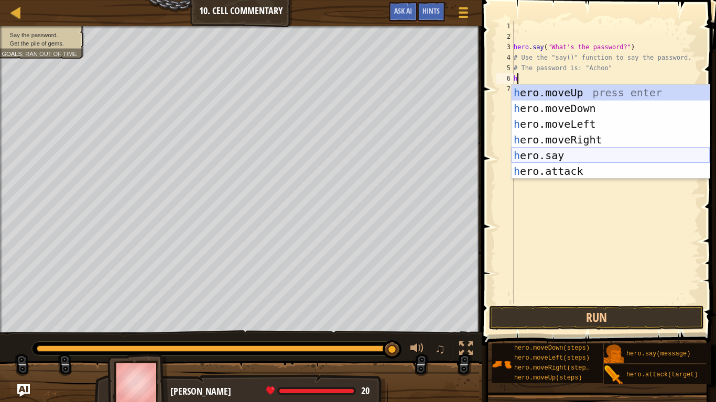
click at [564, 154] on div "h ero.moveUp press enter h ero.moveDown press enter h ero.moveLeft press enter …" at bounding box center [610, 148] width 198 height 126
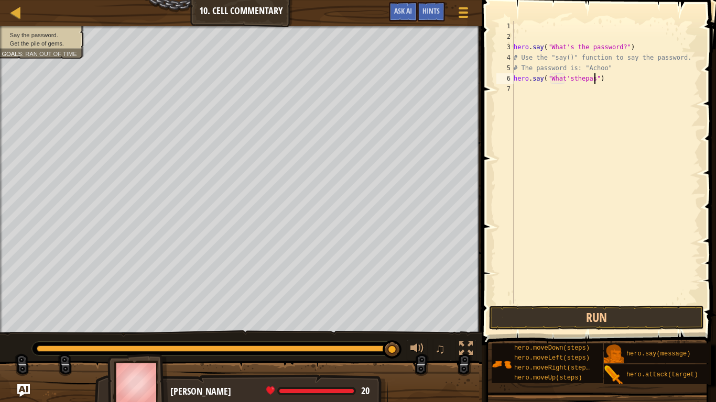
scroll to position [5, 13]
type textarea "hero.say("What'sthepassword")"
click at [560, 319] on button "Run" at bounding box center [596, 318] width 215 height 24
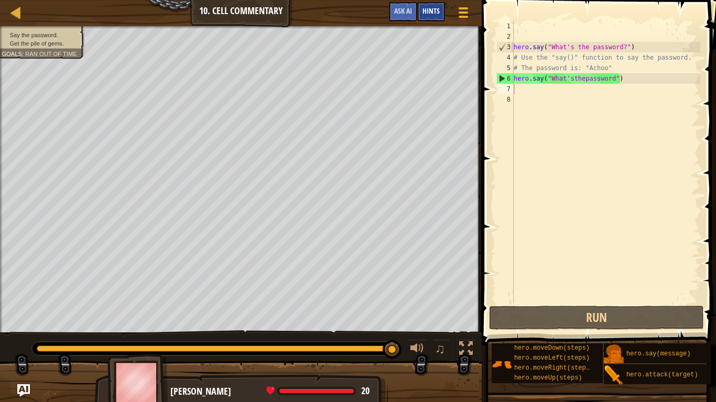
click at [434, 12] on span "Hints" at bounding box center [430, 11] width 17 height 10
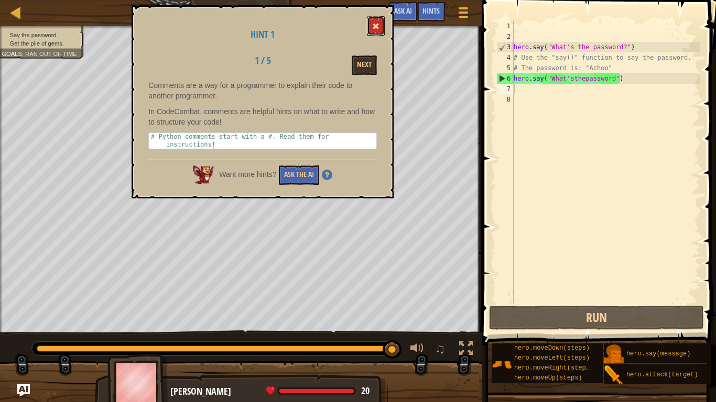
click at [374, 25] on span at bounding box center [375, 26] width 7 height 7
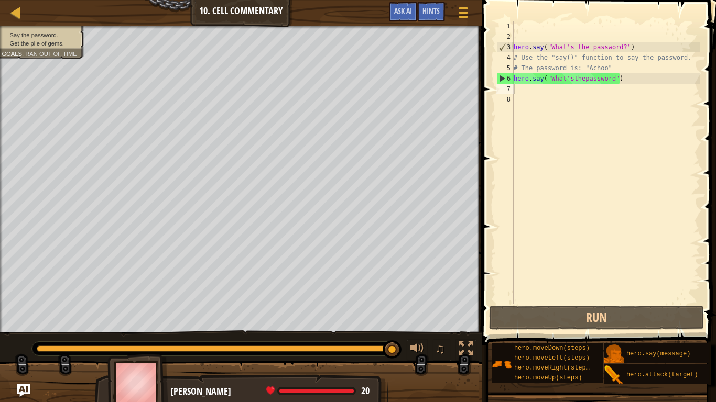
type textarea "hero.say("What'sthepassword")"
click at [620, 79] on div "hero . say ( "What's the password?" ) # Use the "say()" function to say the pas…" at bounding box center [605, 173] width 189 height 304
drag, startPoint x: 514, startPoint y: 77, endPoint x: 619, endPoint y: 79, distance: 105.4
click at [619, 79] on div "hero . say ( "What's the password?" ) # Use the "say()" function to say the pas…" at bounding box center [605, 173] width 189 height 304
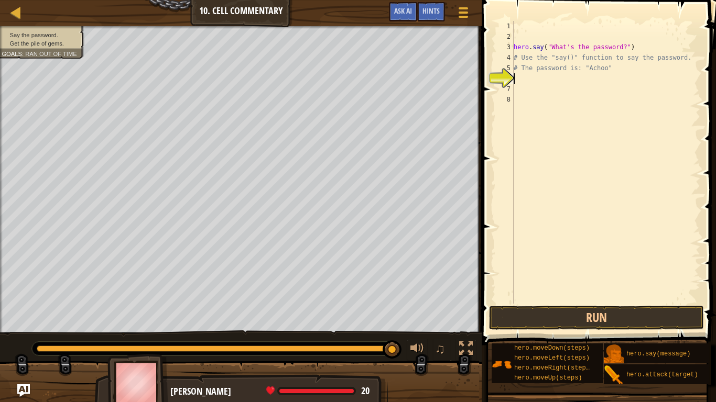
click at [590, 45] on div "hero . say ( "What's the password?" ) # Use the "say()" function to say the pas…" at bounding box center [605, 173] width 189 height 304
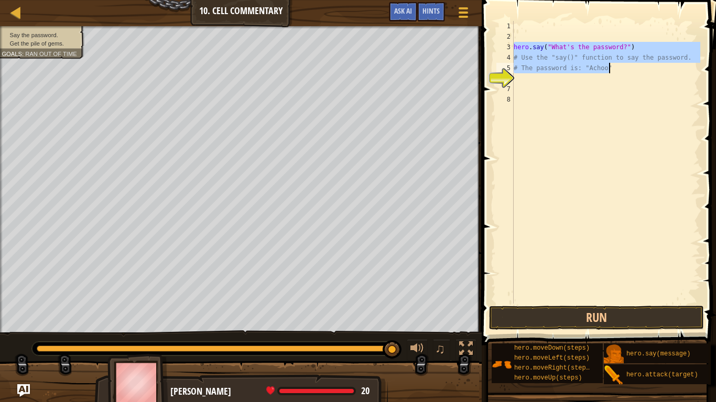
drag, startPoint x: 515, startPoint y: 47, endPoint x: 612, endPoint y: 71, distance: 99.8
click at [612, 71] on div "hero . say ( "What's the password?" ) # Use the "say()" function to say the pas…" at bounding box center [605, 173] width 189 height 304
paste textarea
type textarea "# The password is: "Achoo""
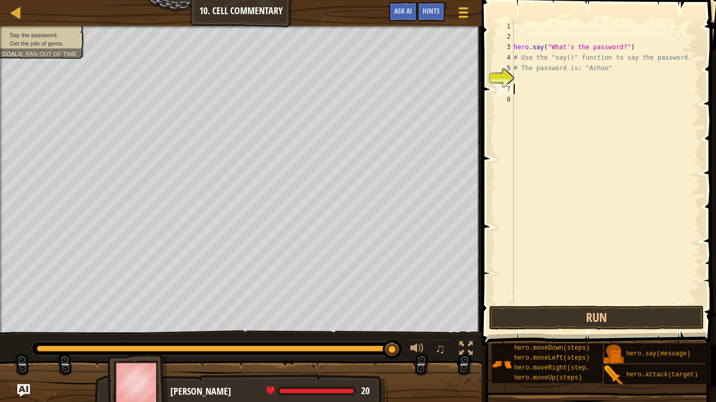
click at [575, 85] on div "hero . say ( "What's the password?" ) # Use the "say()" function to say the pas…" at bounding box center [605, 173] width 189 height 304
click at [527, 81] on div "hero . say ( "What's the password?" ) # Use the "say()" function to say the pas…" at bounding box center [605, 173] width 189 height 304
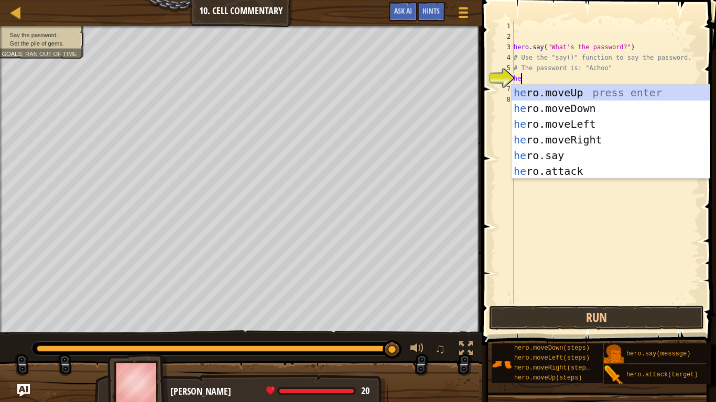
scroll to position [5, 1]
type textarea "hero"
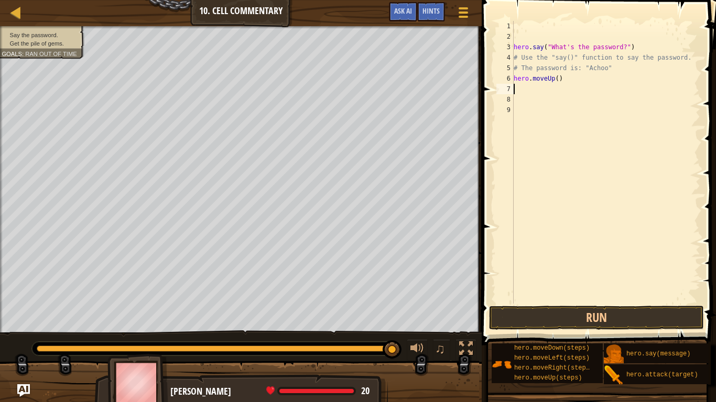
scroll to position [5, 0]
click at [553, 311] on button "Run" at bounding box center [596, 318] width 215 height 24
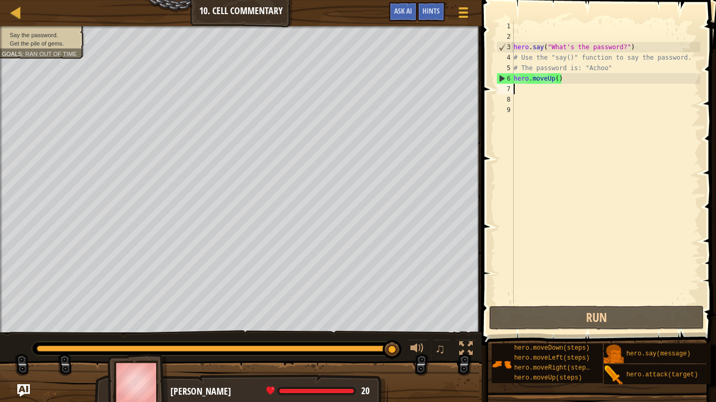
click at [558, 79] on div "hero . say ( "What's the password?" ) # Use the "say()" function to say the pas…" at bounding box center [605, 173] width 189 height 304
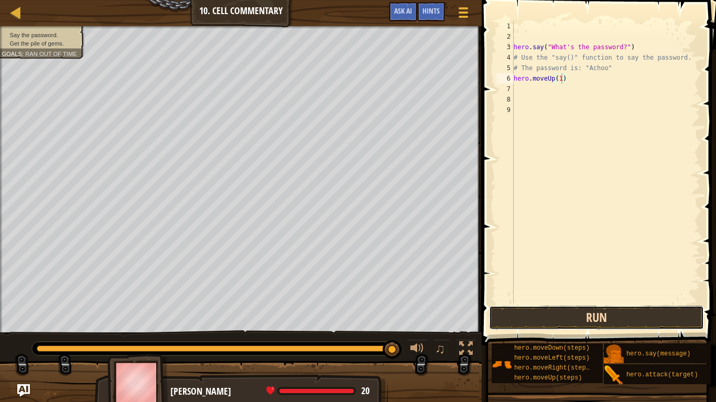
click at [554, 319] on button "Run" at bounding box center [596, 318] width 215 height 24
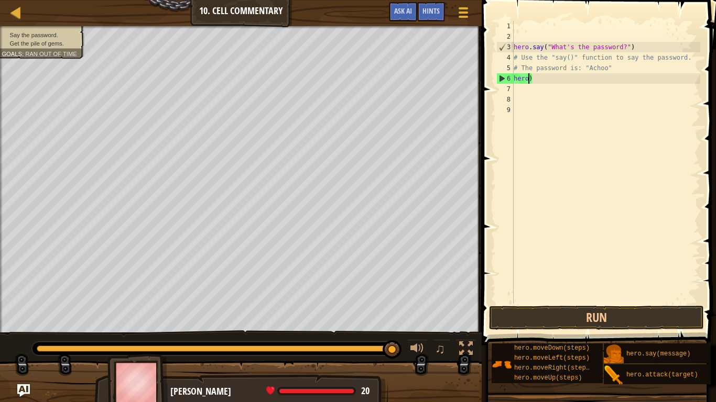
scroll to position [5, 0]
type textarea ")"
click at [541, 83] on div "hero . say ( "What's the password?" ) # Use the "say()" function to say the pas…" at bounding box center [605, 173] width 189 height 304
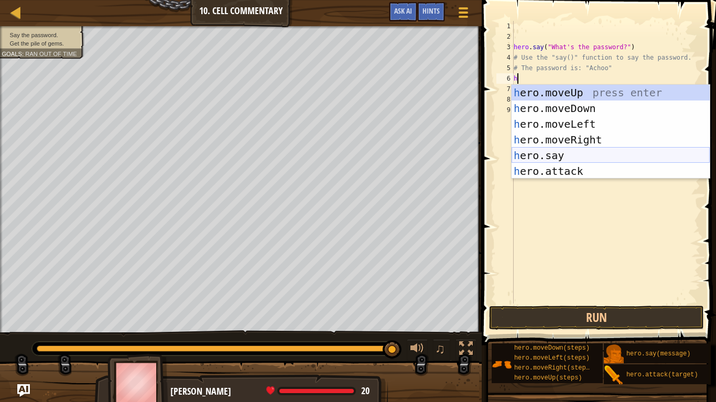
click at [564, 159] on div "h ero.moveUp press enter h ero.moveDown press enter h ero.moveLeft press enter …" at bounding box center [610, 148] width 198 height 126
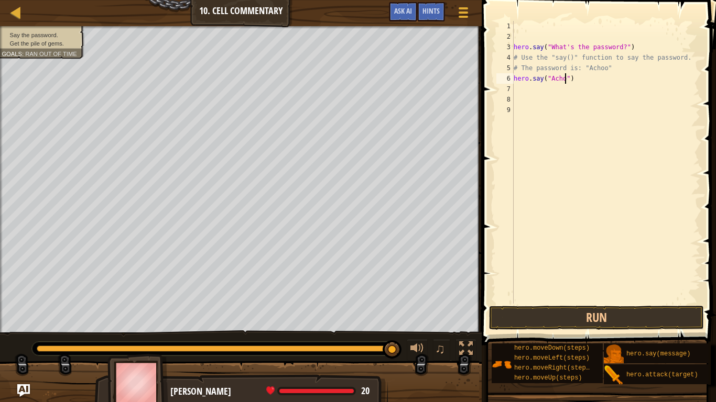
type textarea "hero.say("Achoo")"
click at [591, 317] on button "Run" at bounding box center [596, 318] width 215 height 24
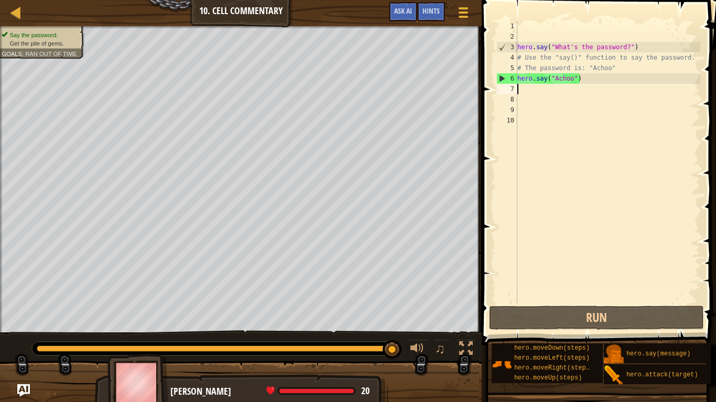
click at [543, 96] on div "hero . say ( "What's the password?" ) # Use the "say()" function to say the pas…" at bounding box center [607, 173] width 185 height 304
click at [526, 90] on div "hero . say ( "What's the password?" ) # Use the "say()" function to say the pas…" at bounding box center [607, 173] width 185 height 304
type textarea "h"
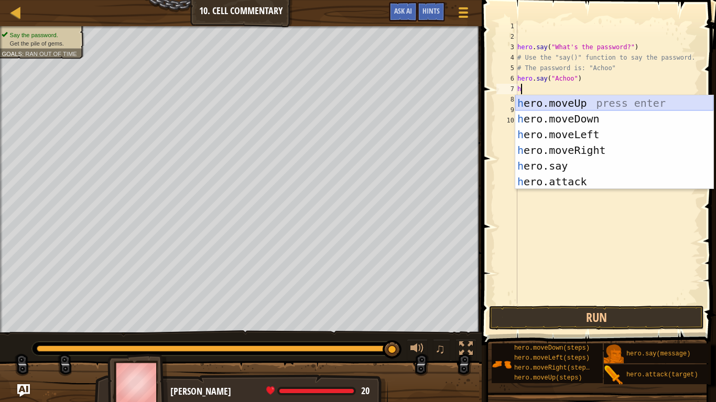
click at [556, 102] on div "h ero.moveUp press enter h ero.moveDown press enter h ero.moveLeft press enter …" at bounding box center [614, 158] width 198 height 126
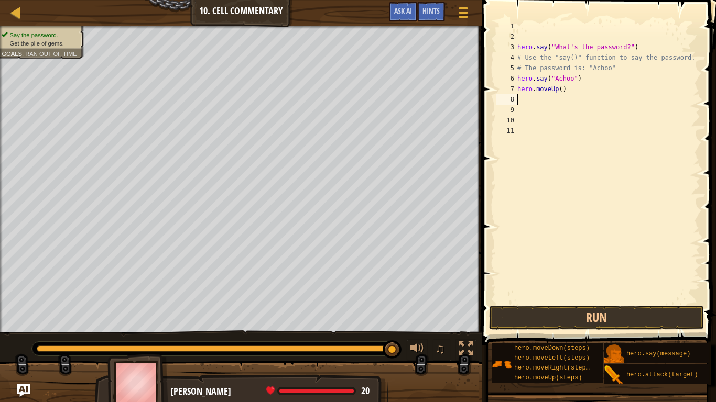
click at [560, 92] on div "hero . say ( "What's the password?" ) # Use the "say()" function to say the pas…" at bounding box center [607, 173] width 185 height 304
type textarea "hero.moveUp(2)"
click at [568, 310] on button "Run" at bounding box center [596, 318] width 215 height 24
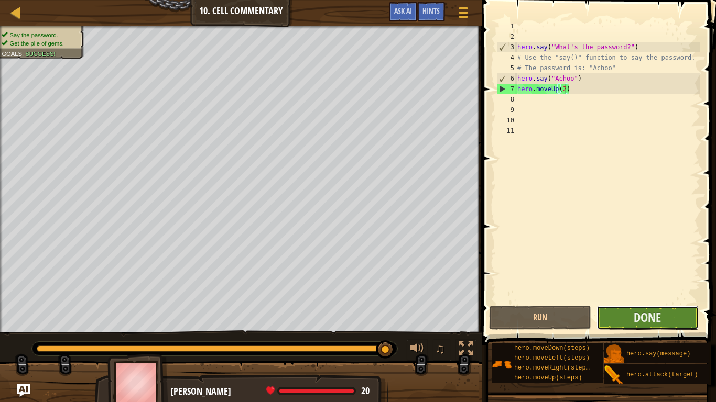
click at [624, 319] on button "Done" at bounding box center [647, 318] width 102 height 24
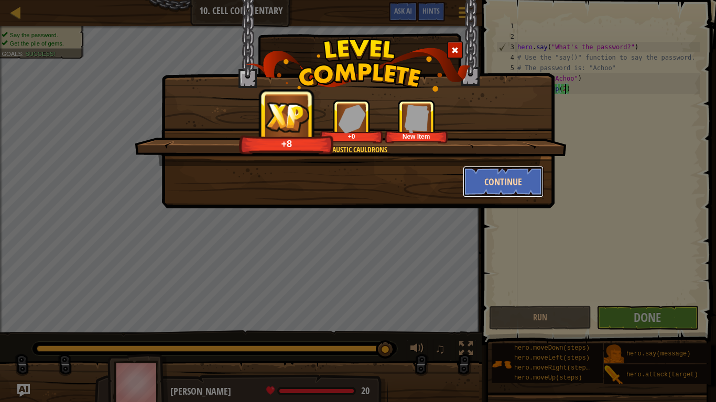
click at [504, 182] on button "Continue" at bounding box center [503, 181] width 81 height 31
